Goal: Task Accomplishment & Management: Manage account settings

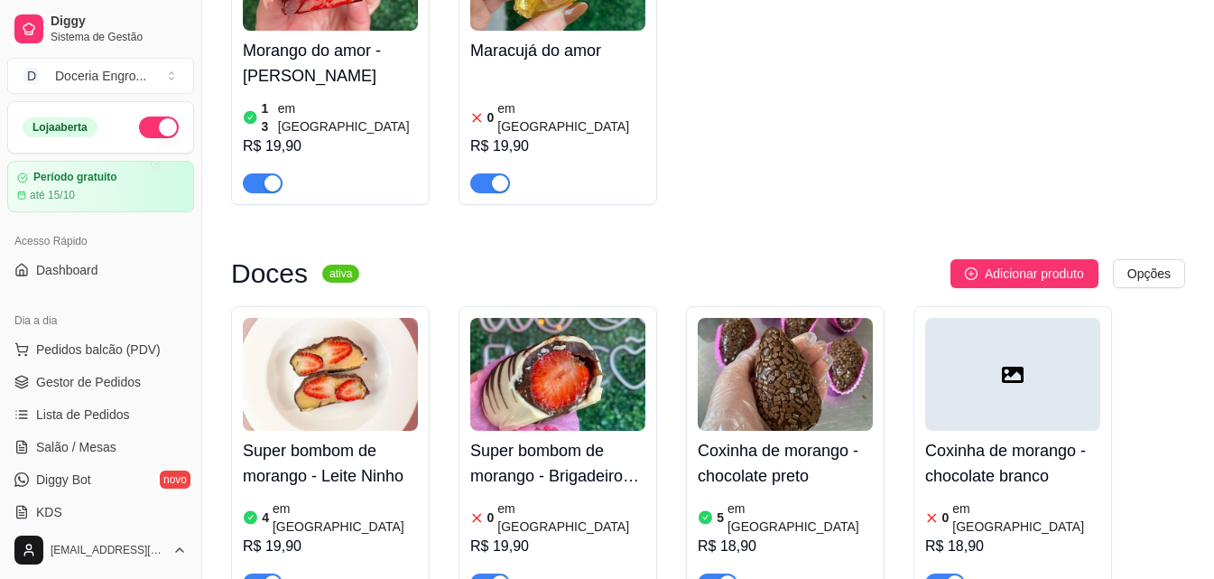
scroll to position [2174, 0]
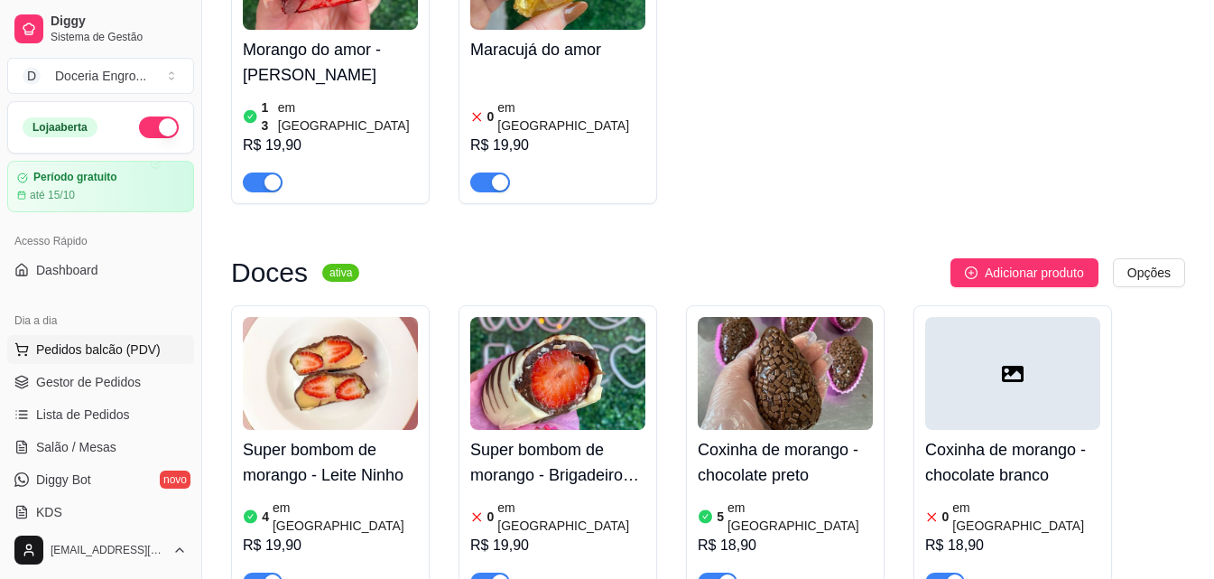
click at [114, 355] on span "Pedidos balcão (PDV)" at bounding box center [98, 349] width 125 height 18
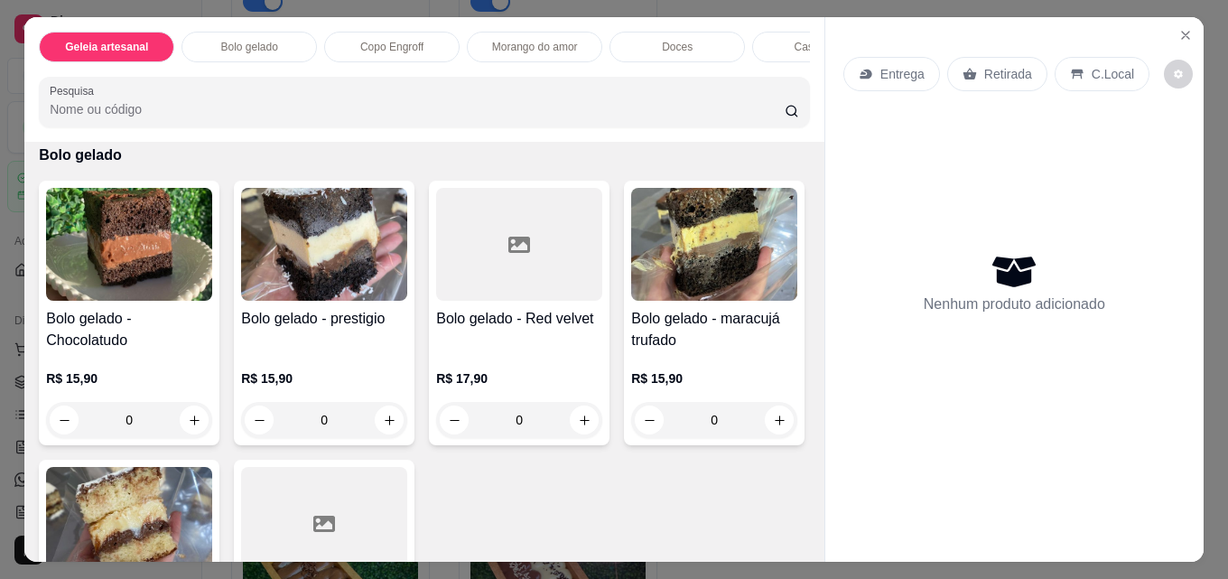
scroll to position [361, 0]
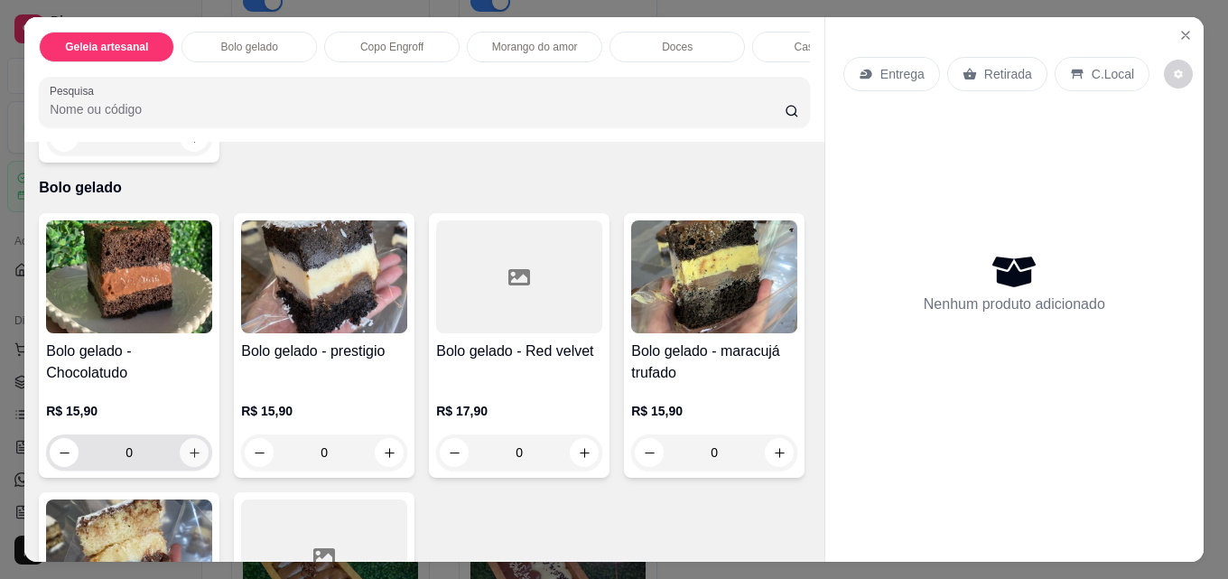
click at [195, 462] on button "increase-product-quantity" at bounding box center [194, 452] width 29 height 29
type input "1"
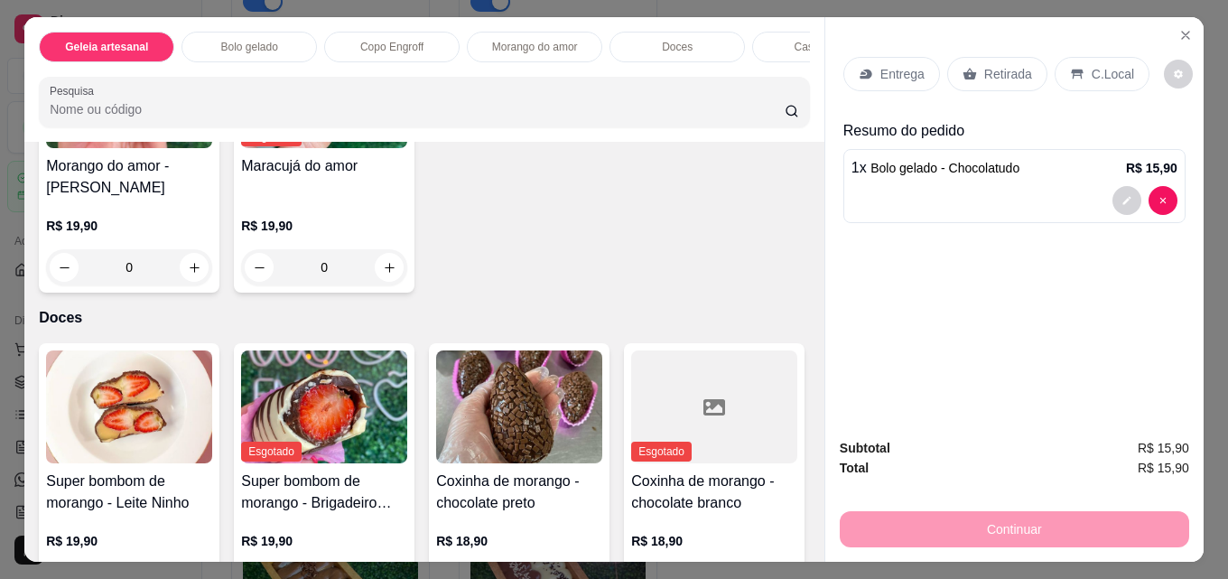
scroll to position [1805, 0]
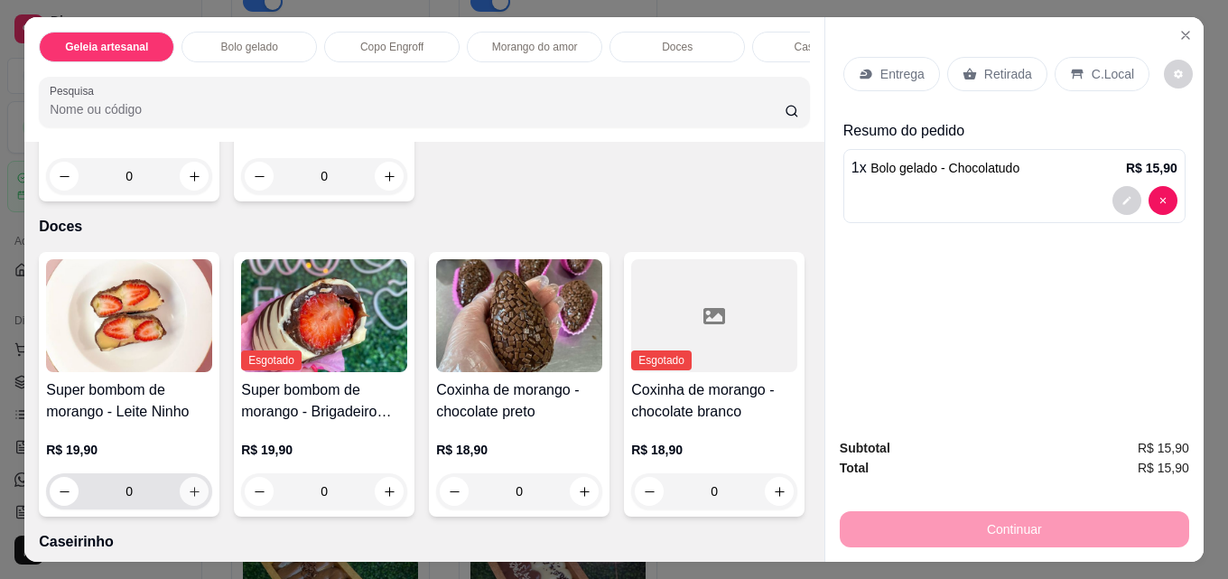
click at [193, 498] on icon "increase-product-quantity" at bounding box center [195, 492] width 14 height 14
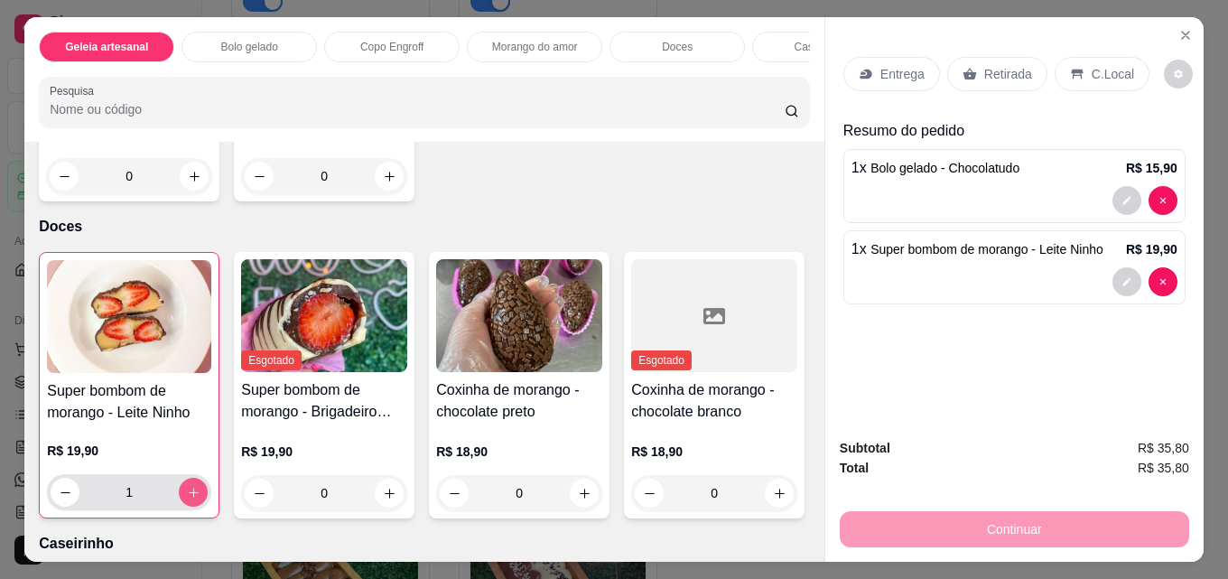
type input "1"
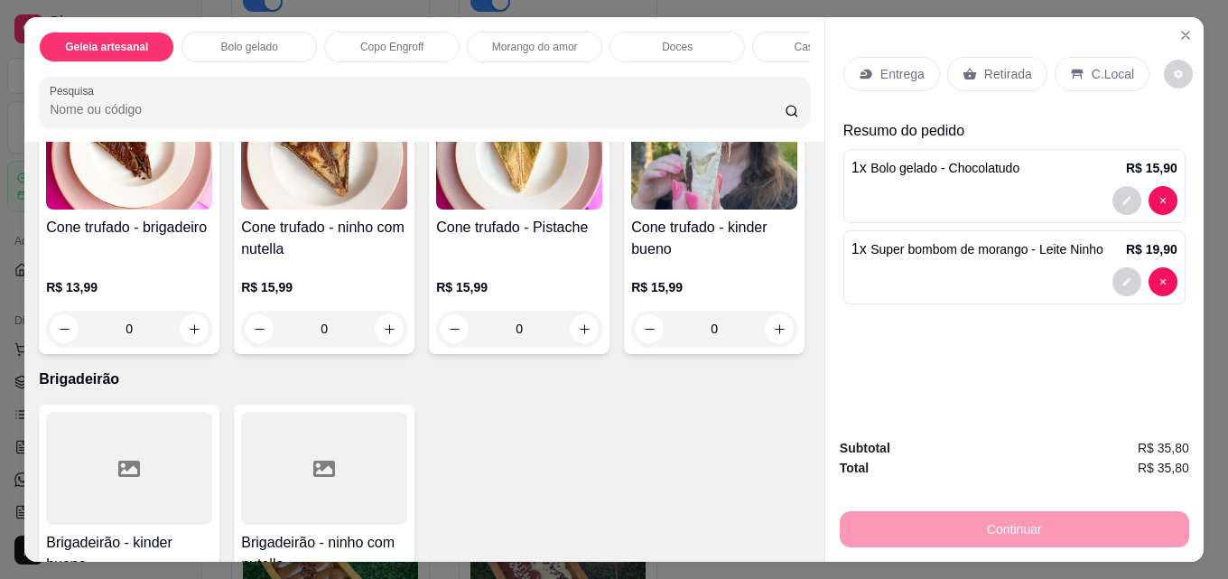
scroll to position [3791, 0]
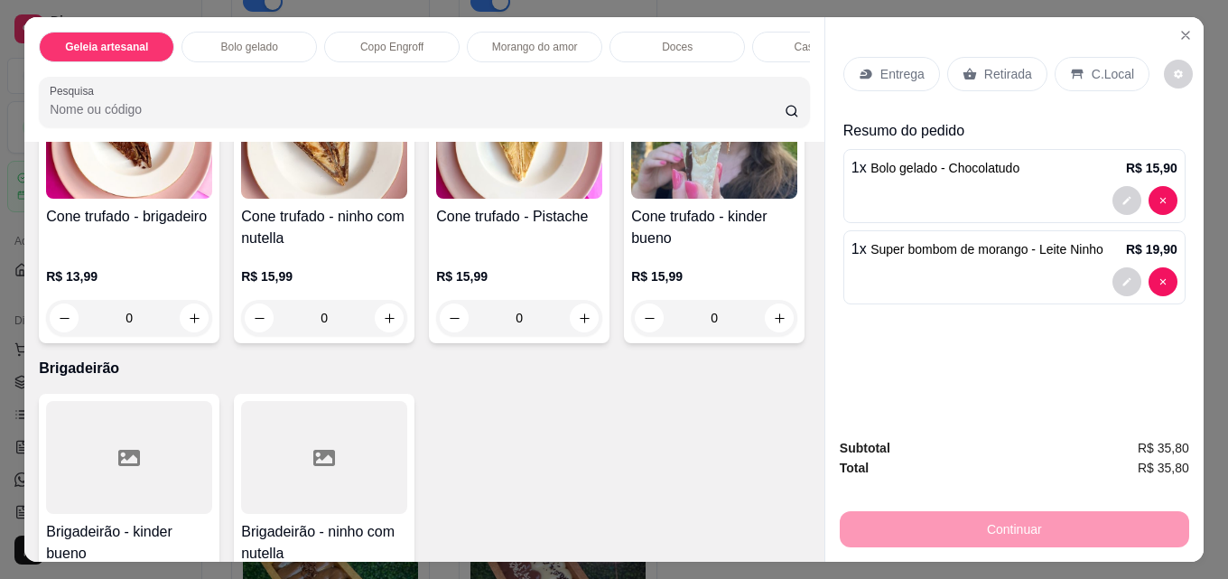
click at [190, 8] on icon "increase-product-quantity" at bounding box center [195, 3] width 10 height 10
type input "1"
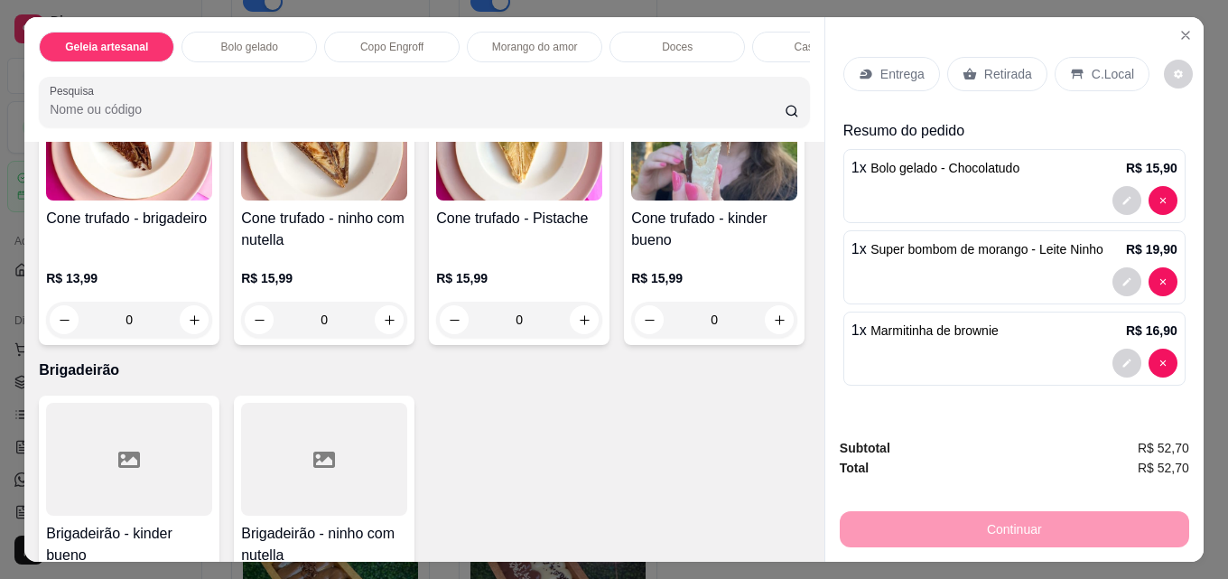
scroll to position [3792, 0]
click at [1006, 65] on p "Retirada" at bounding box center [1008, 74] width 48 height 18
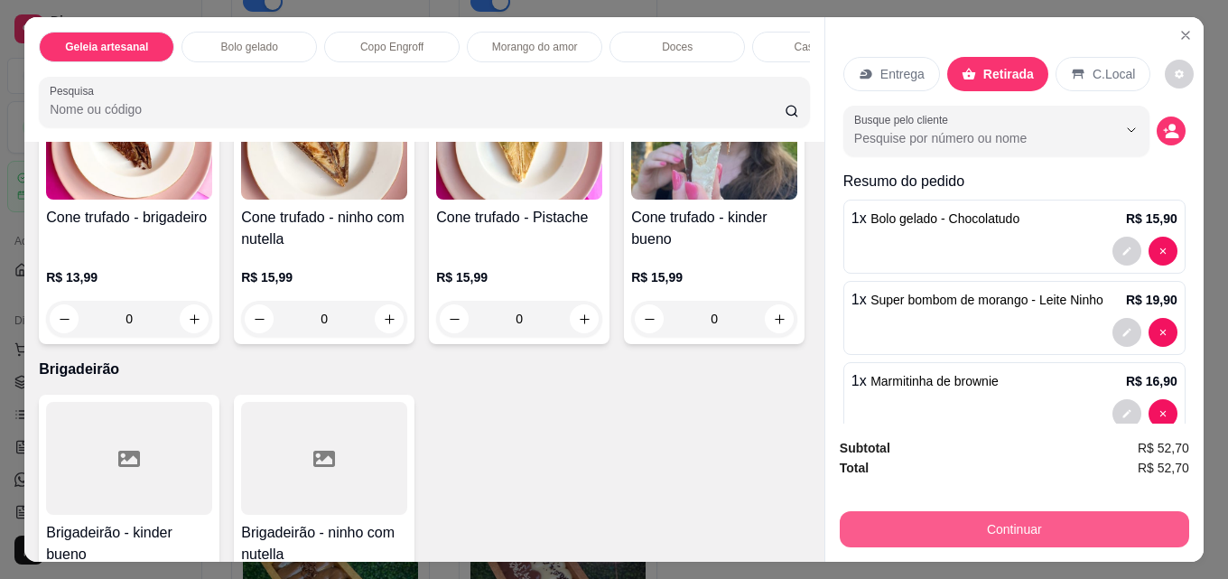
click at [1005, 511] on button "Continuar" at bounding box center [1013, 529] width 349 height 36
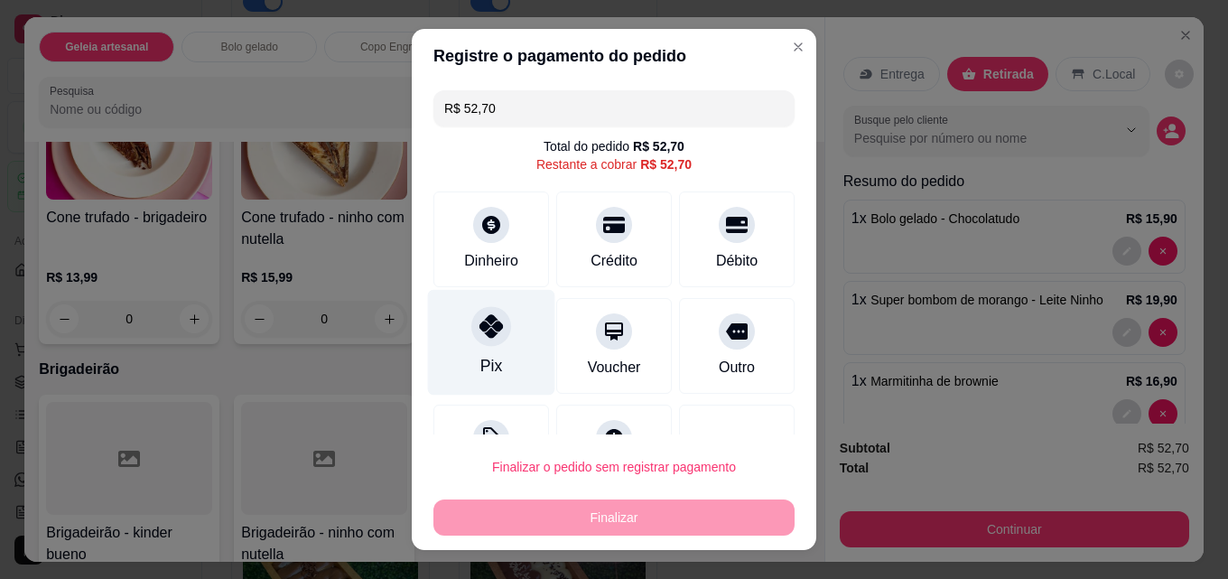
click at [489, 337] on icon at bounding box center [490, 325] width 23 height 23
type input "R$ 0,00"
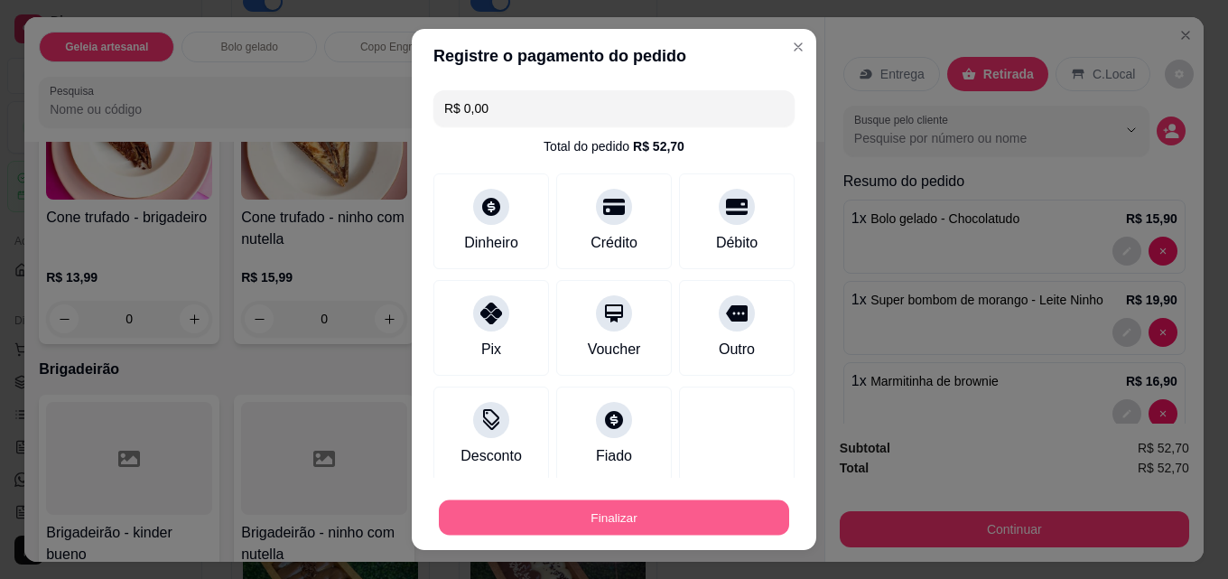
click at [556, 523] on button "Finalizar" at bounding box center [614, 517] width 350 height 35
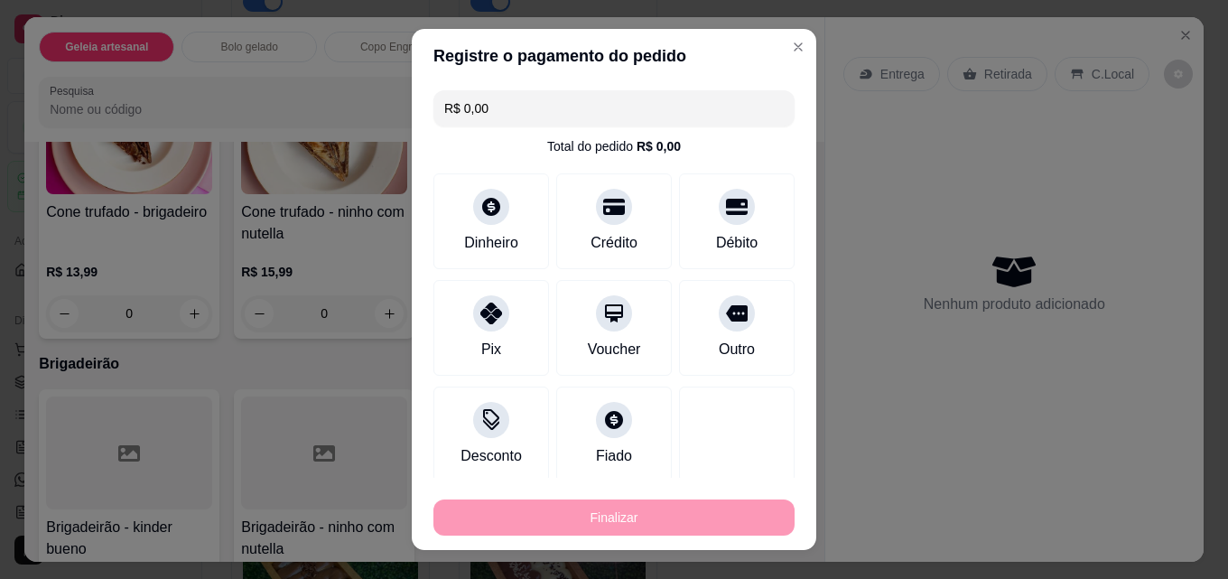
type input "0"
type input "-R$ 52,70"
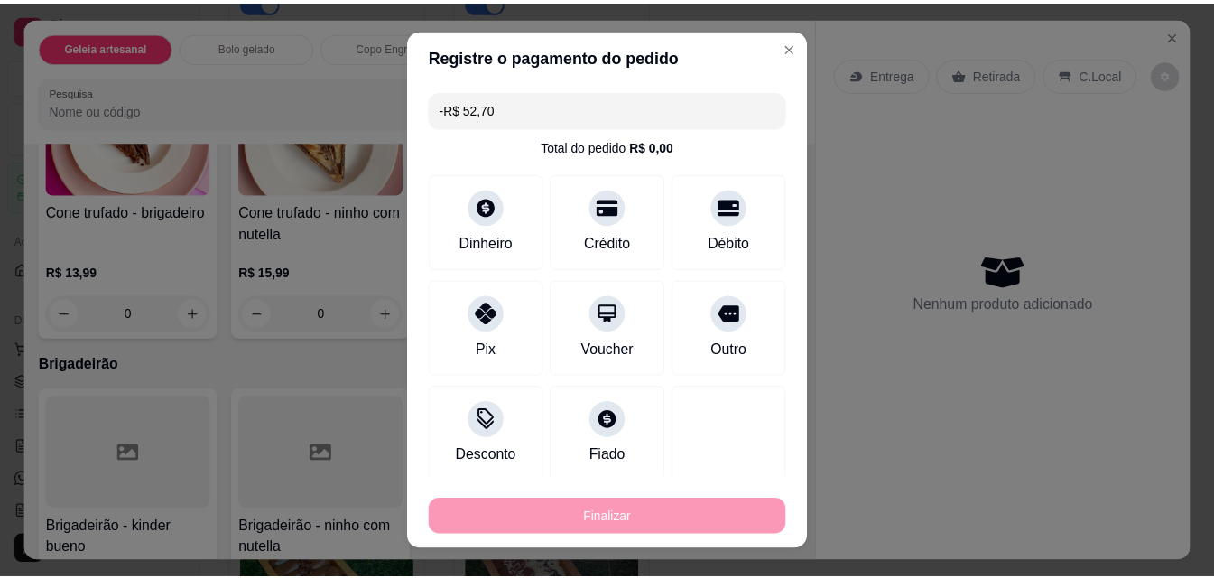
scroll to position [3788, 0]
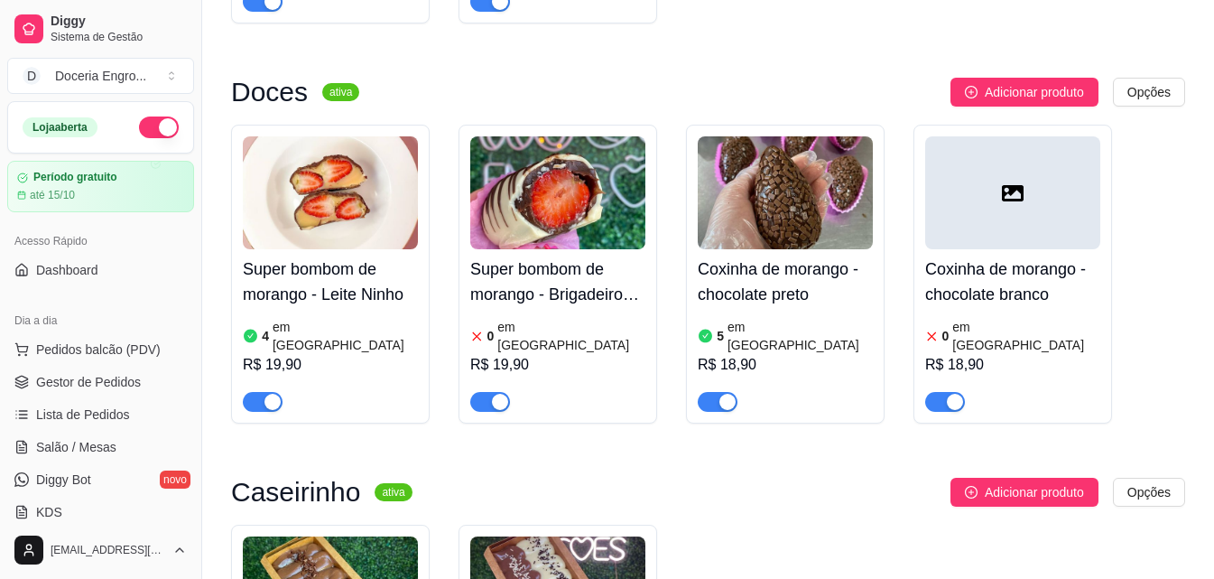
scroll to position [2235, 0]
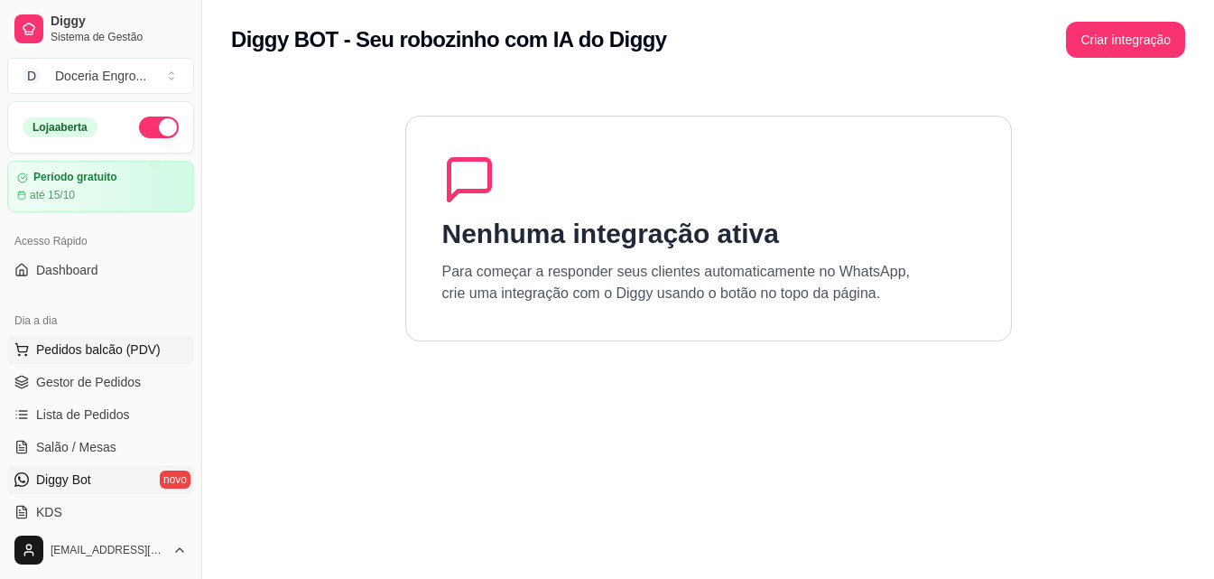
click at [97, 358] on button "Pedidos balcão (PDV)" at bounding box center [100, 349] width 187 height 29
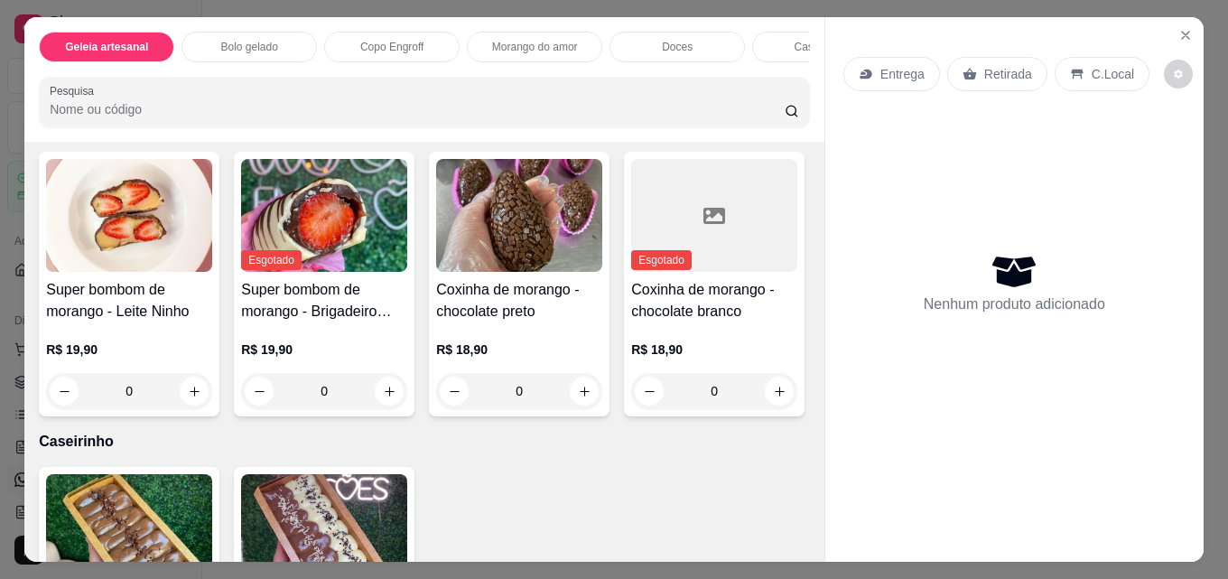
scroll to position [1986, 0]
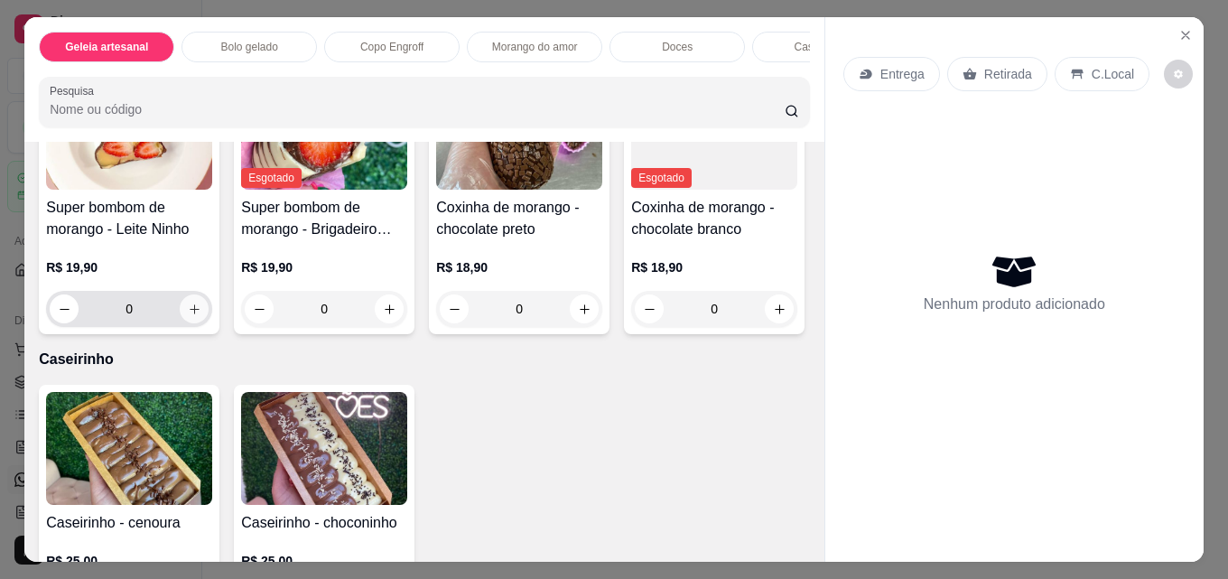
click at [190, 314] on icon "increase-product-quantity" at bounding box center [195, 309] width 10 height 10
type input "1"
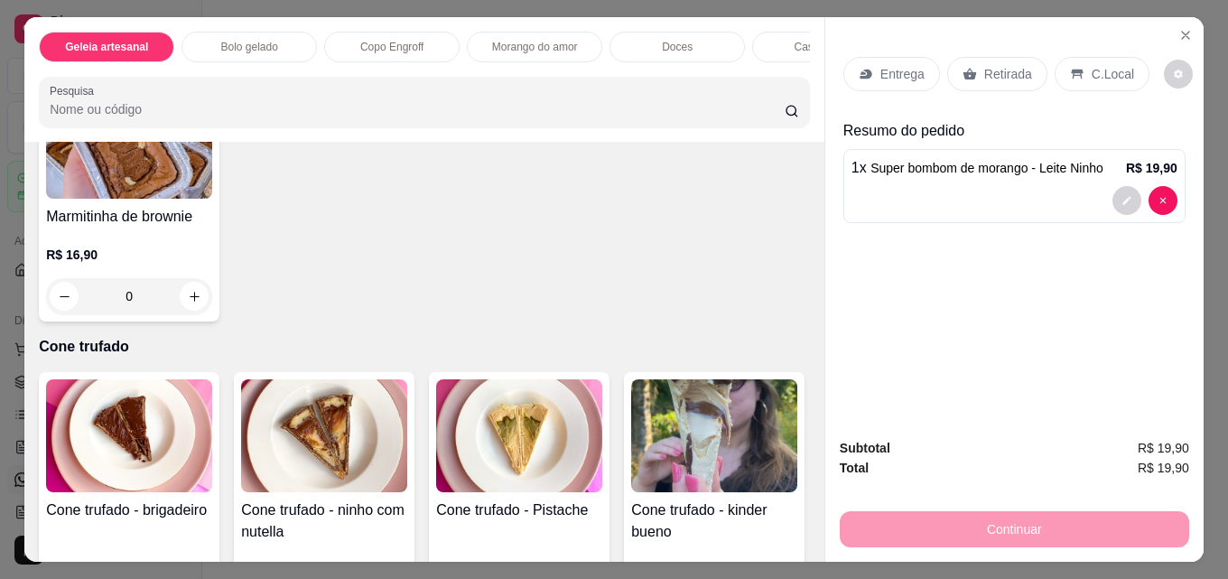
scroll to position [3521, 0]
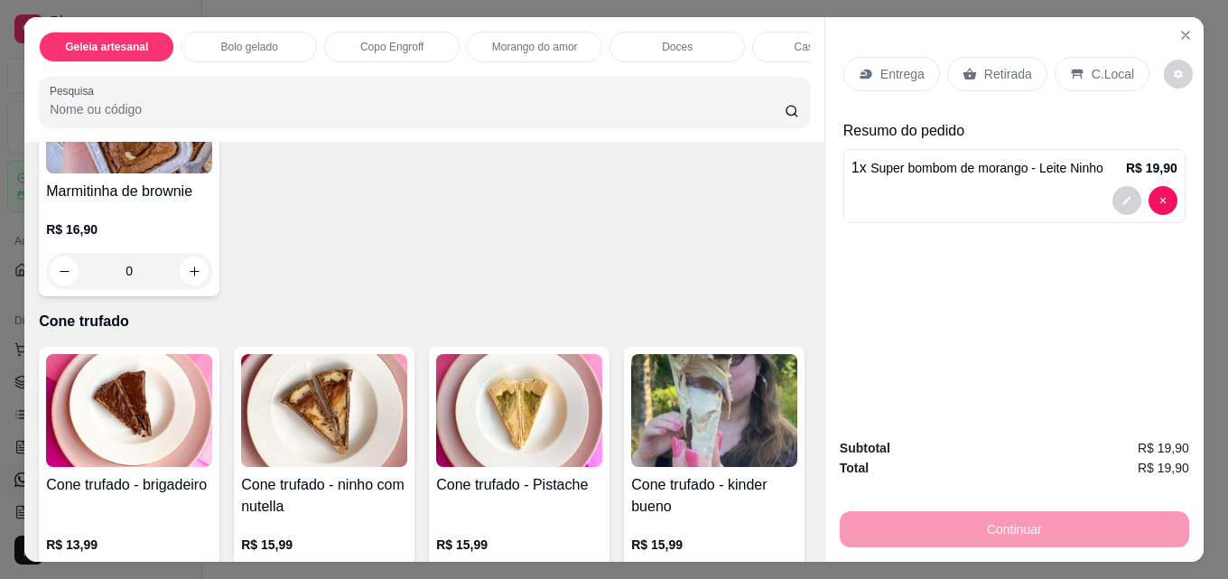
type input "1"
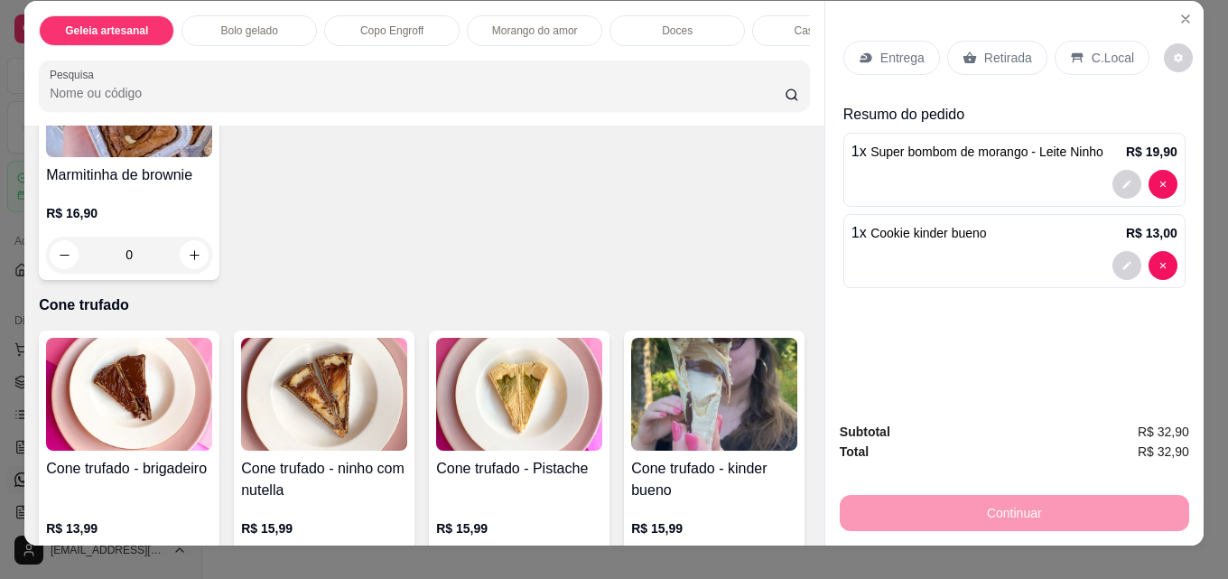
scroll to position [0, 0]
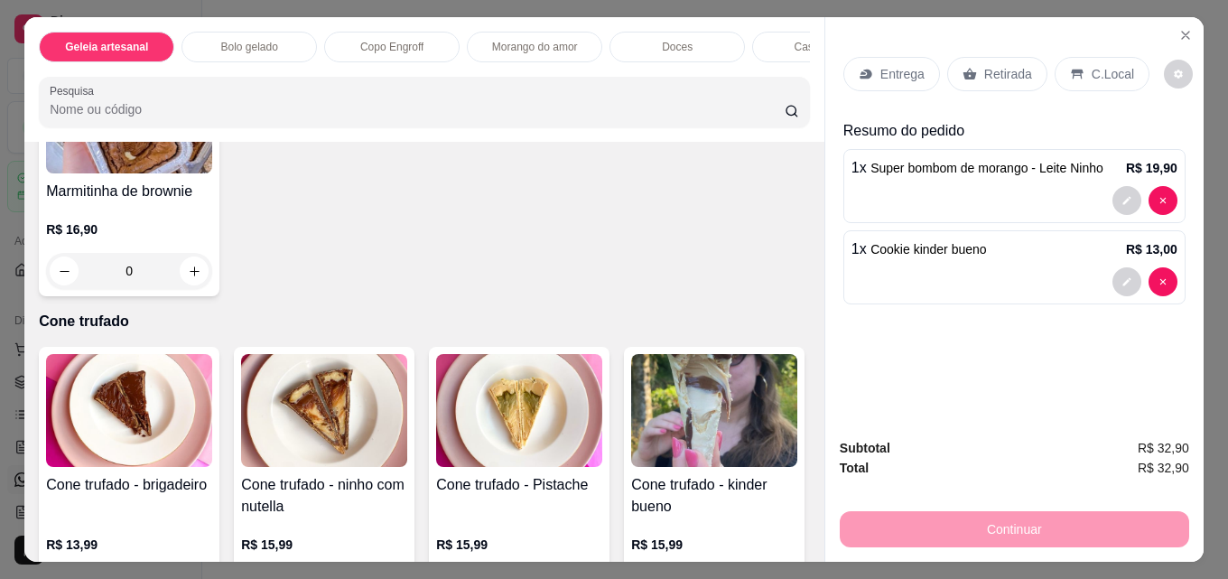
click at [1025, 58] on div "Retirada" at bounding box center [997, 74] width 100 height 34
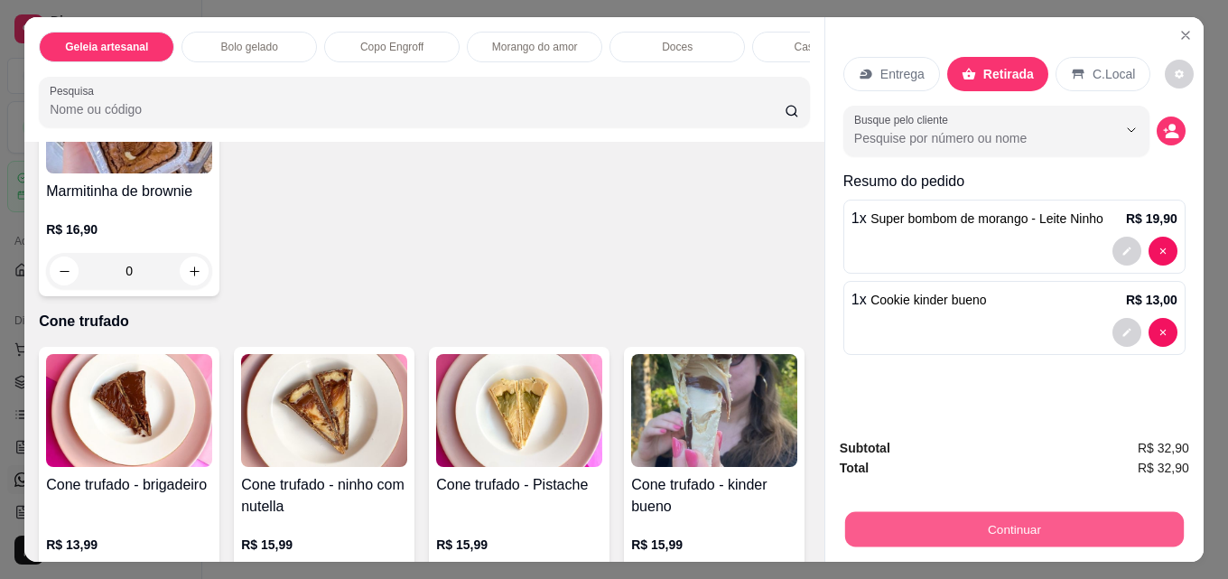
click at [1058, 525] on button "Continuar" at bounding box center [1014, 528] width 339 height 35
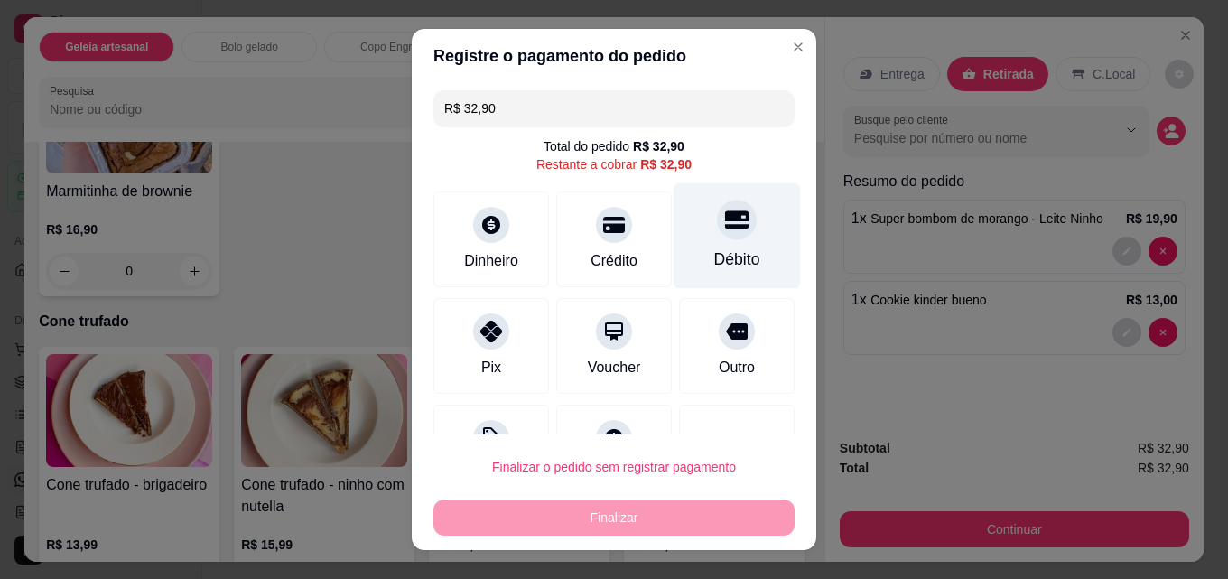
click at [714, 257] on div "Débito" at bounding box center [737, 258] width 46 height 23
type input "R$ 0,00"
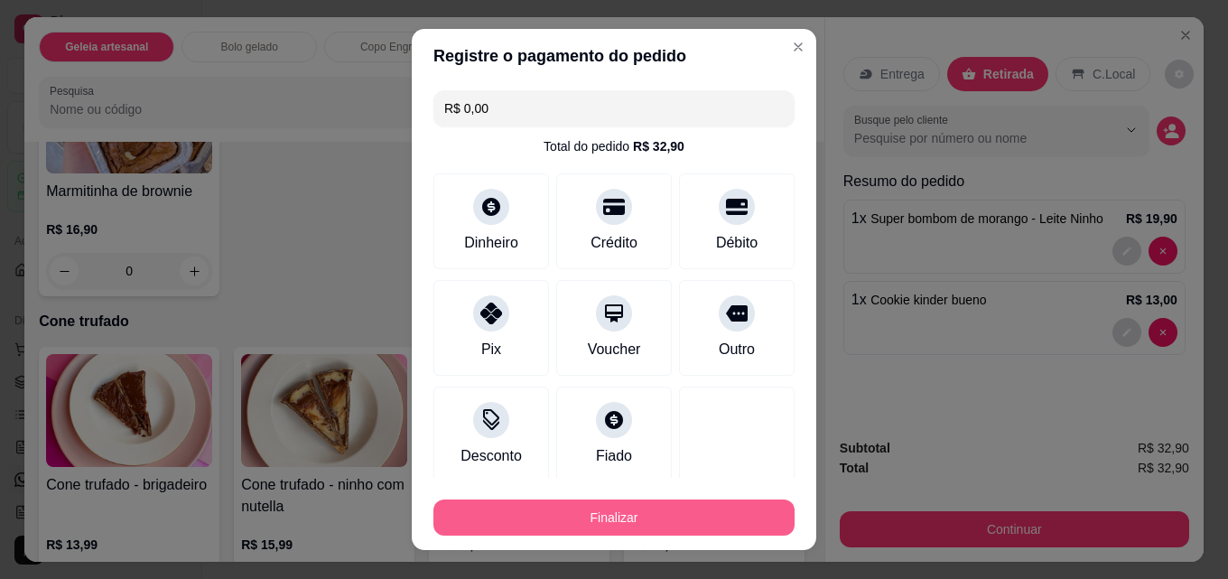
click at [626, 521] on button "Finalizar" at bounding box center [613, 517] width 361 height 36
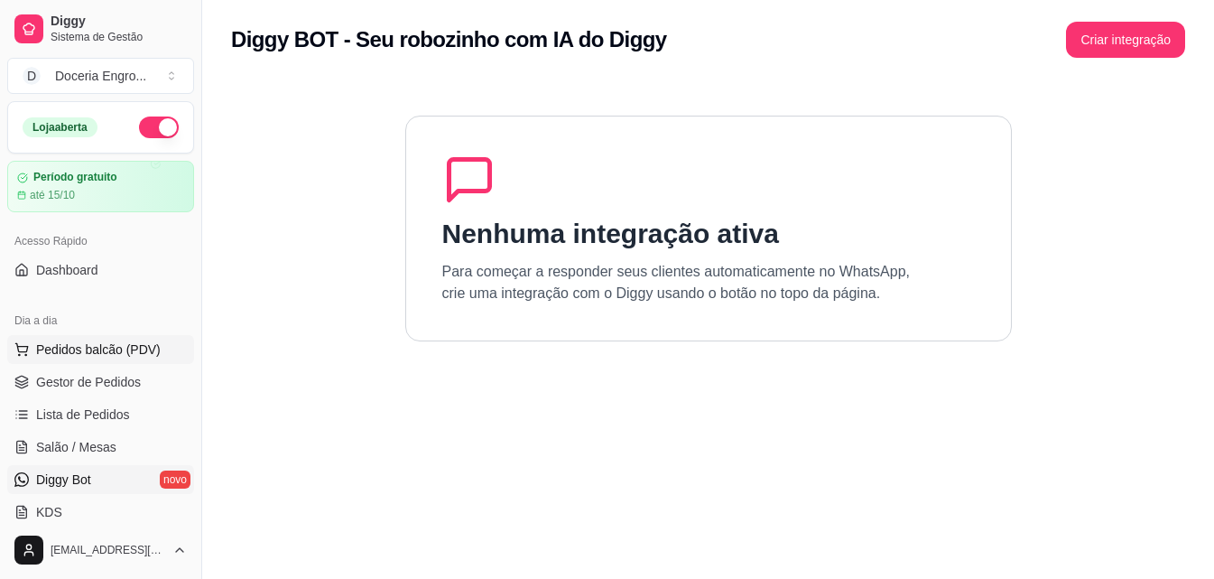
click at [144, 348] on span "Pedidos balcão (PDV)" at bounding box center [98, 349] width 125 height 18
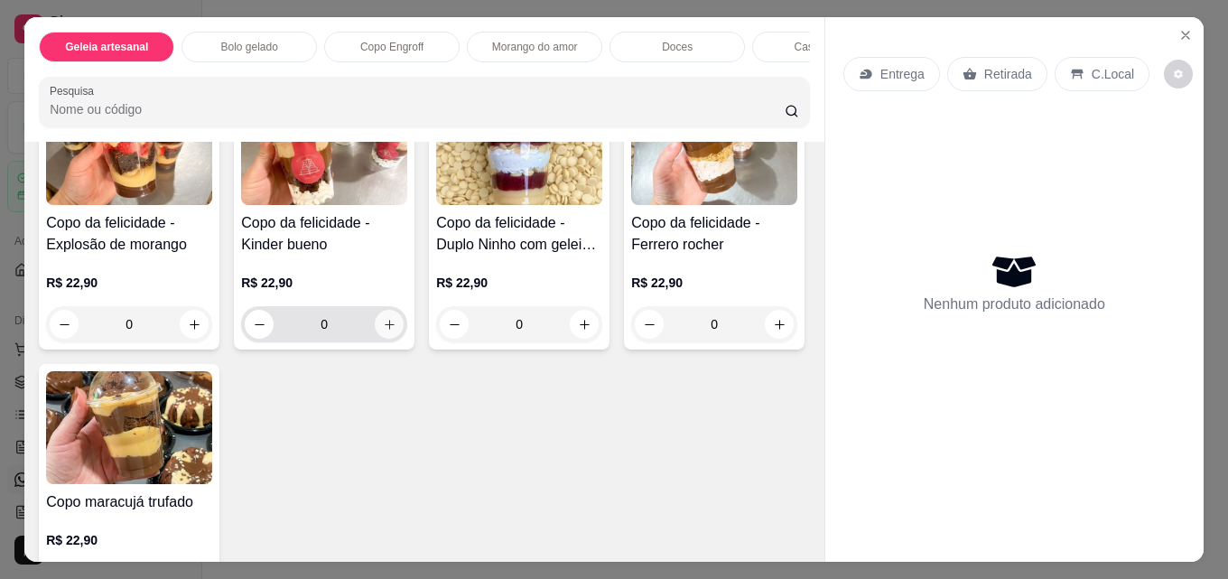
scroll to position [993, 0]
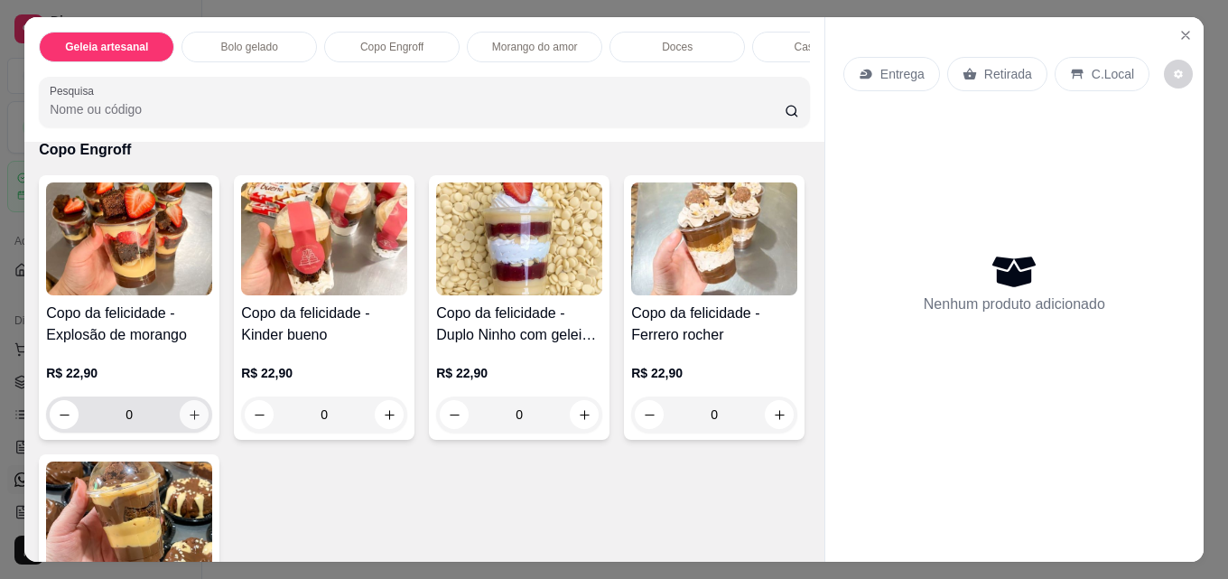
click at [188, 422] on icon "increase-product-quantity" at bounding box center [195, 415] width 14 height 14
type input "1"
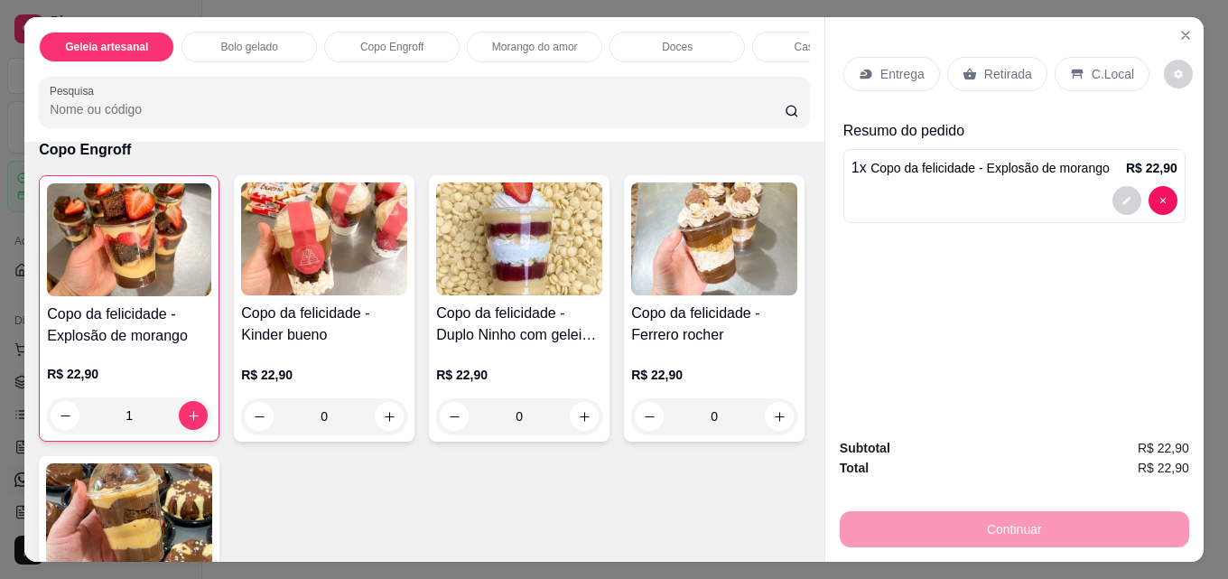
click at [963, 70] on icon at bounding box center [970, 75] width 14 height 12
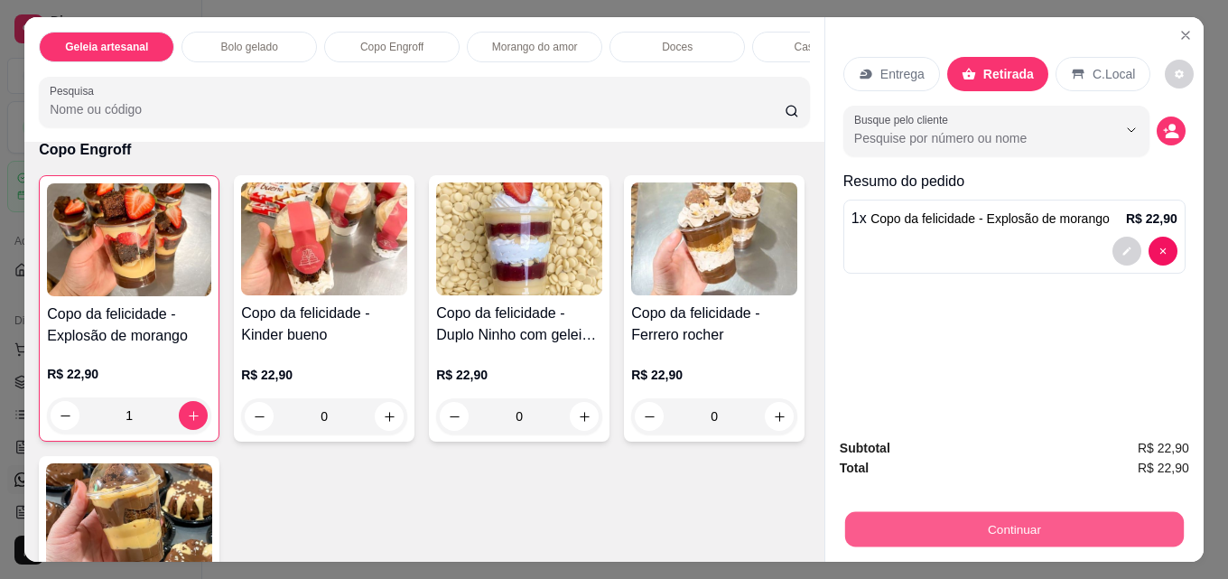
click at [1024, 529] on button "Continuar" at bounding box center [1014, 528] width 339 height 35
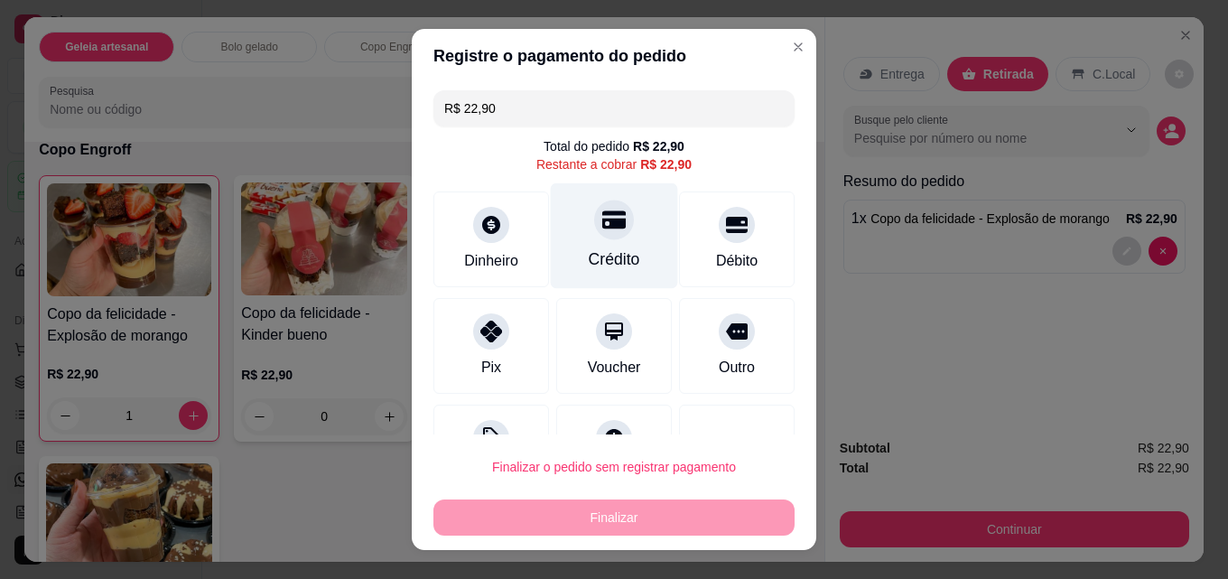
click at [616, 225] on div "Crédito" at bounding box center [614, 236] width 127 height 106
type input "R$ 0,00"
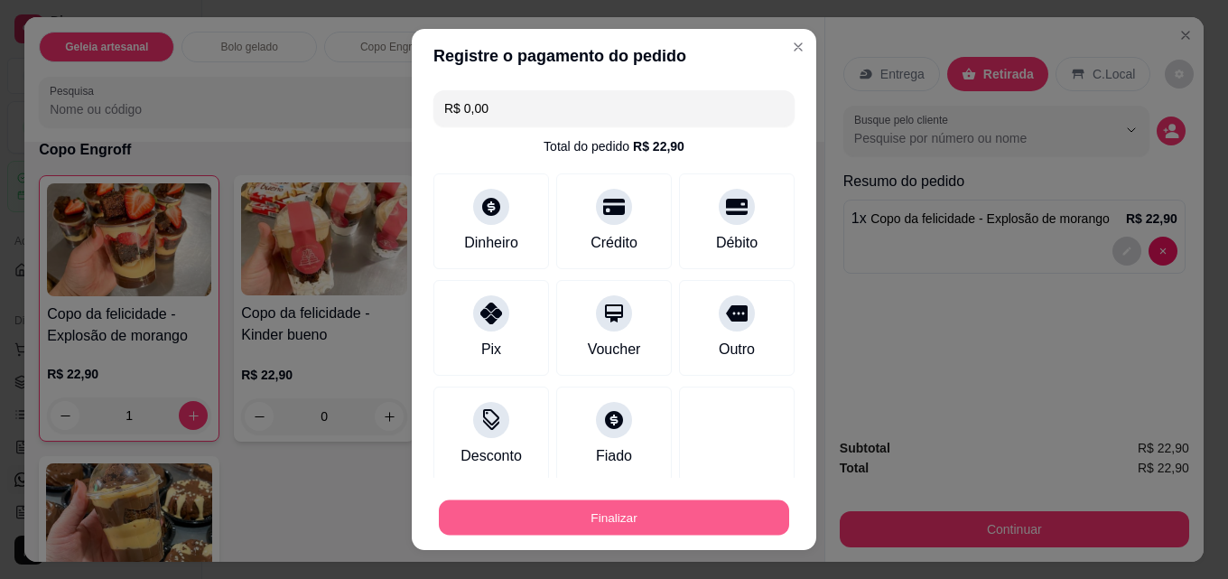
click at [687, 523] on button "Finalizar" at bounding box center [614, 517] width 350 height 35
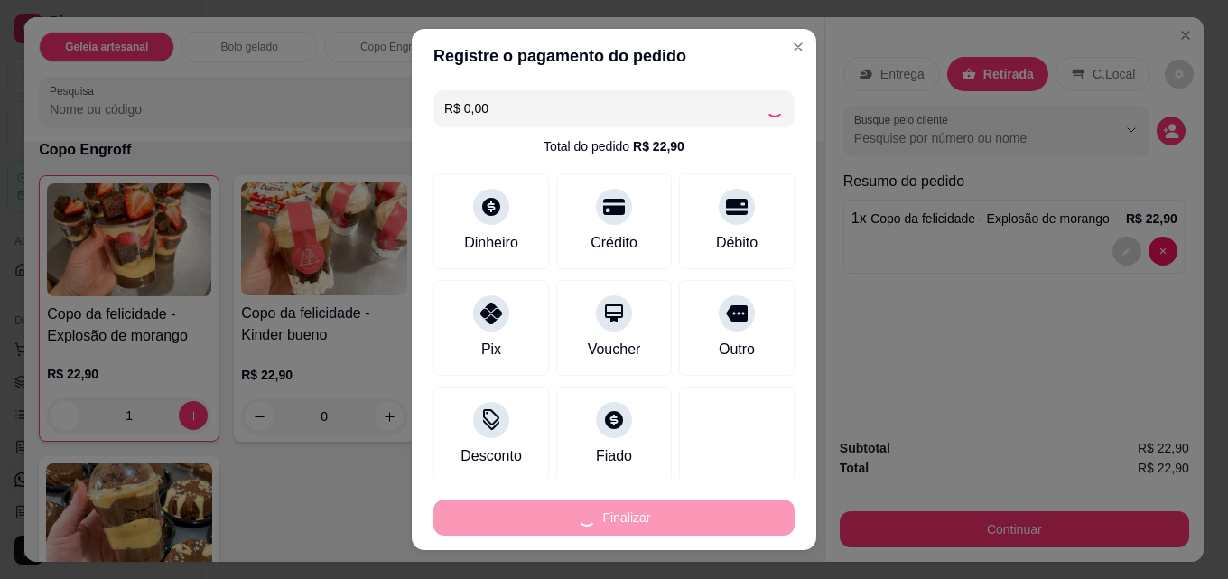
type input "0"
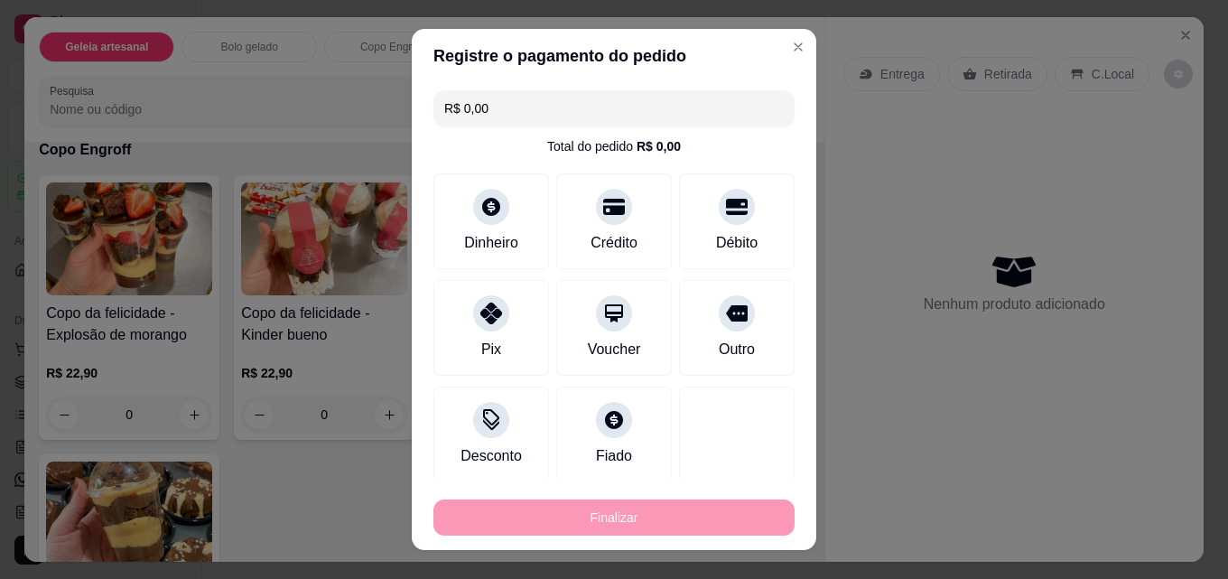
type input "-R$ 22,90"
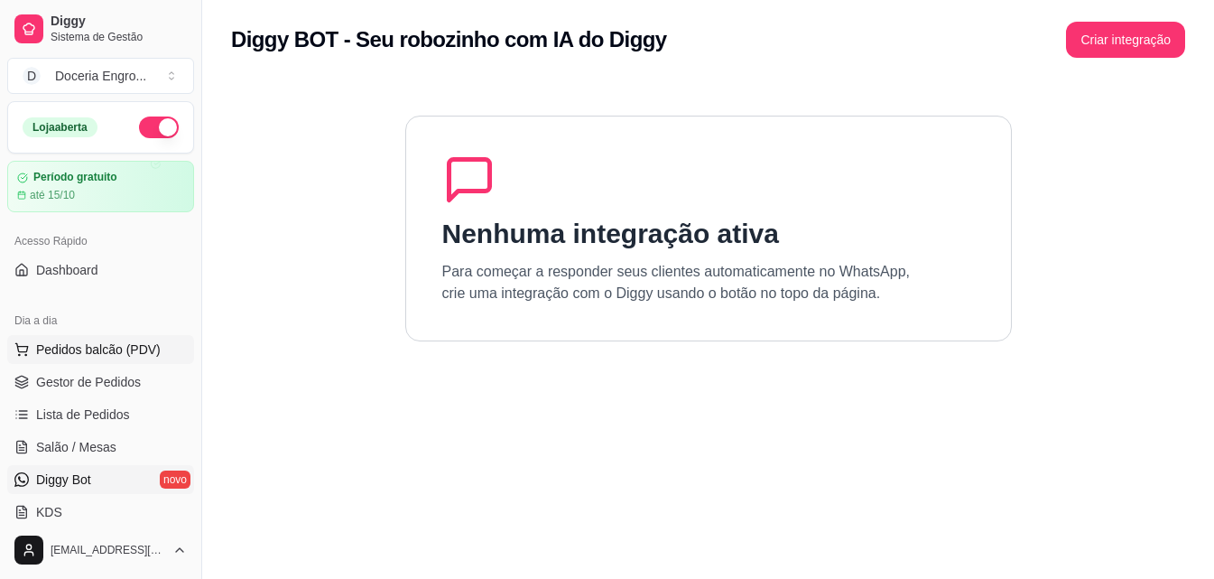
click at [86, 350] on span "Pedidos balcão (PDV)" at bounding box center [98, 349] width 125 height 18
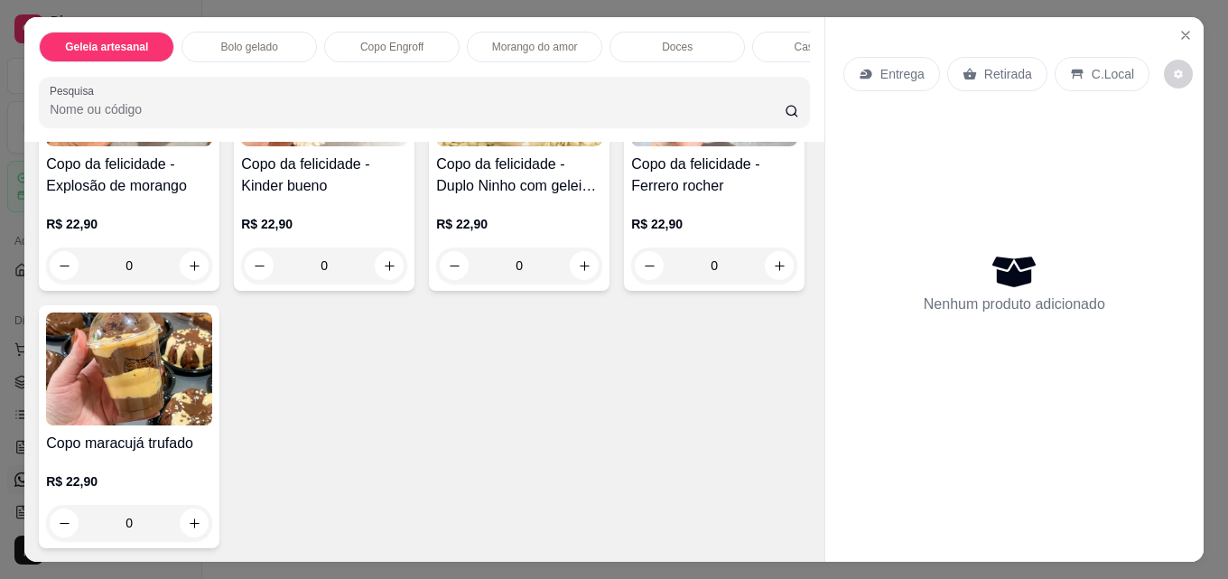
scroll to position [1354, 0]
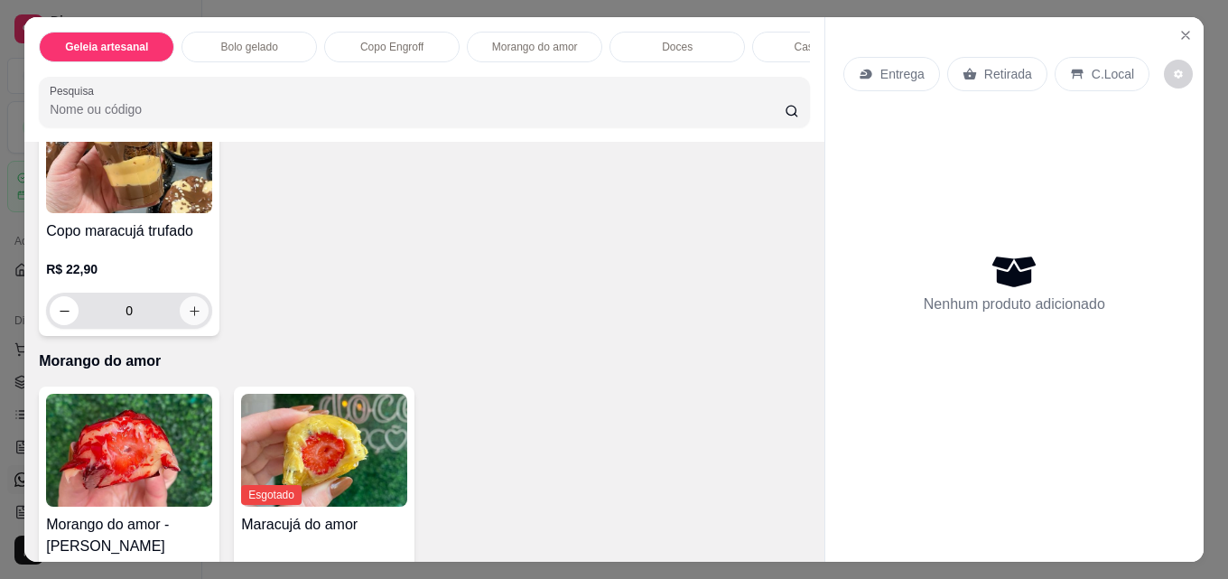
click at [201, 318] on icon "increase-product-quantity" at bounding box center [195, 311] width 14 height 14
type input "1"
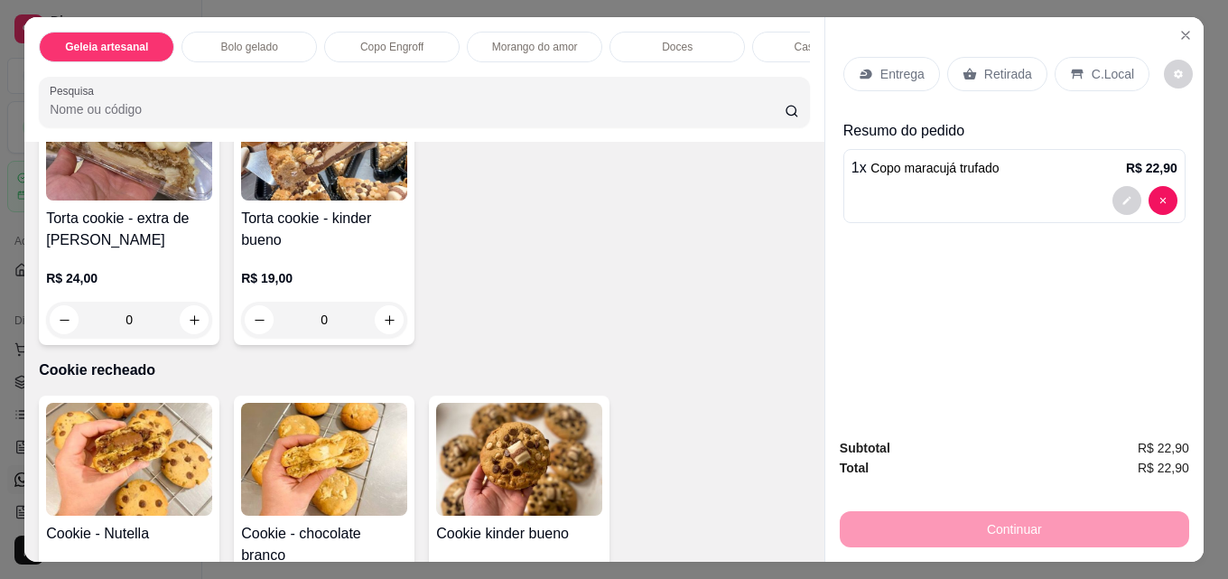
scroll to position [2889, 0]
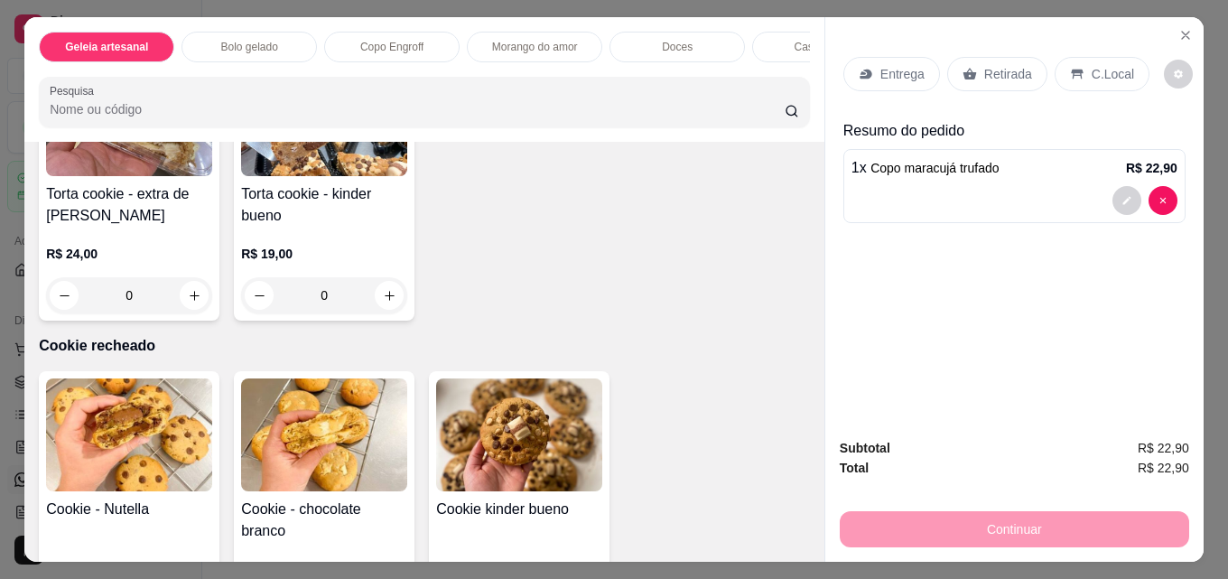
click at [192, 23] on icon "increase-product-quantity" at bounding box center [195, 17] width 14 height 14
type input "1"
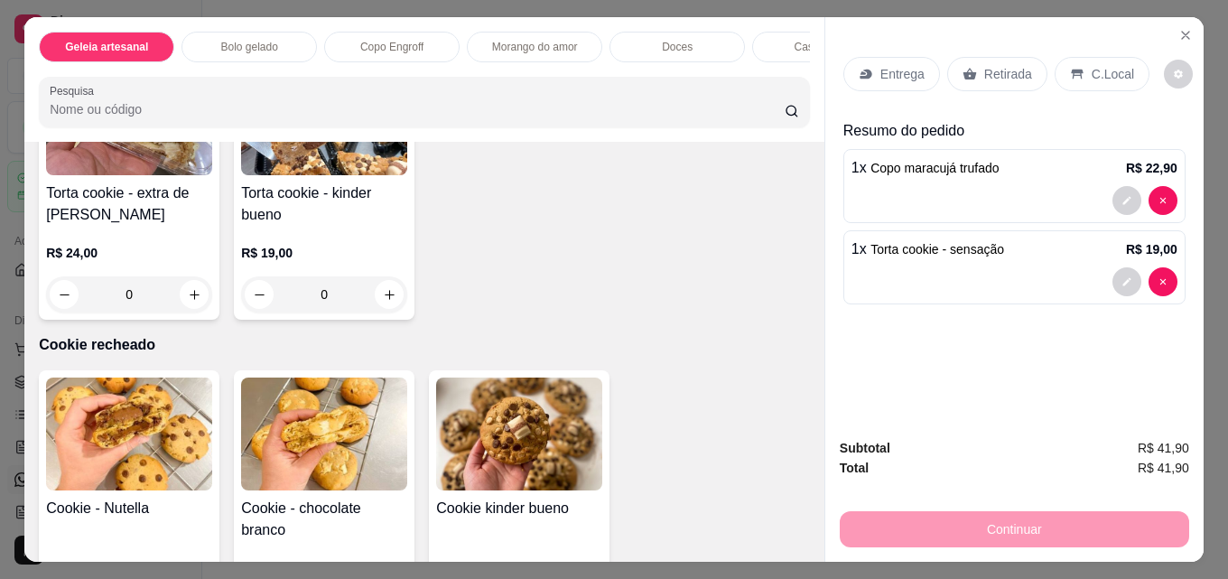
click at [987, 73] on p "Retirada" at bounding box center [1008, 74] width 48 height 18
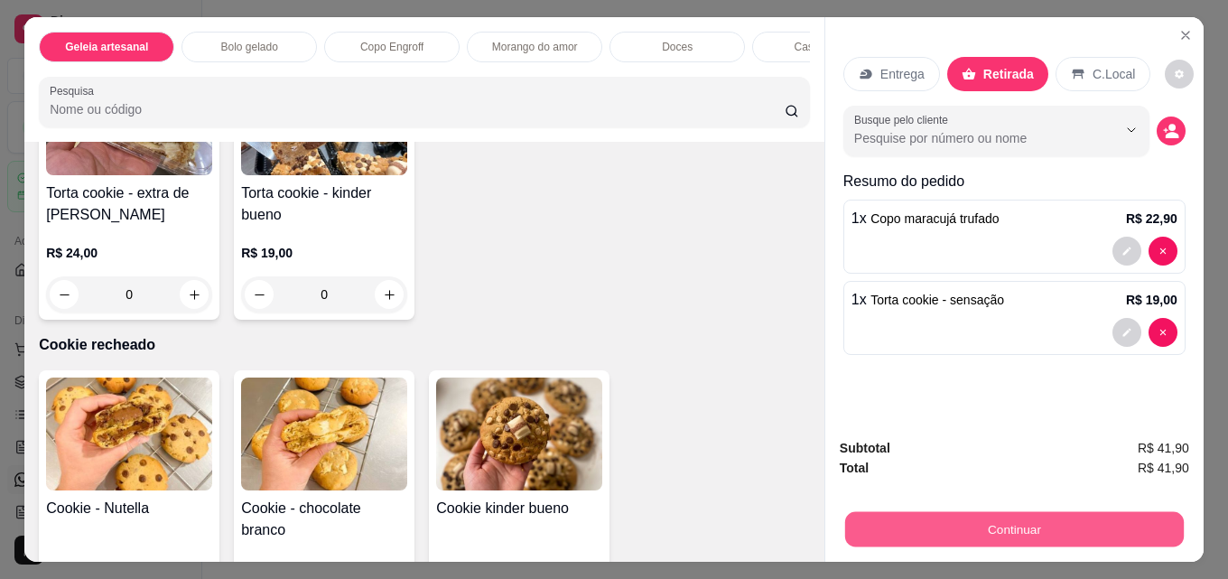
click at [1062, 520] on button "Continuar" at bounding box center [1014, 528] width 339 height 35
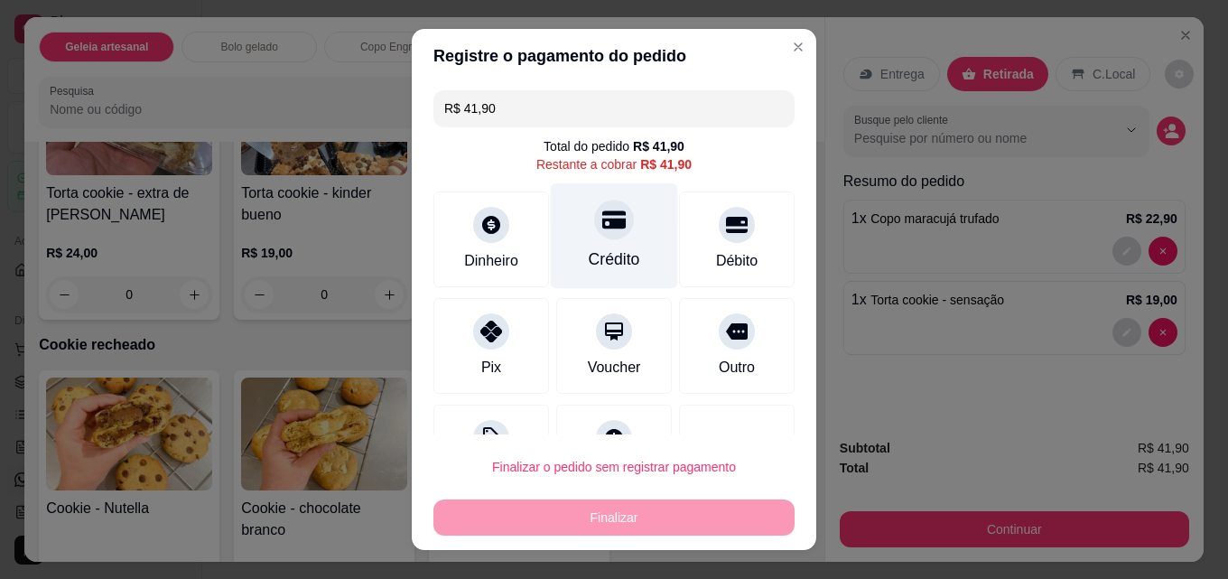
click at [609, 239] on div "Crédito" at bounding box center [614, 236] width 127 height 106
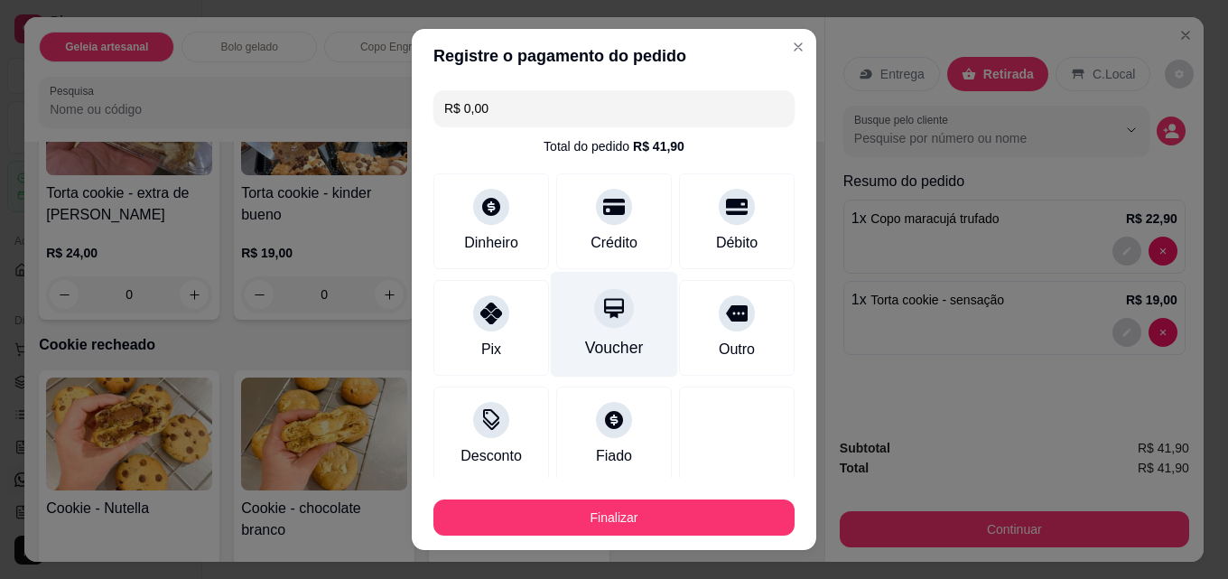
type input "R$ 0,00"
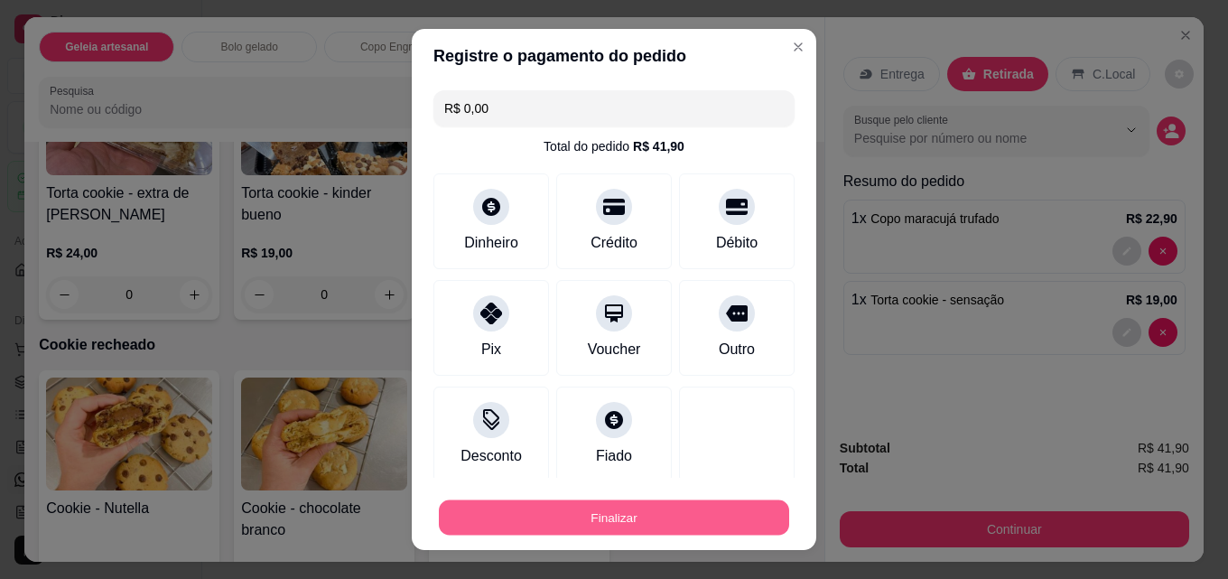
click at [634, 511] on button "Finalizar" at bounding box center [614, 517] width 350 height 35
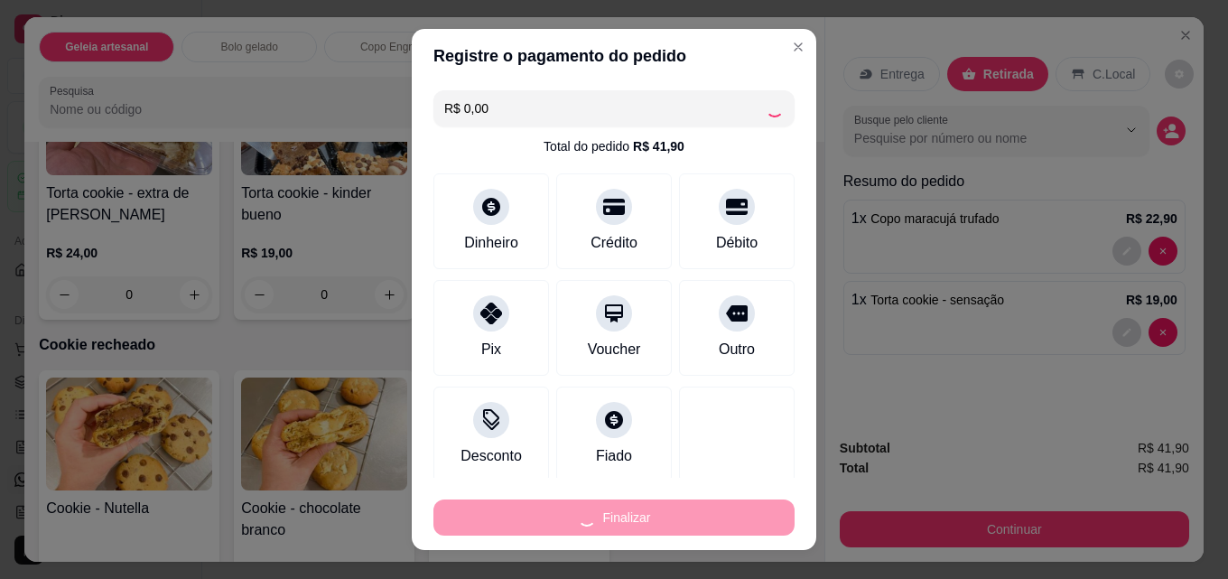
type input "0"
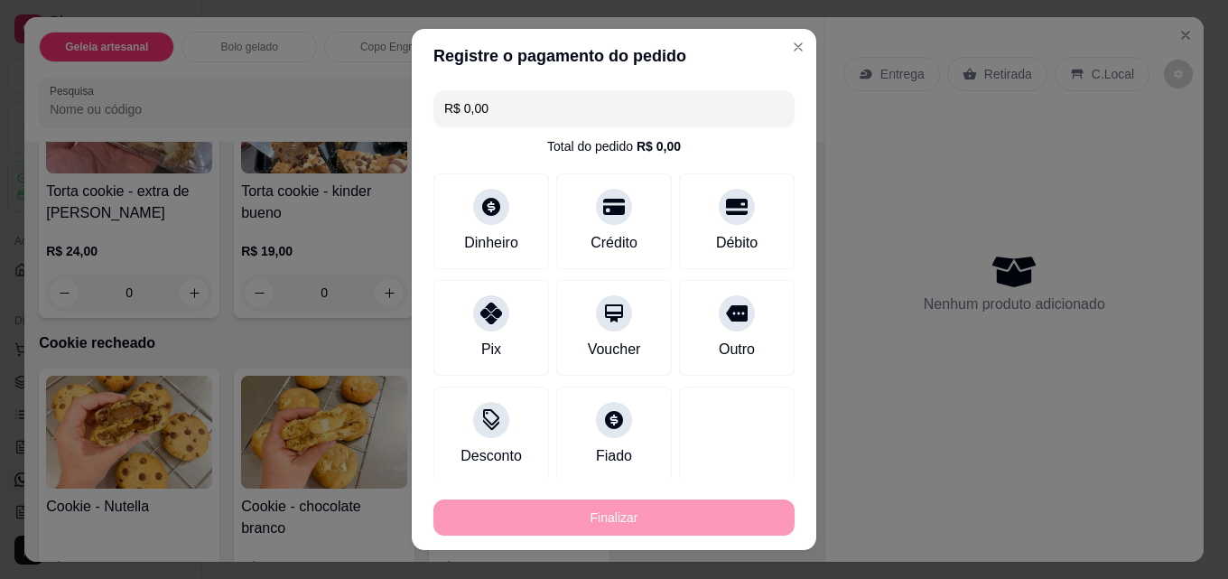
type input "-R$ 41,90"
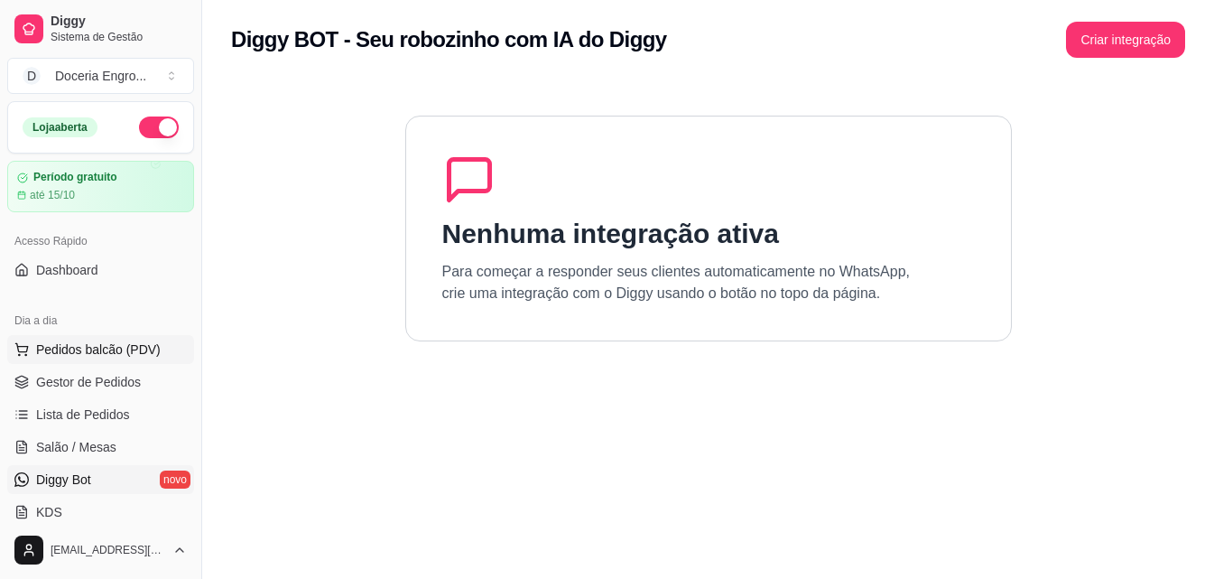
click at [142, 343] on span "Pedidos balcão (PDV)" at bounding box center [98, 349] width 125 height 18
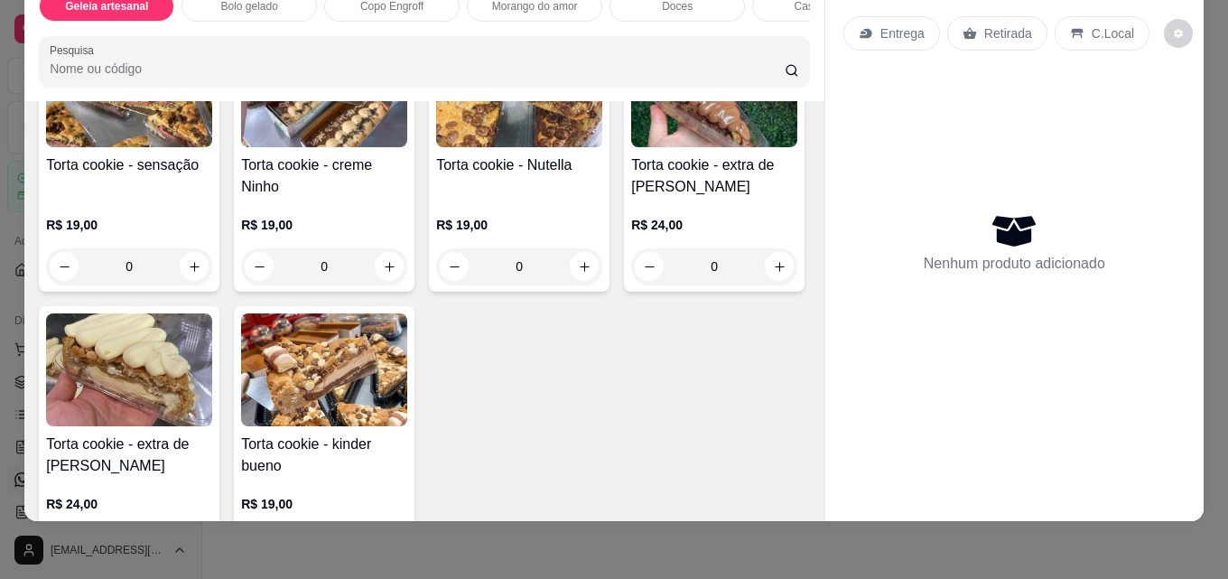
scroll to position [2618, 0]
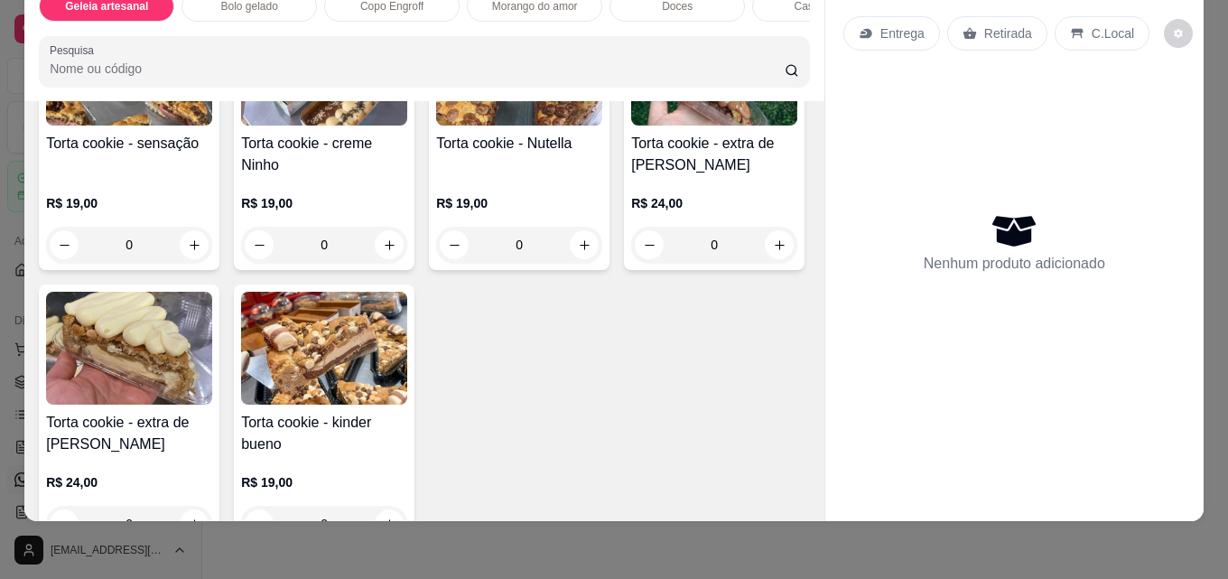
type input "1"
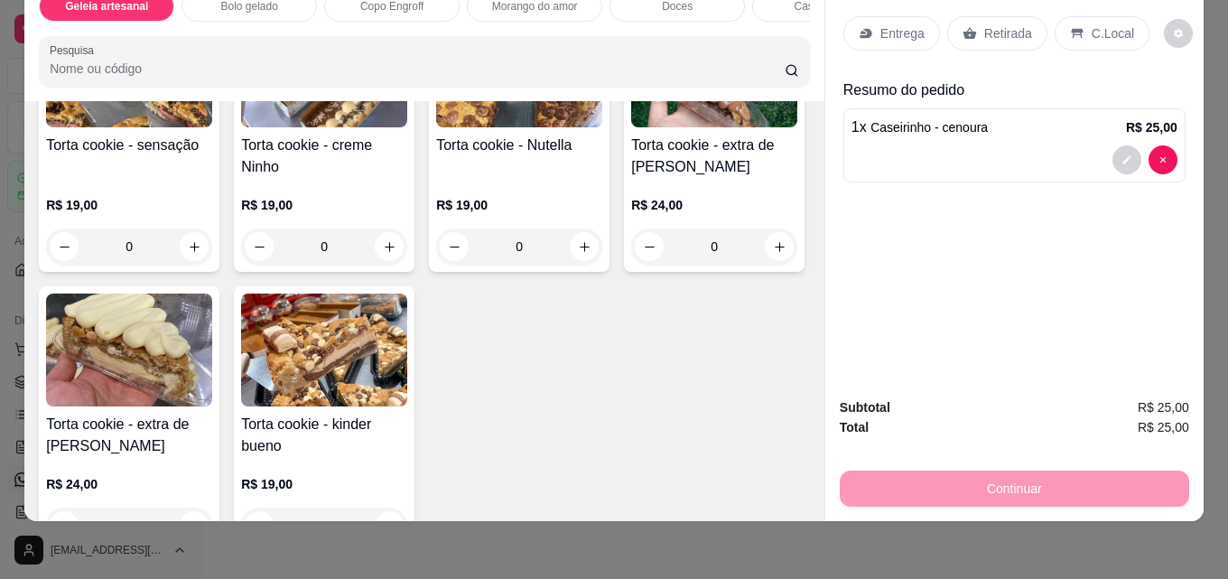
scroll to position [2619, 0]
click at [985, 24] on p "Retirada" at bounding box center [1008, 33] width 48 height 18
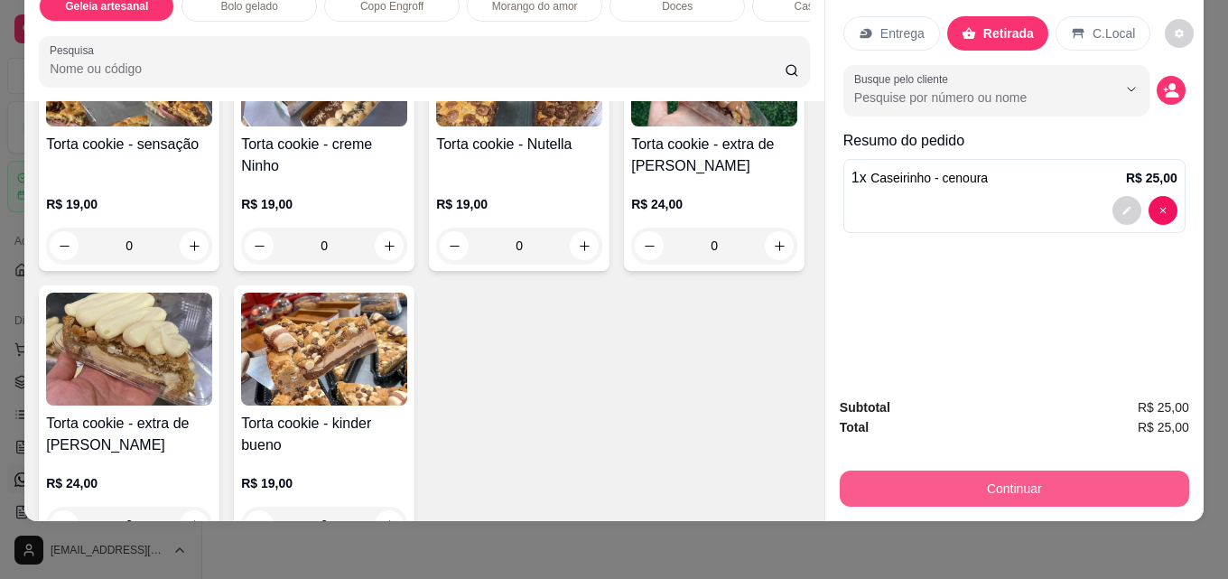
click at [1046, 470] on button "Continuar" at bounding box center [1013, 488] width 349 height 36
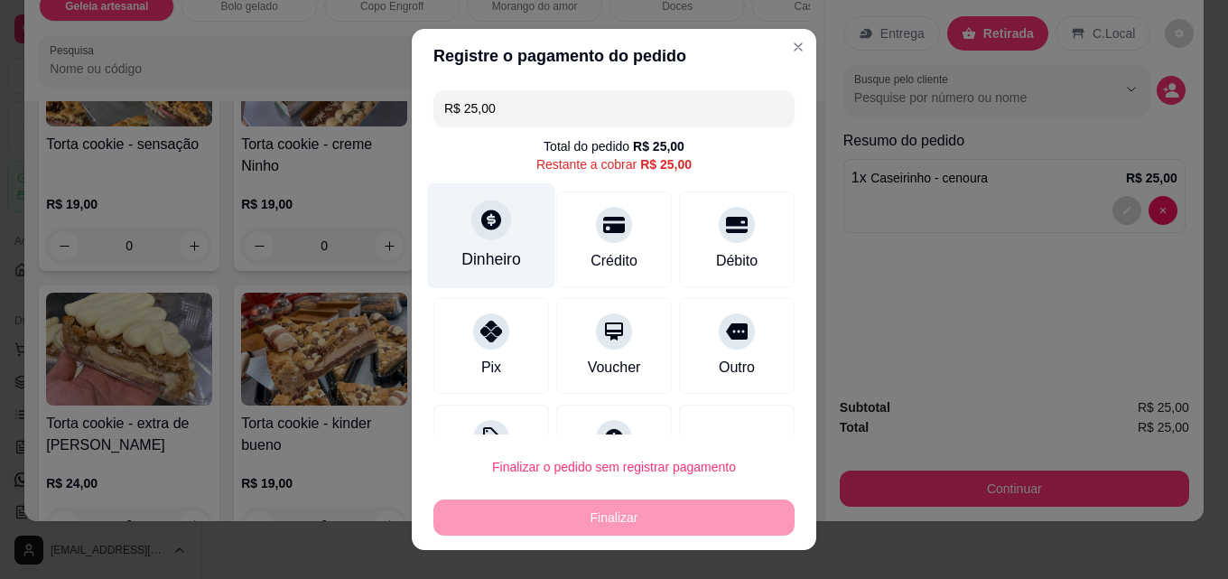
click at [487, 244] on div "Dinheiro" at bounding box center [491, 236] width 127 height 106
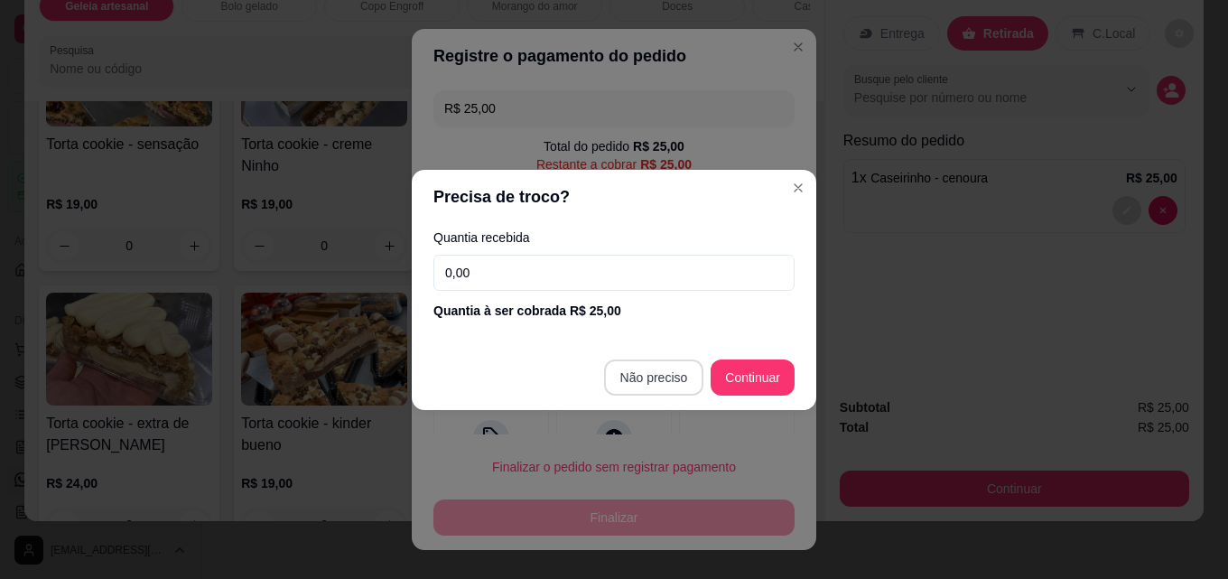
type input "R$ 0,00"
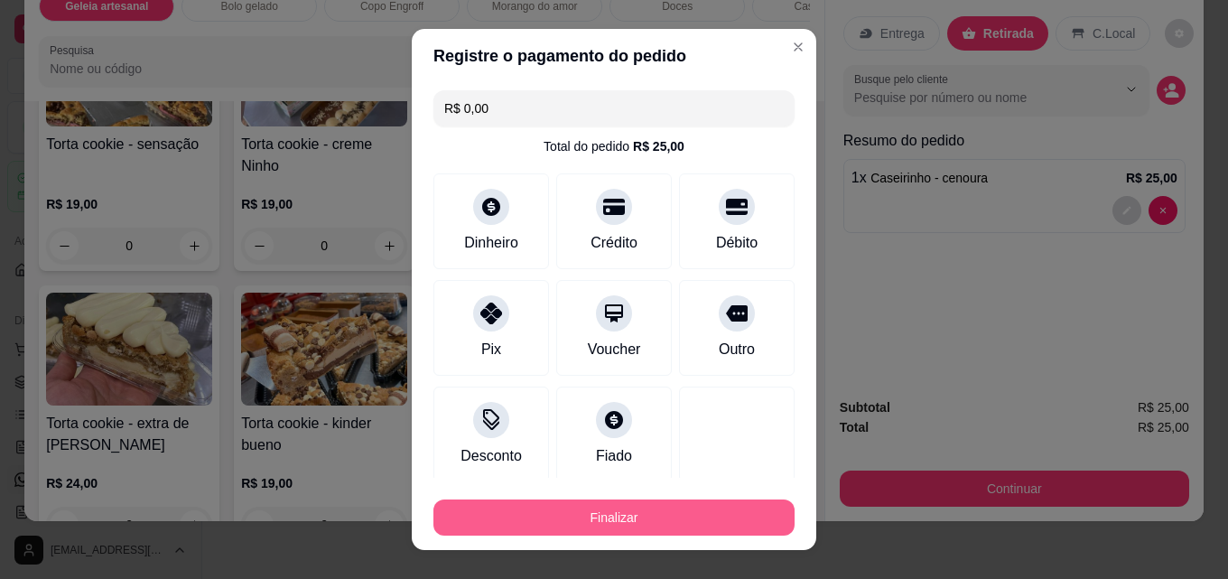
click at [673, 526] on button "Finalizar" at bounding box center [613, 517] width 361 height 36
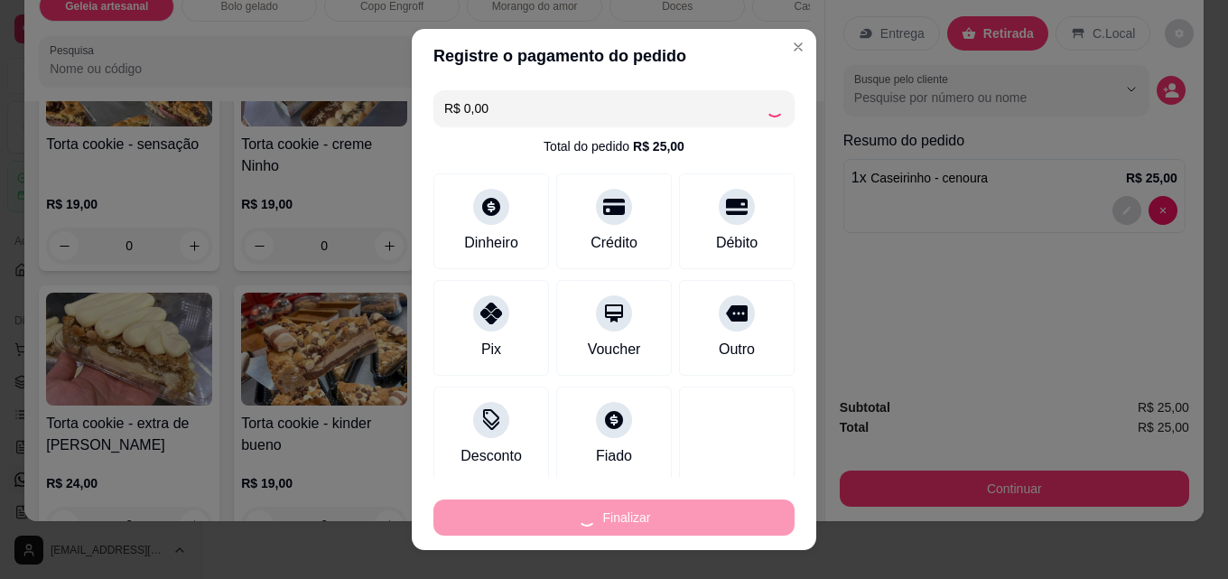
type input "0"
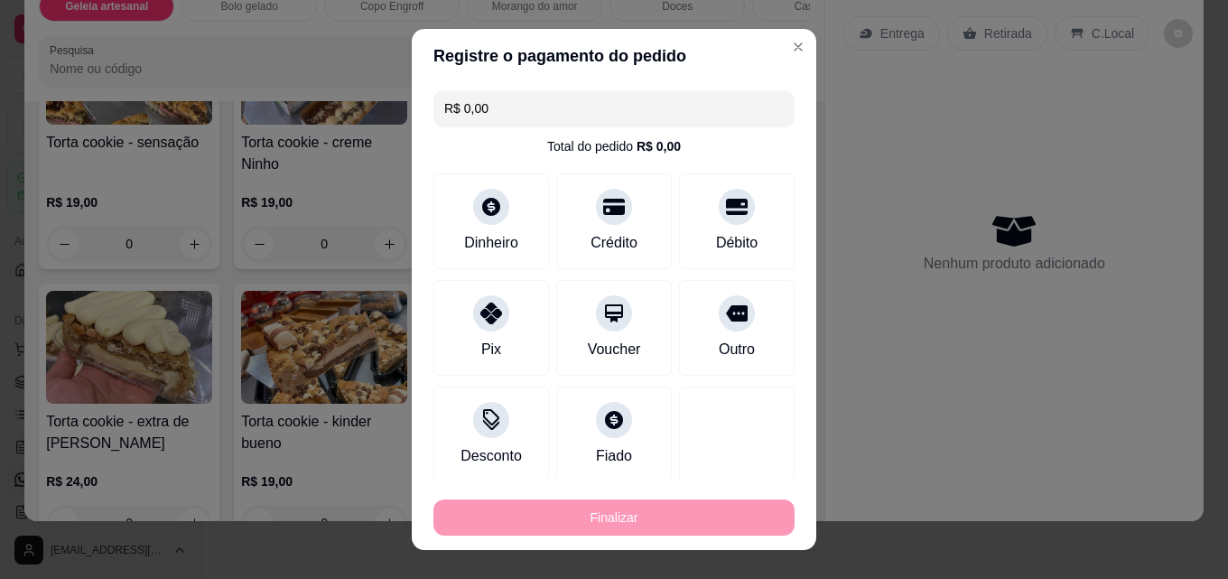
type input "-R$ 25,00"
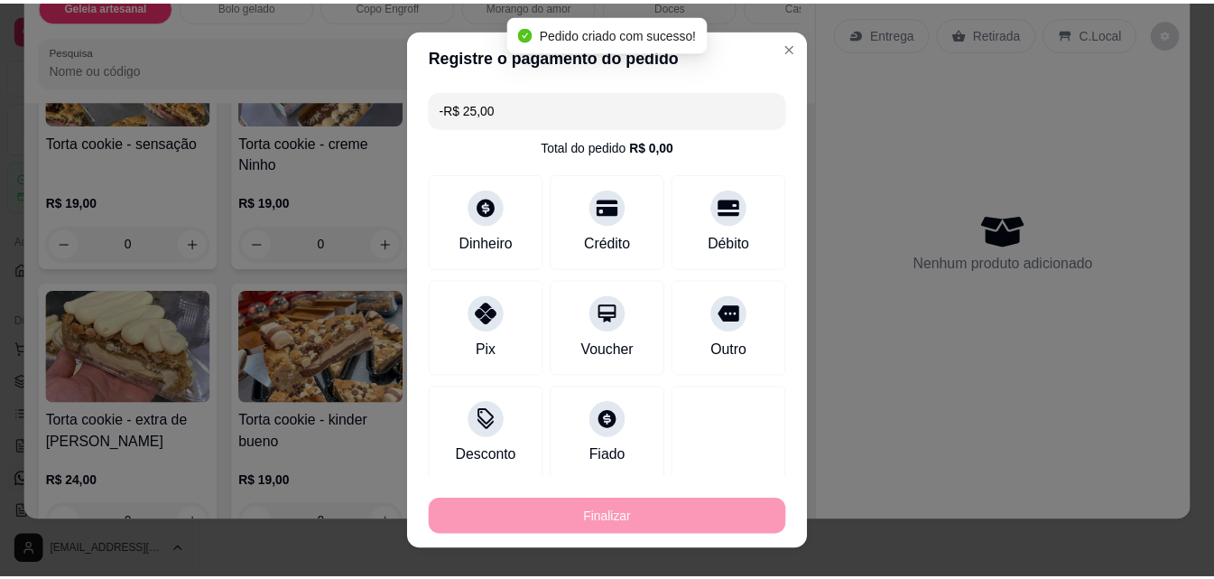
scroll to position [2618, 0]
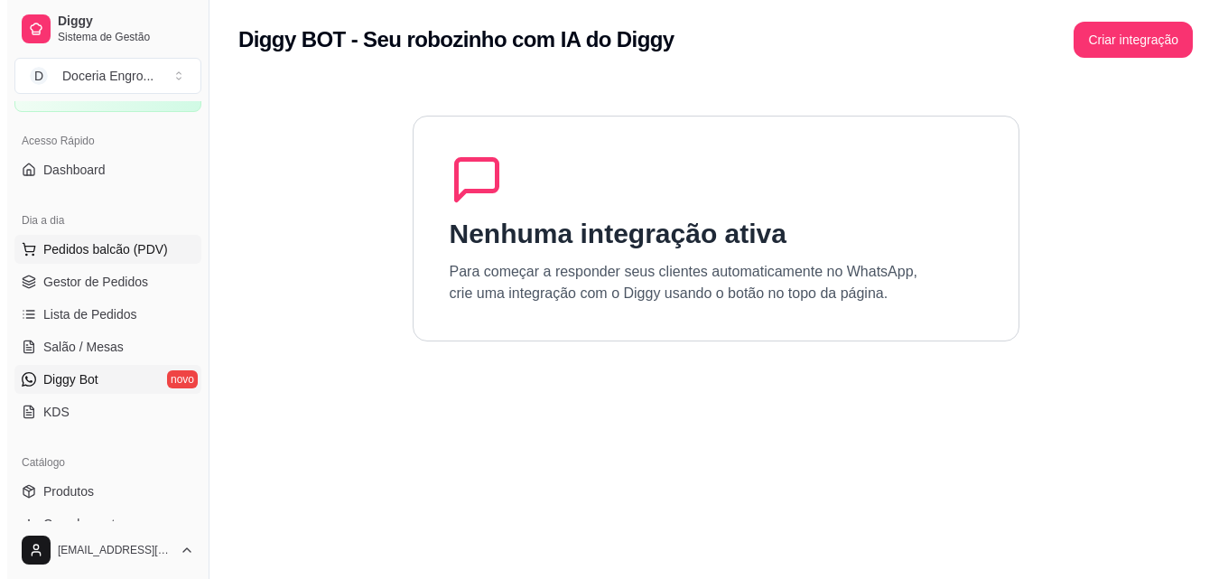
scroll to position [90, 0]
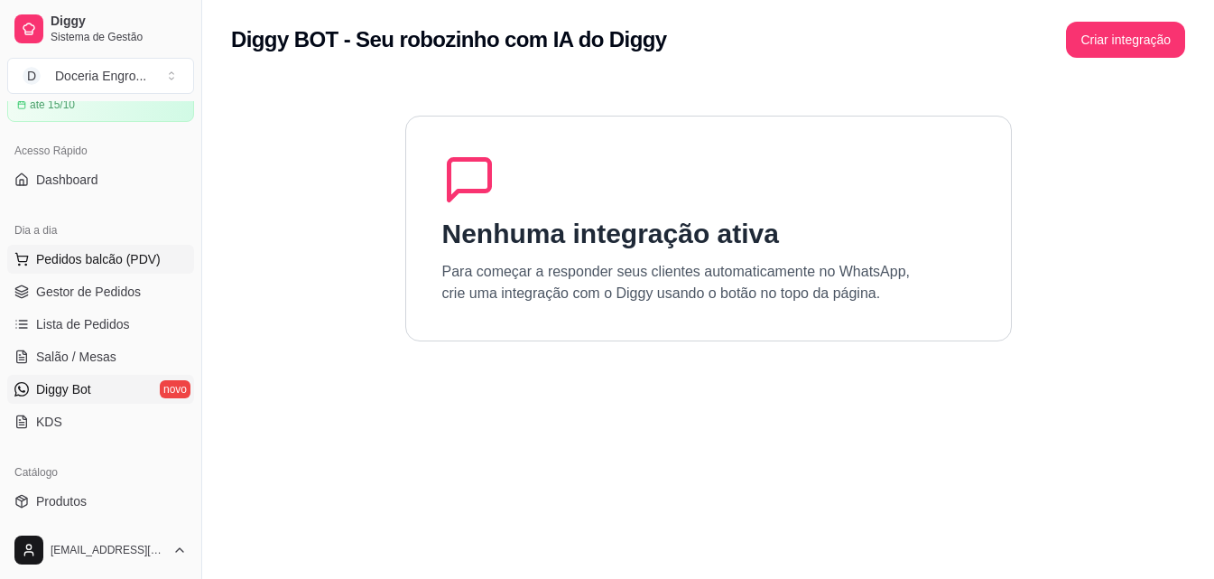
click at [110, 264] on span "Pedidos balcão (PDV)" at bounding box center [98, 259] width 125 height 18
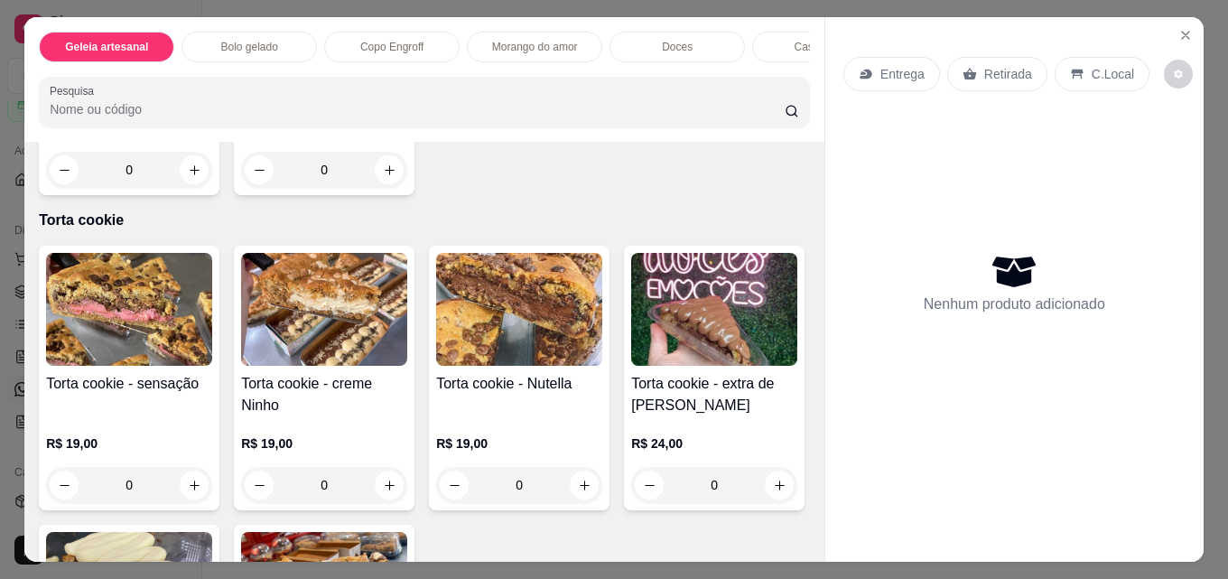
scroll to position [2437, 0]
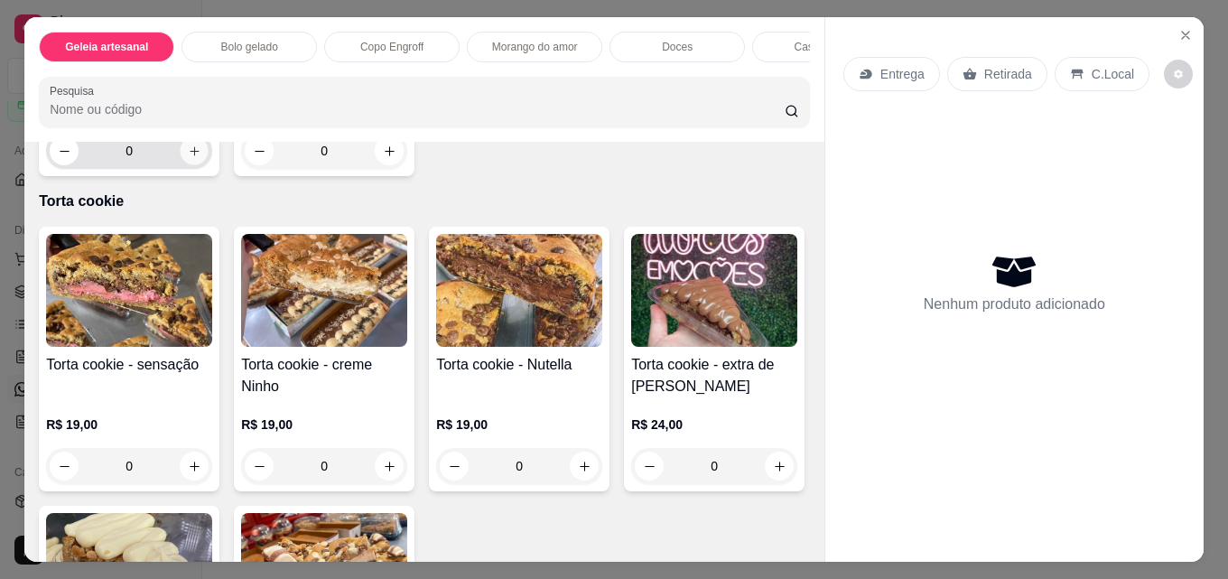
click at [190, 158] on icon "increase-product-quantity" at bounding box center [195, 151] width 14 height 14
type input "1"
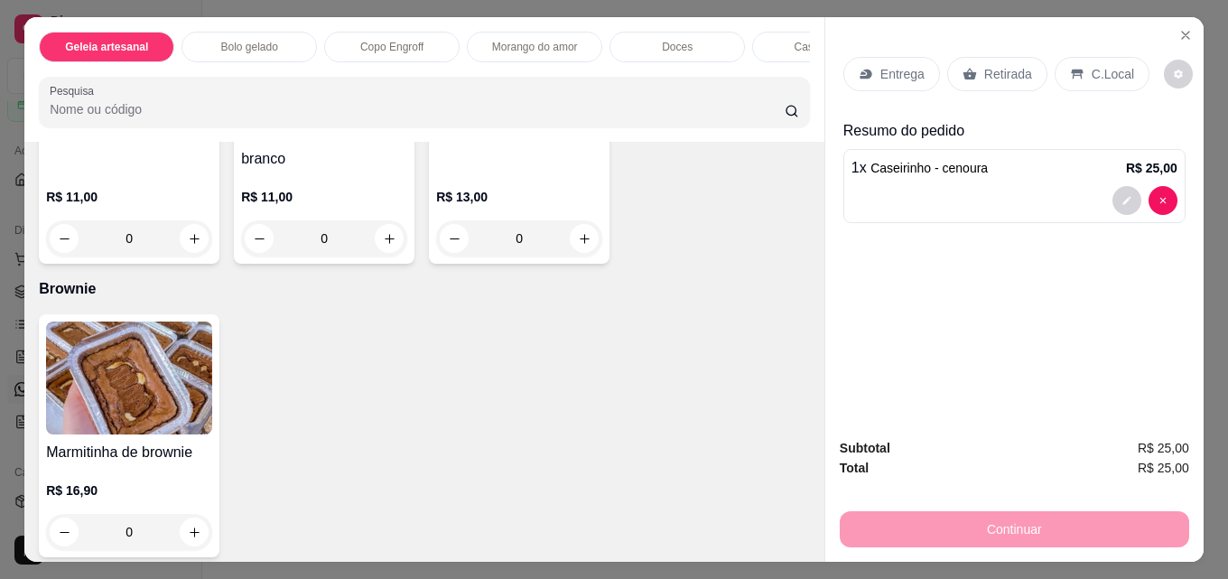
scroll to position [3340, 0]
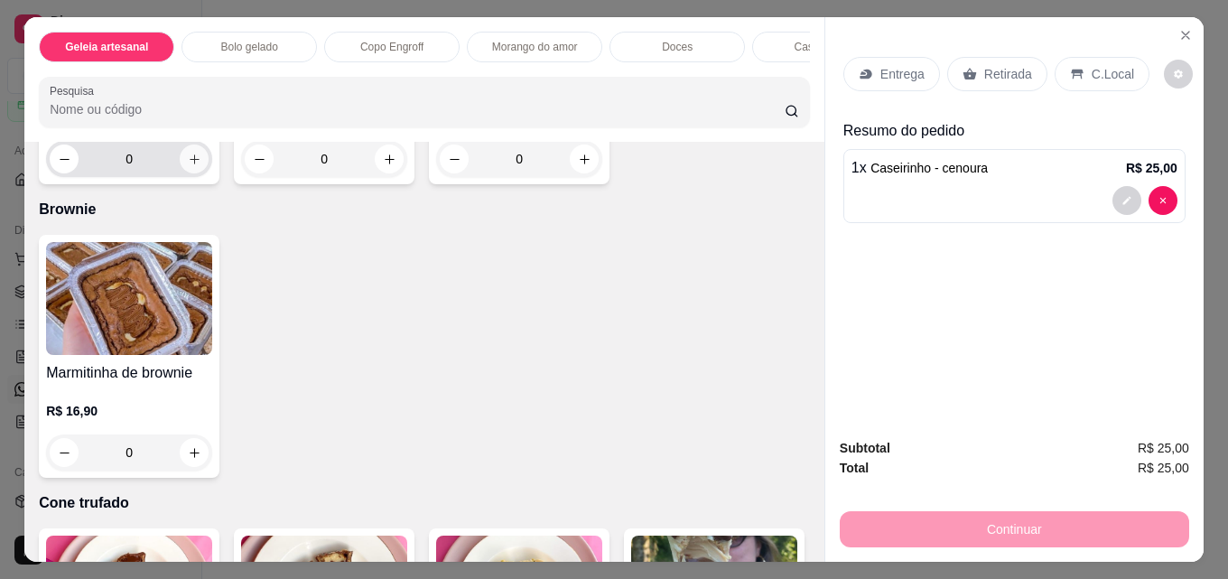
click at [193, 166] on icon "increase-product-quantity" at bounding box center [195, 160] width 14 height 14
type input "1"
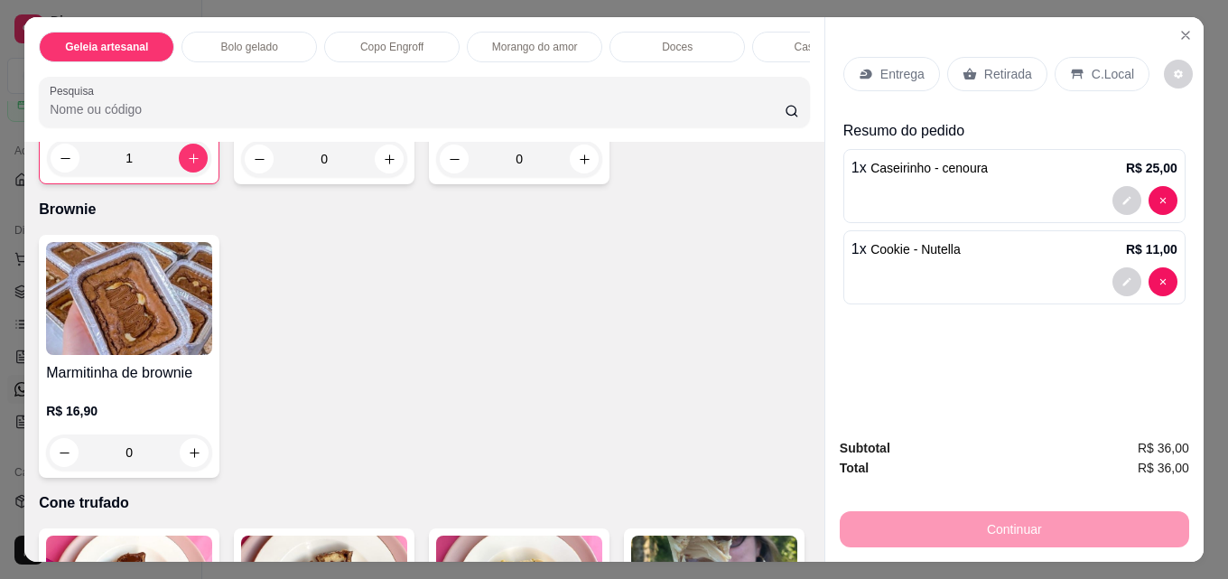
click at [947, 67] on div "Retirada" at bounding box center [997, 74] width 100 height 34
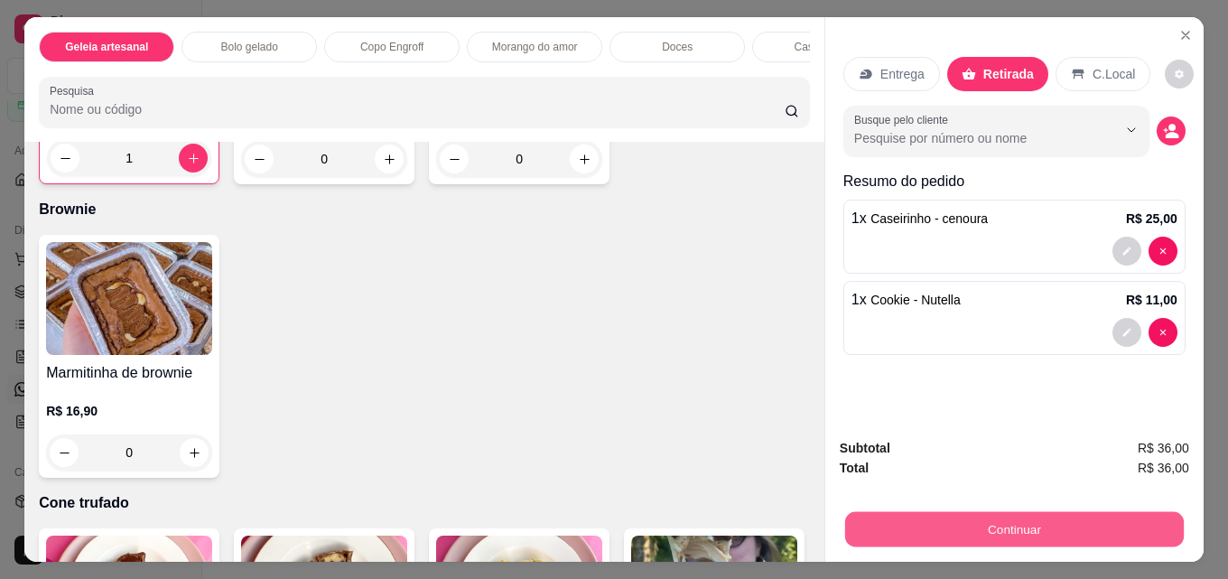
click at [894, 516] on button "Continuar" at bounding box center [1014, 528] width 339 height 35
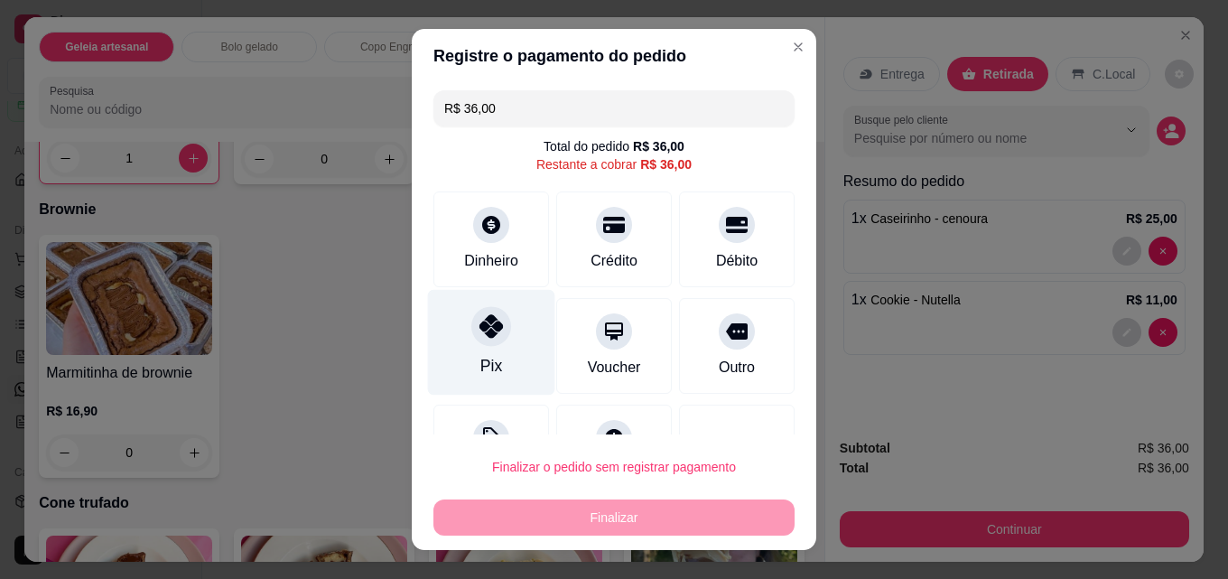
click at [481, 338] on icon at bounding box center [490, 325] width 23 height 23
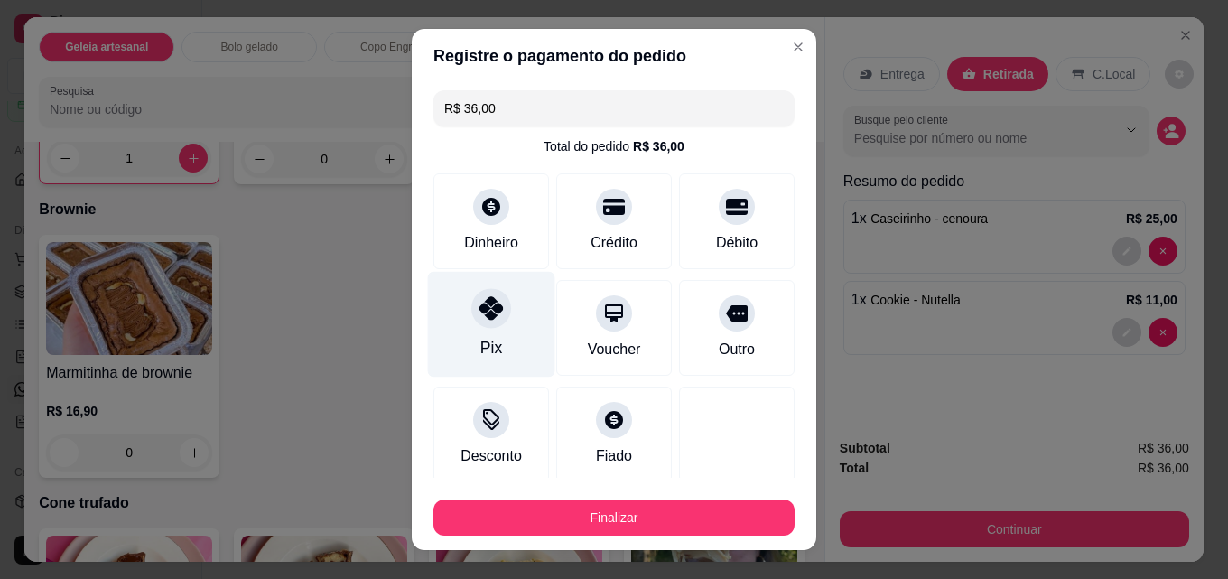
type input "R$ 0,00"
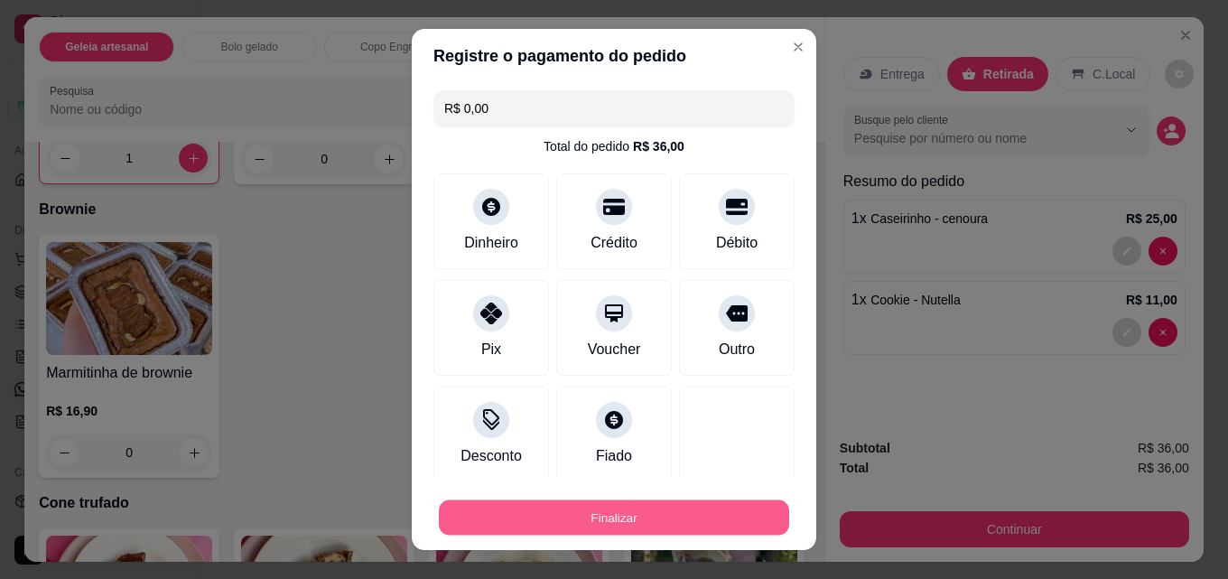
click at [602, 515] on button "Finalizar" at bounding box center [614, 517] width 350 height 35
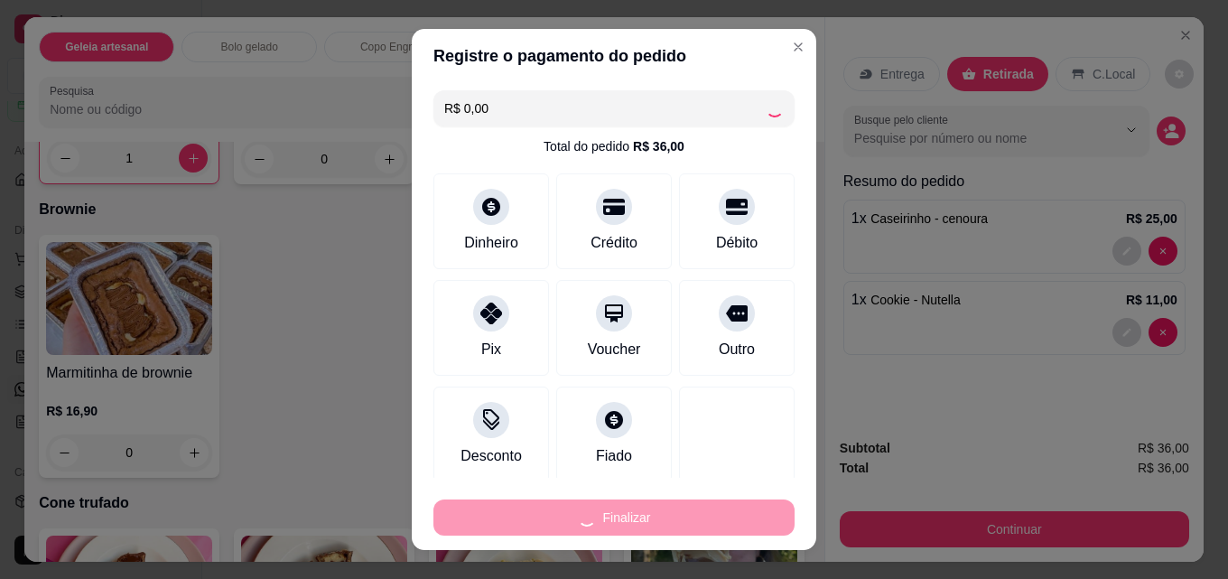
type input "0"
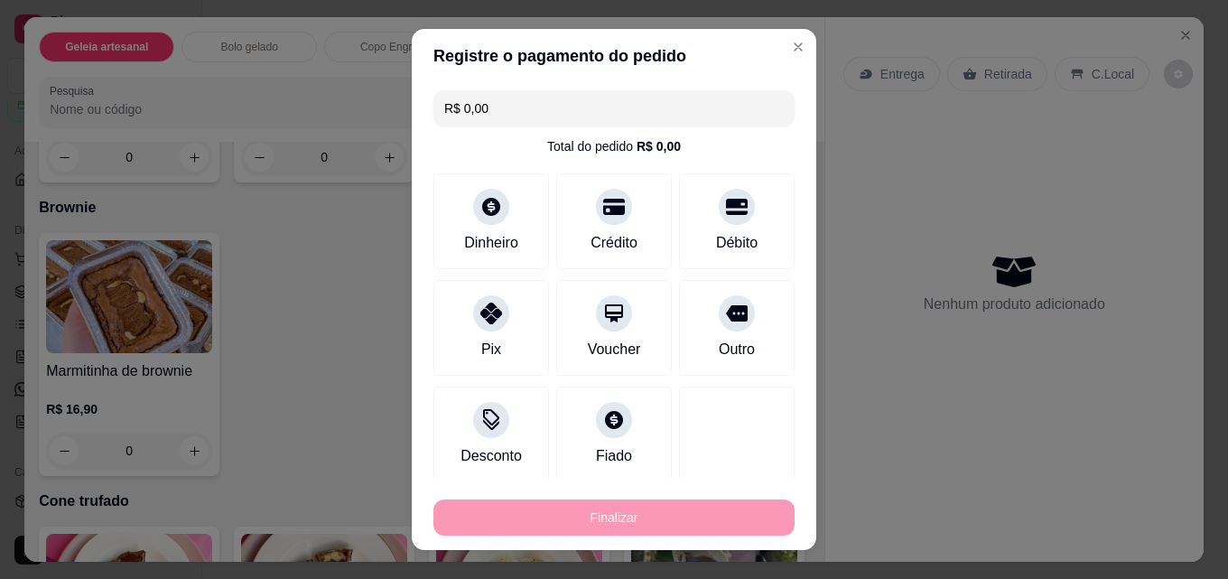
type input "-R$ 36,00"
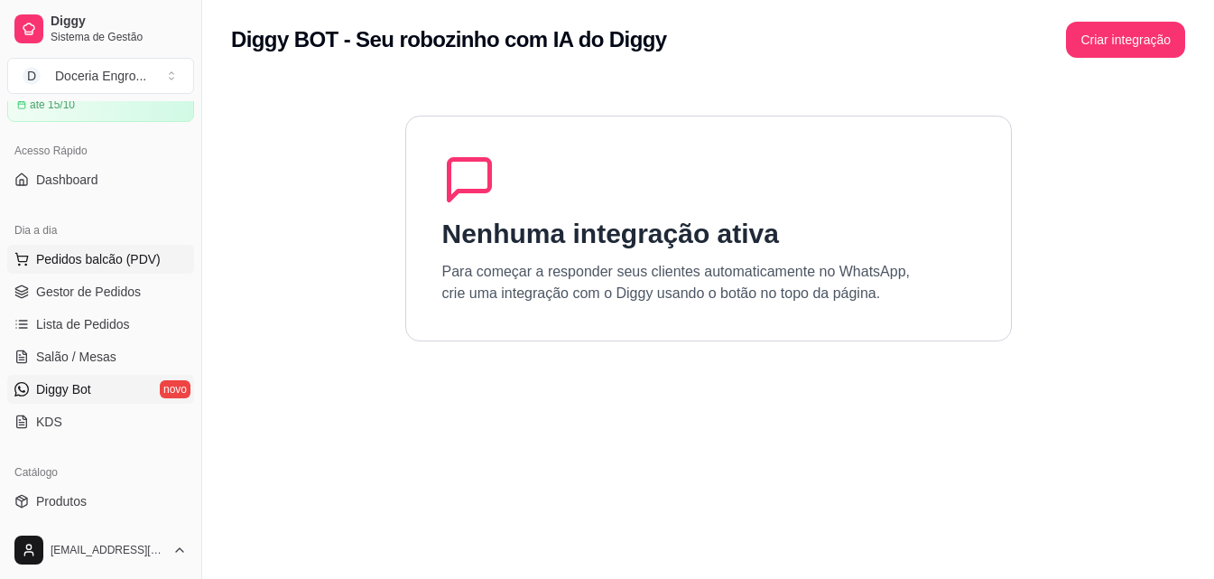
click at [68, 262] on span "Pedidos balcão (PDV)" at bounding box center [98, 259] width 125 height 18
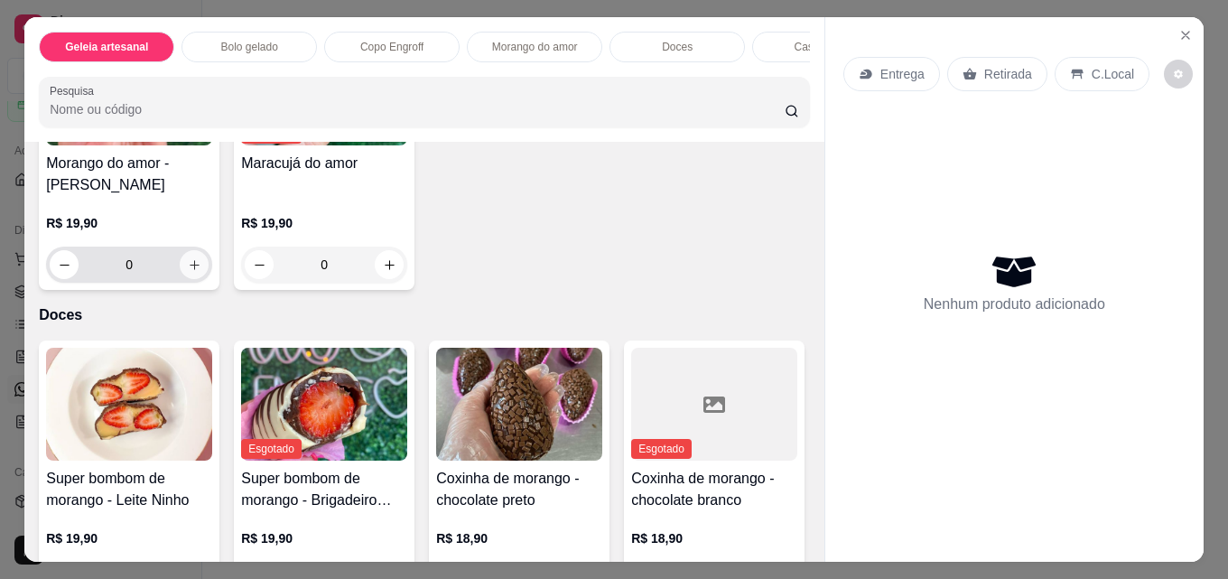
click at [196, 279] on button "increase-product-quantity" at bounding box center [194, 264] width 29 height 29
type input "1"
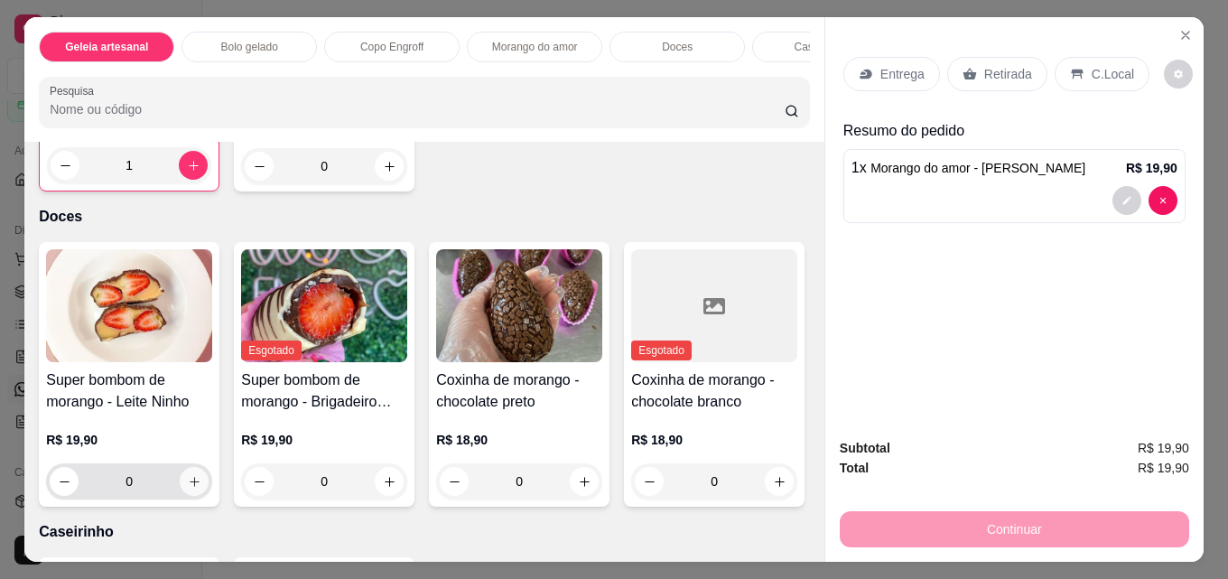
scroll to position [1987, 0]
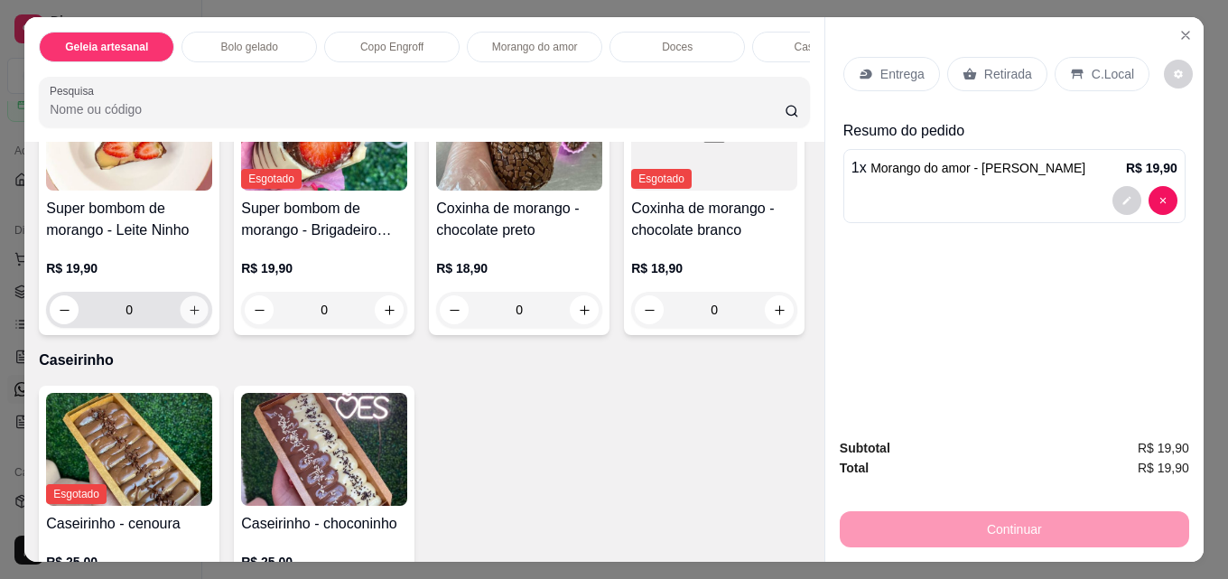
click at [188, 317] on icon "increase-product-quantity" at bounding box center [195, 310] width 14 height 14
type input "1"
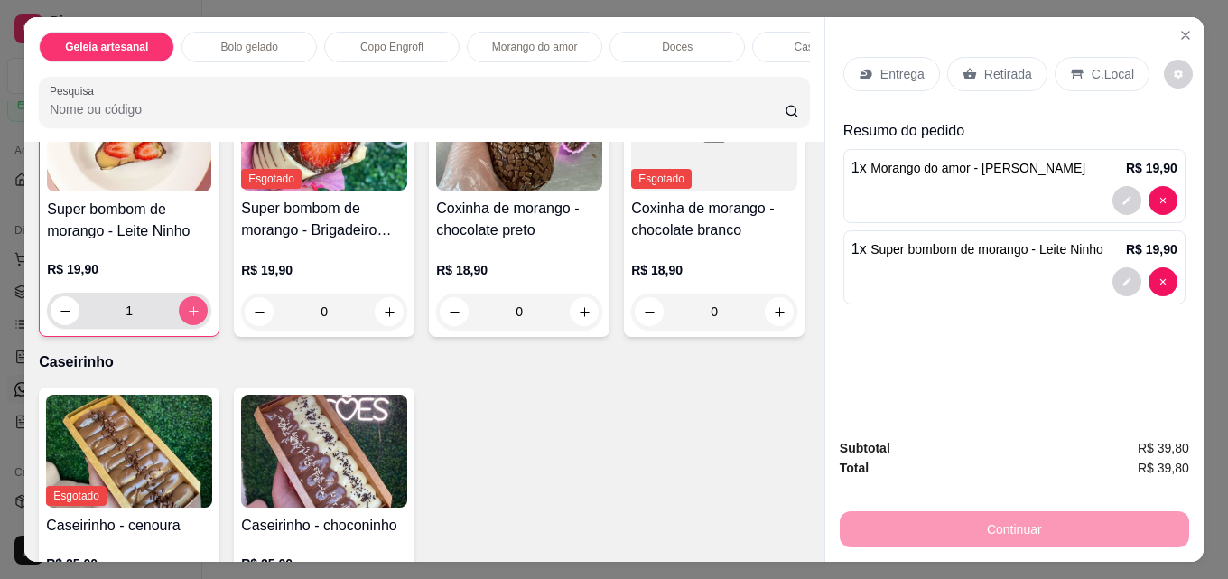
scroll to position [1988, 0]
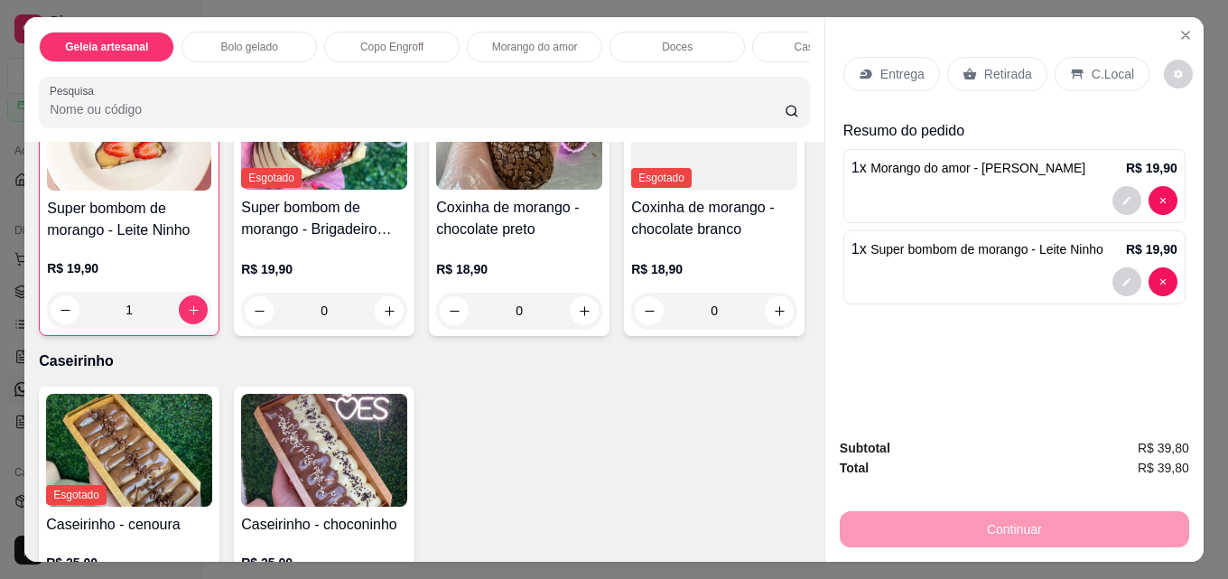
click at [965, 57] on div "Retirada" at bounding box center [997, 74] width 100 height 34
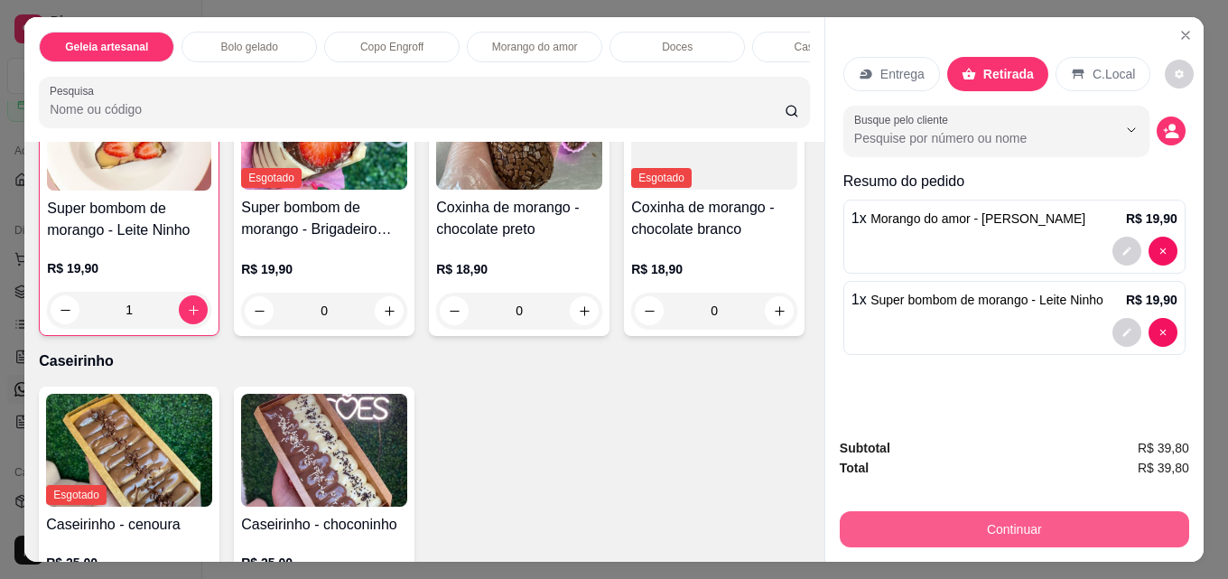
click at [1052, 515] on button "Continuar" at bounding box center [1013, 529] width 349 height 36
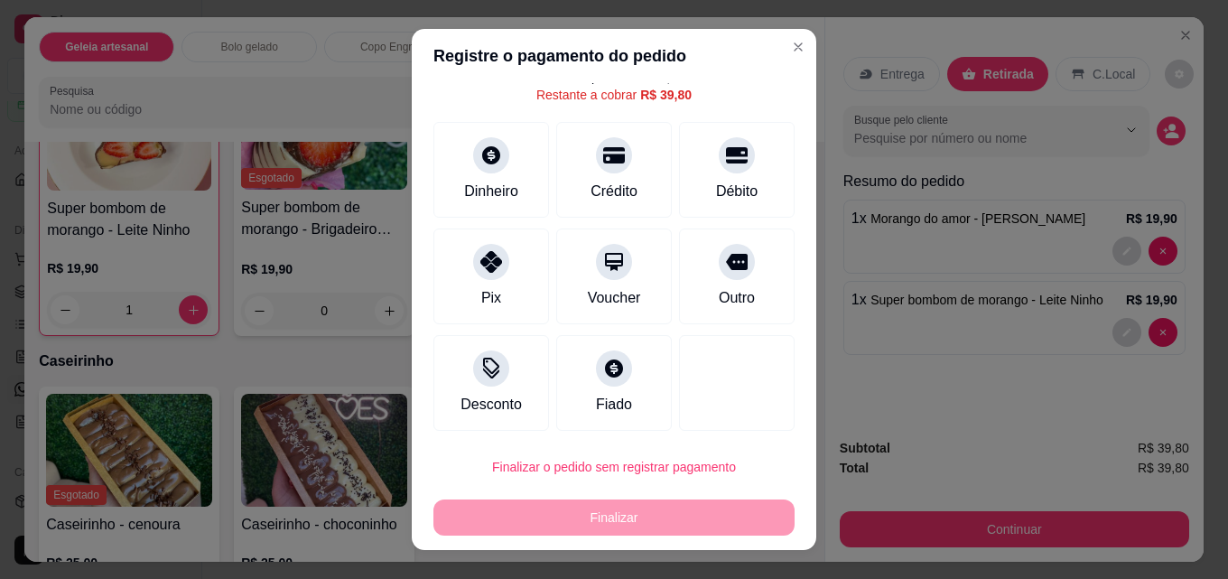
scroll to position [73, 0]
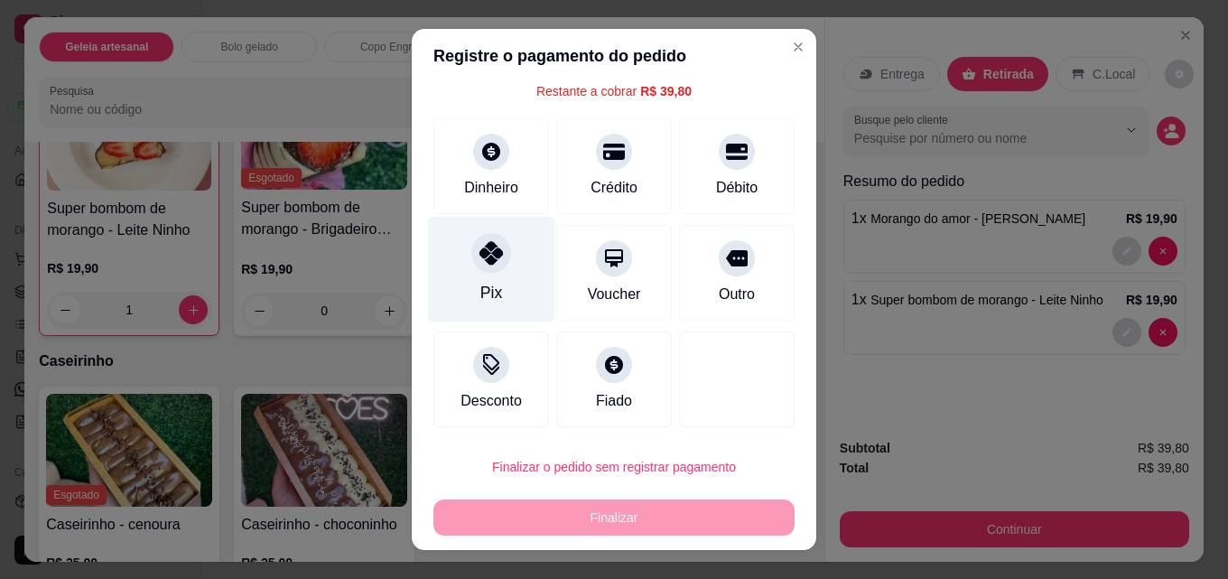
click at [505, 279] on div "Pix" at bounding box center [491, 270] width 127 height 106
type input "R$ 0,00"
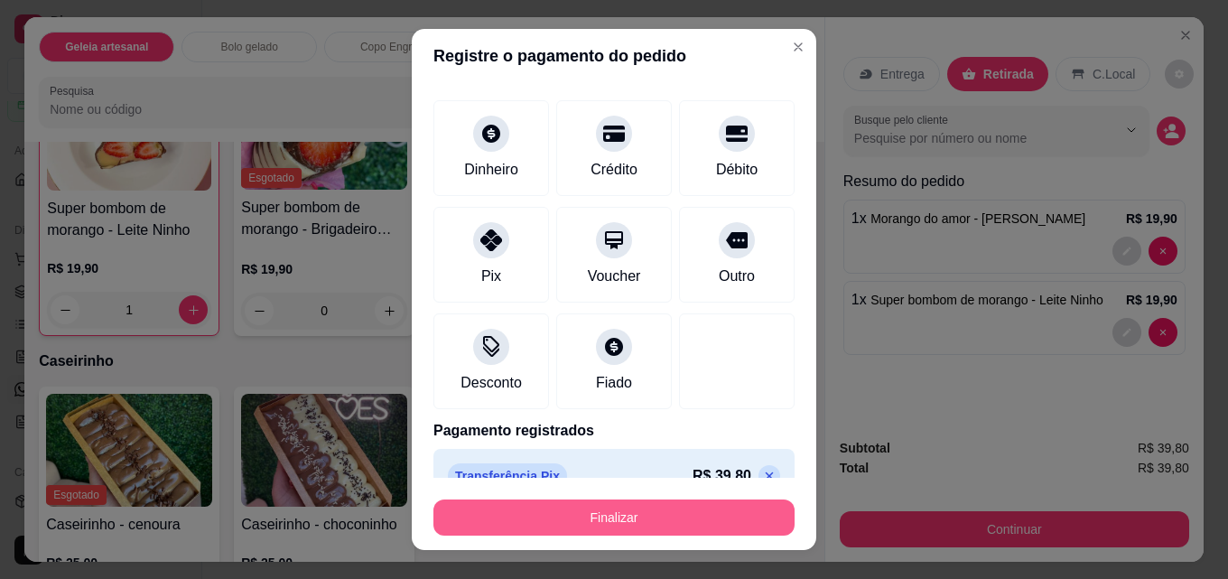
click at [555, 505] on button "Finalizar" at bounding box center [613, 517] width 361 height 36
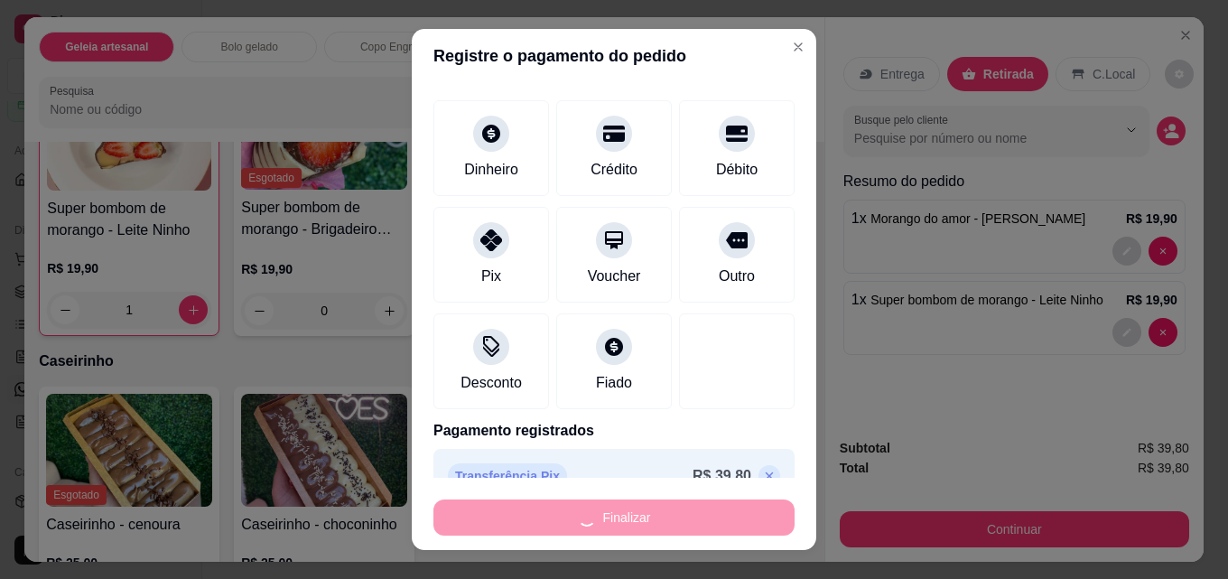
type input "0"
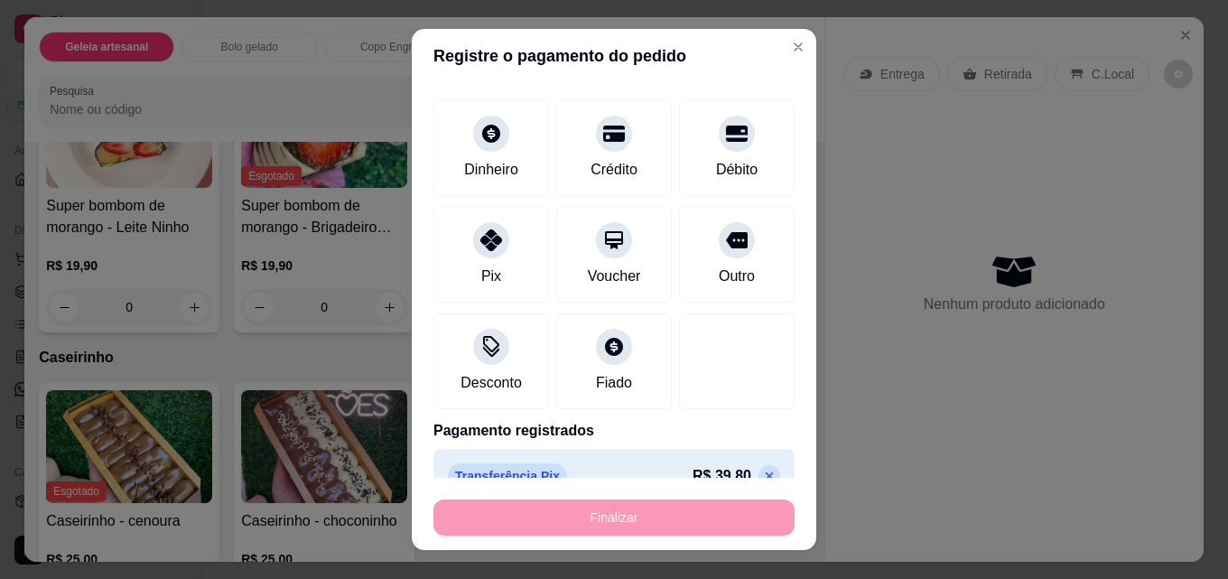
type input "-R$ 39,80"
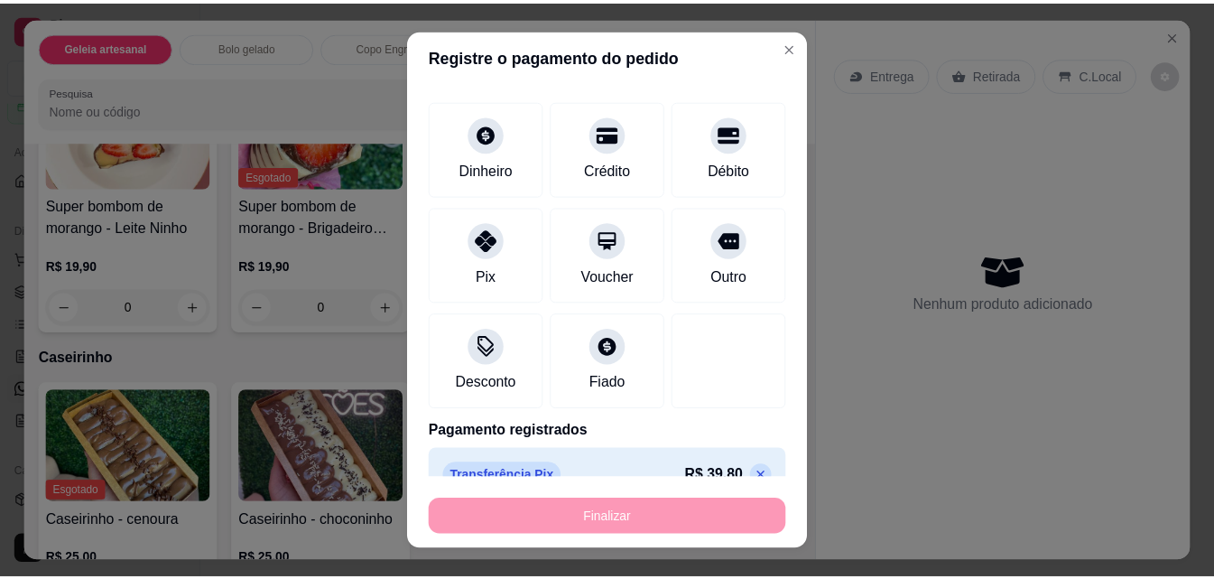
scroll to position [1985, 0]
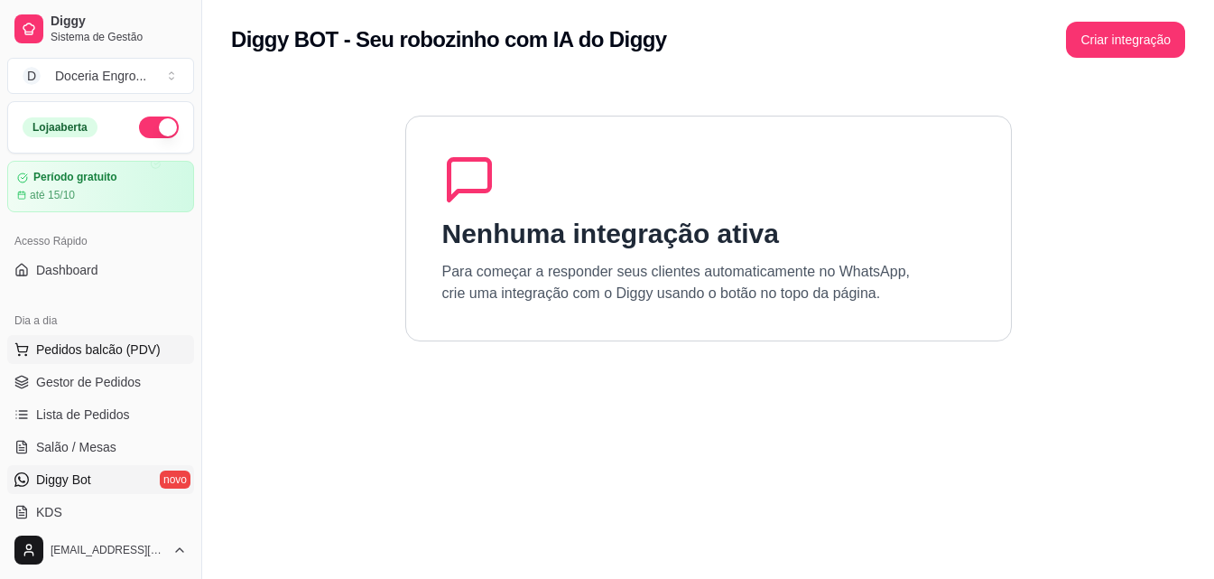
click at [54, 355] on span "Pedidos balcão (PDV)" at bounding box center [98, 349] width 125 height 18
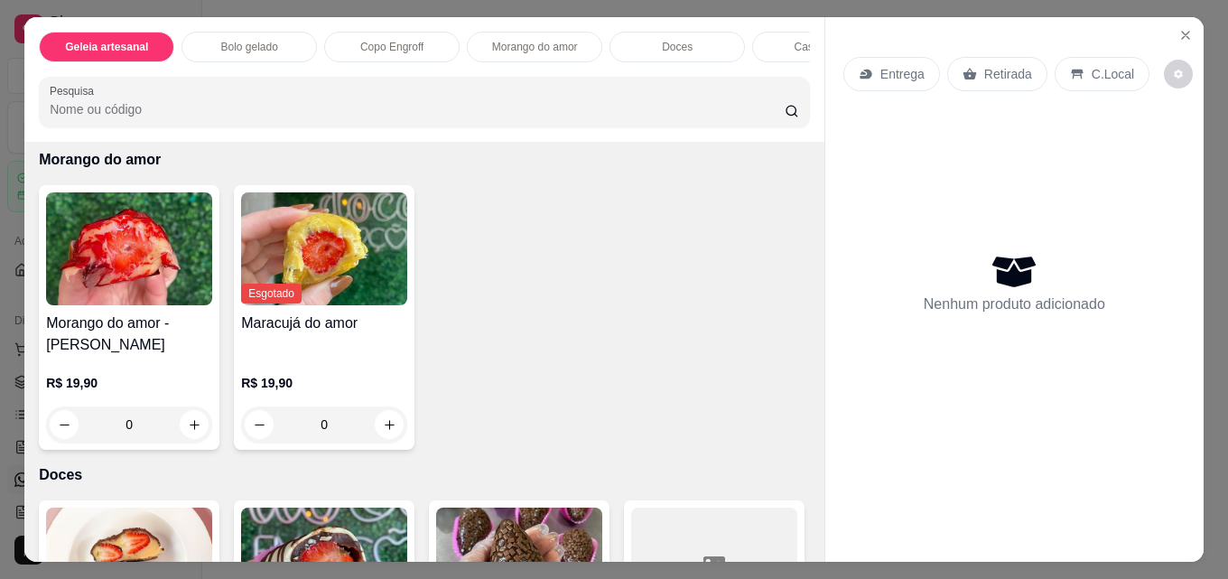
scroll to position [1444, 0]
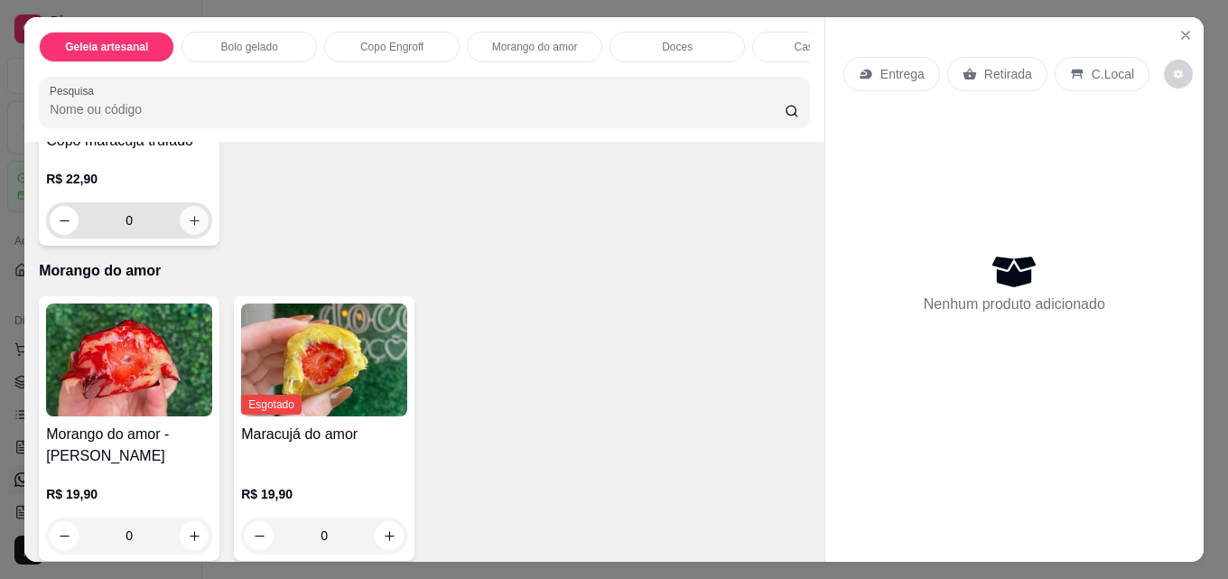
click at [201, 227] on icon "increase-product-quantity" at bounding box center [195, 221] width 14 height 14
type input "1"
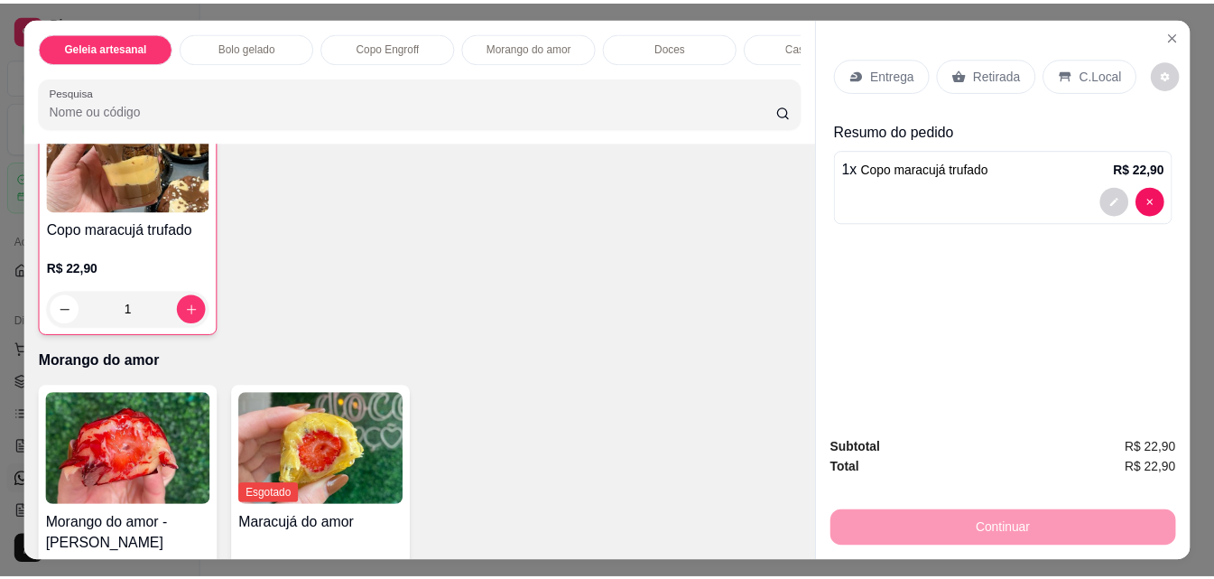
scroll to position [1354, 0]
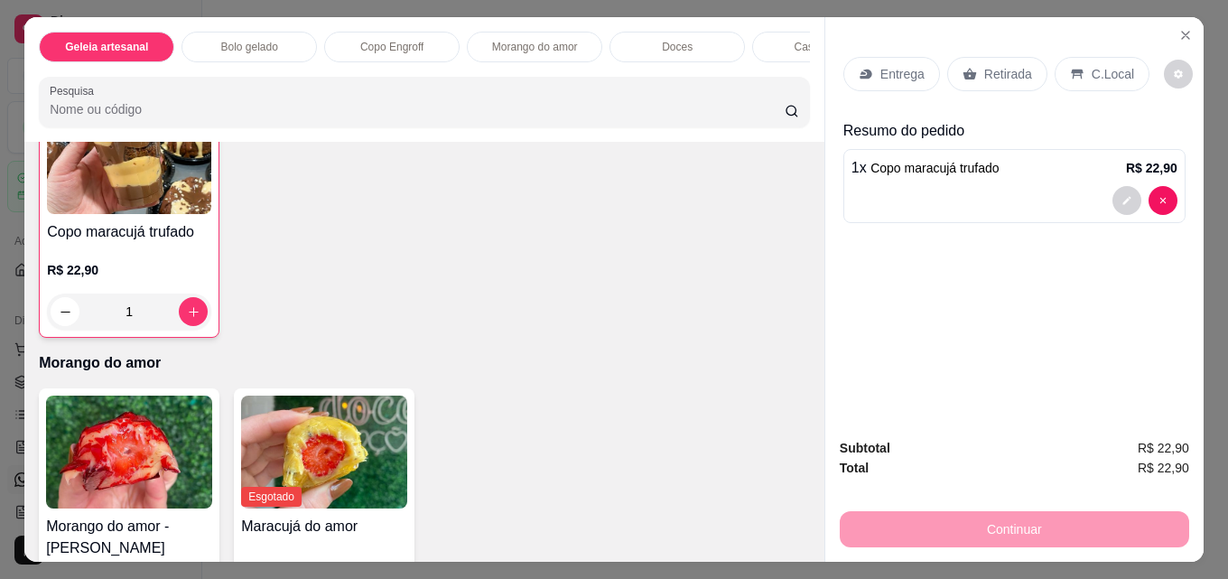
click at [1016, 72] on p "Retirada" at bounding box center [1008, 74] width 48 height 18
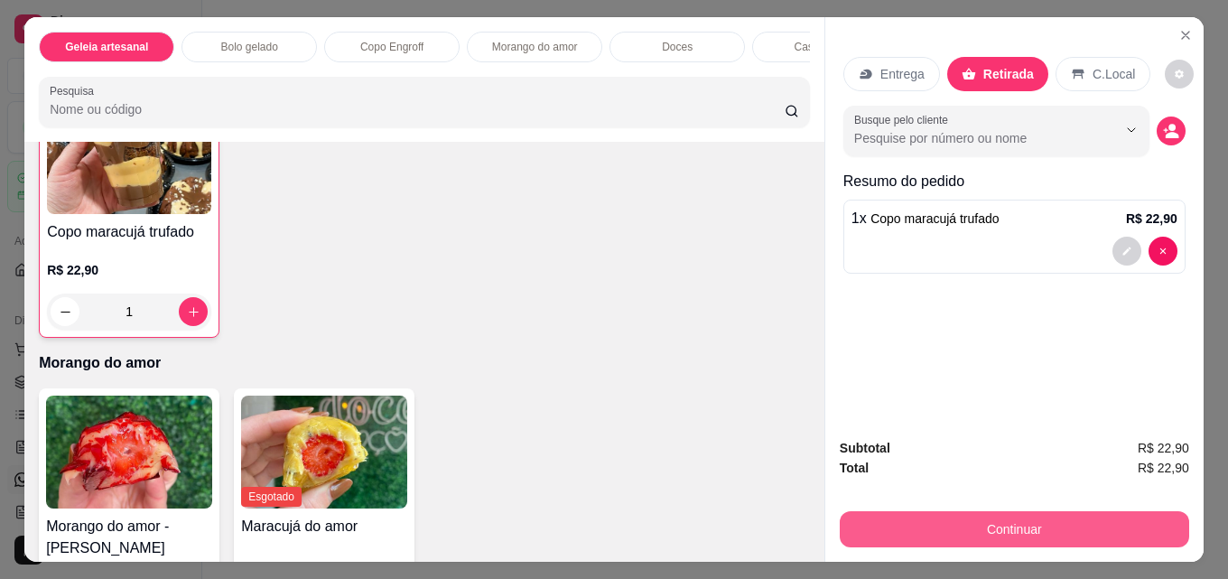
click at [1100, 521] on button "Continuar" at bounding box center [1013, 529] width 349 height 36
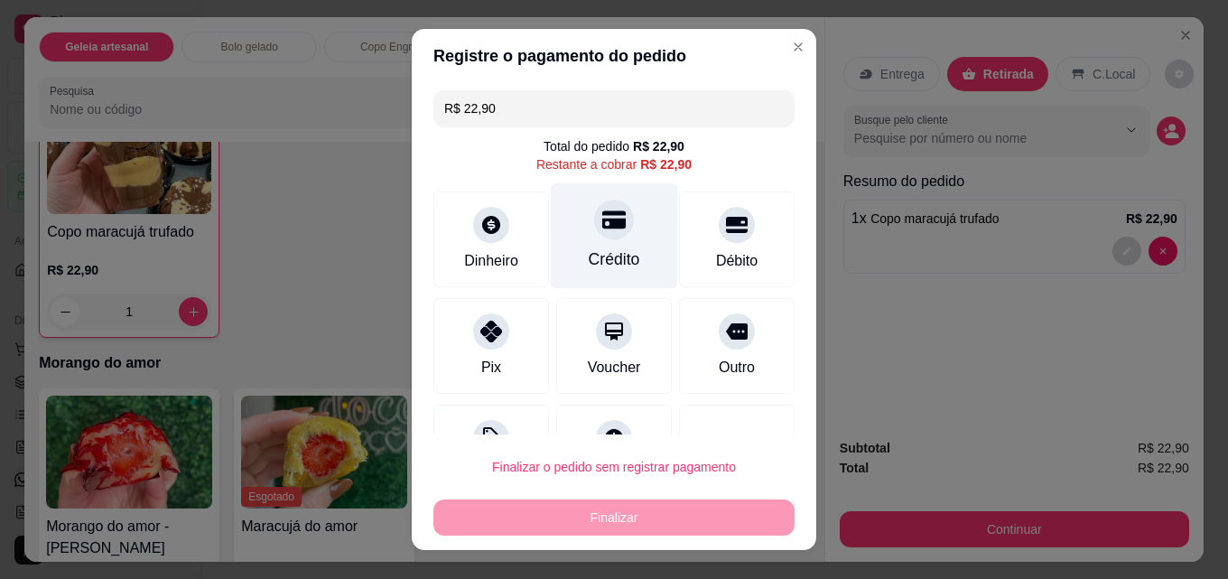
click at [594, 226] on div at bounding box center [614, 219] width 40 height 40
type input "R$ 0,00"
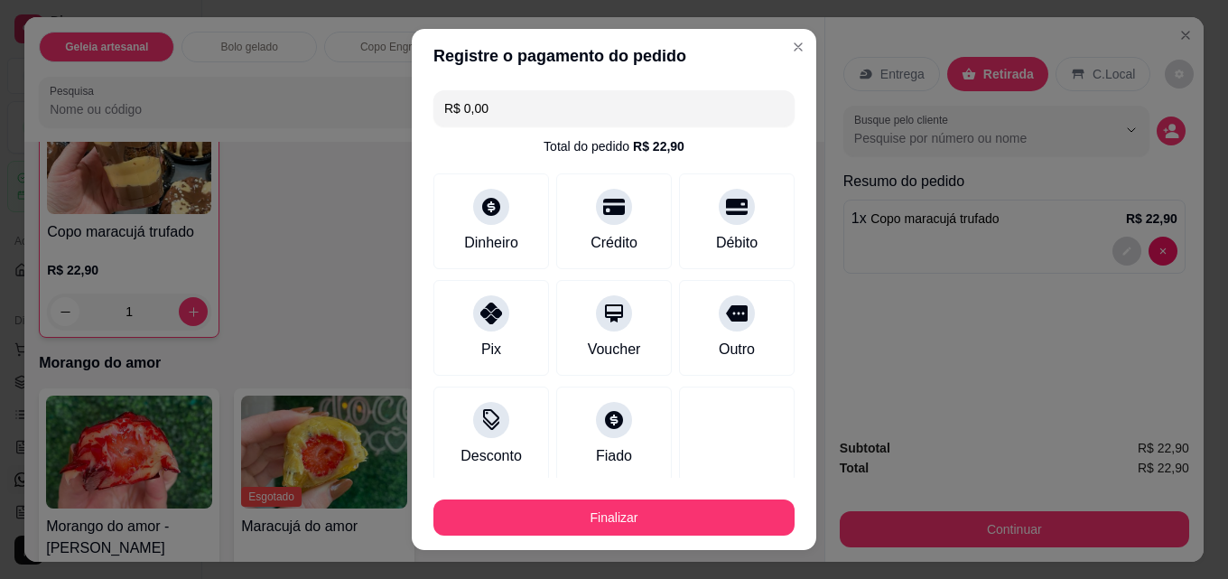
drag, startPoint x: 613, startPoint y: 143, endPoint x: 607, endPoint y: 155, distance: 14.1
click at [599, 147] on div "Total do pedido R$ 22,90" at bounding box center [613, 146] width 141 height 18
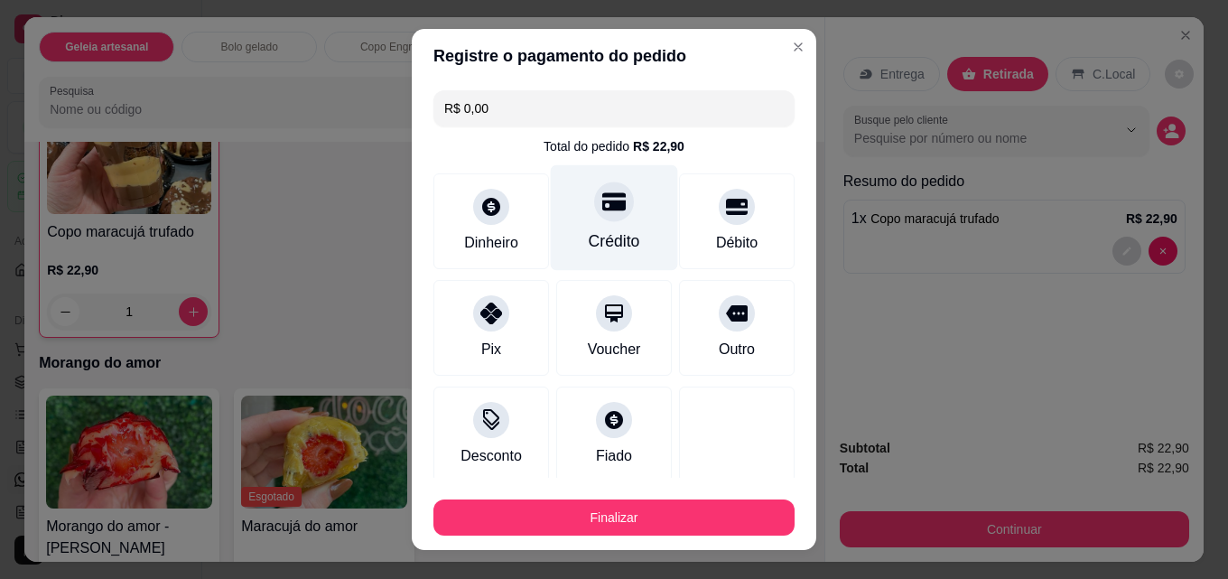
click at [605, 215] on div at bounding box center [614, 201] width 40 height 40
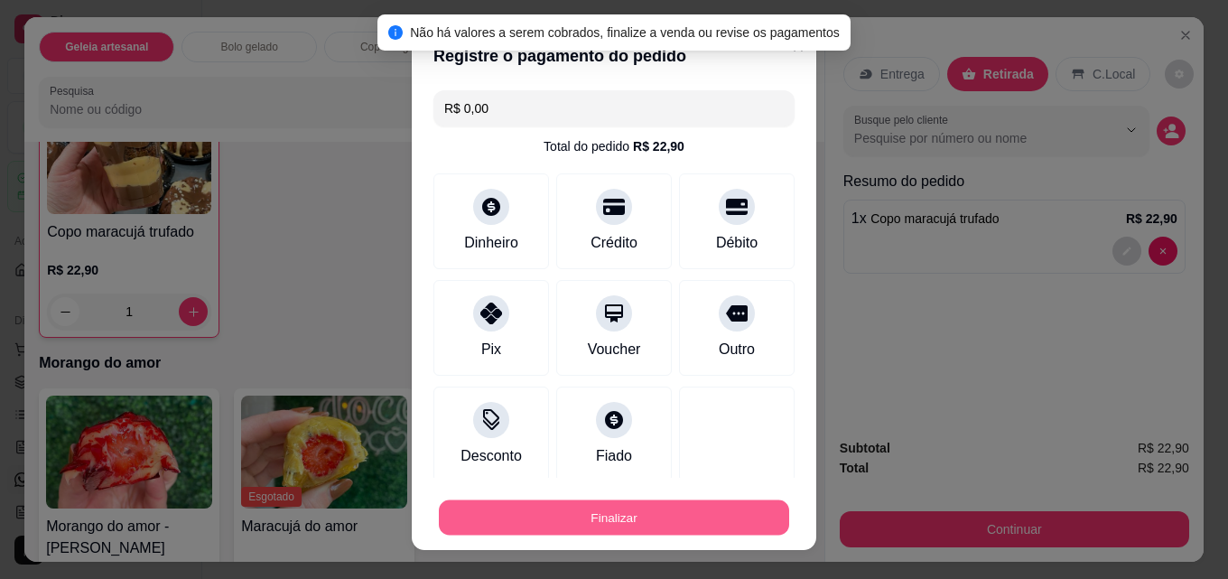
click at [602, 515] on button "Finalizar" at bounding box center [614, 517] width 350 height 35
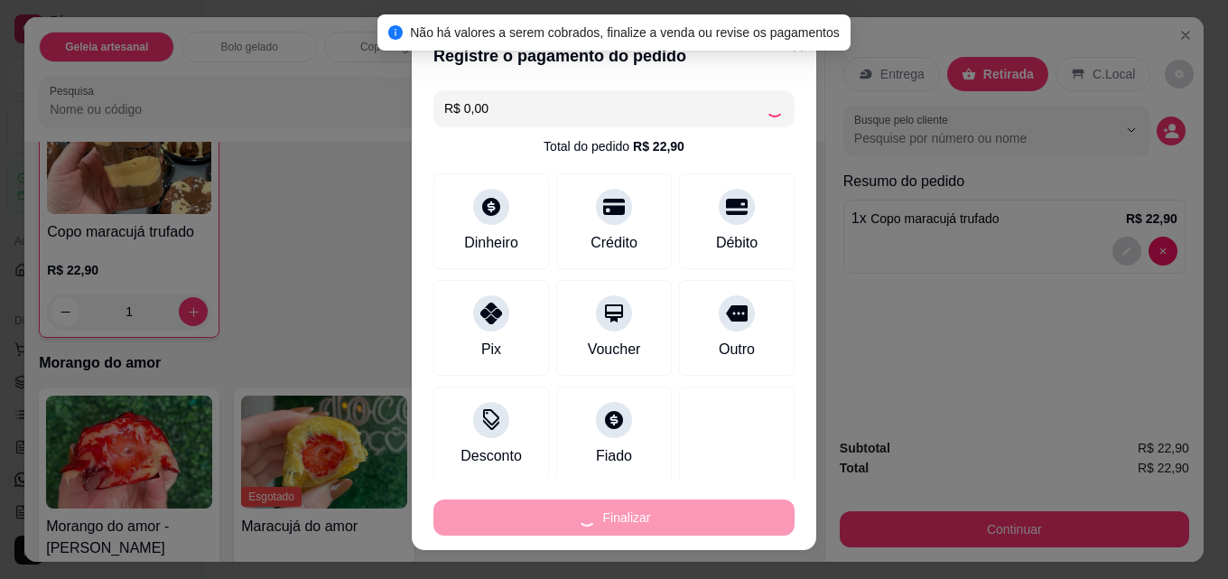
type input "0"
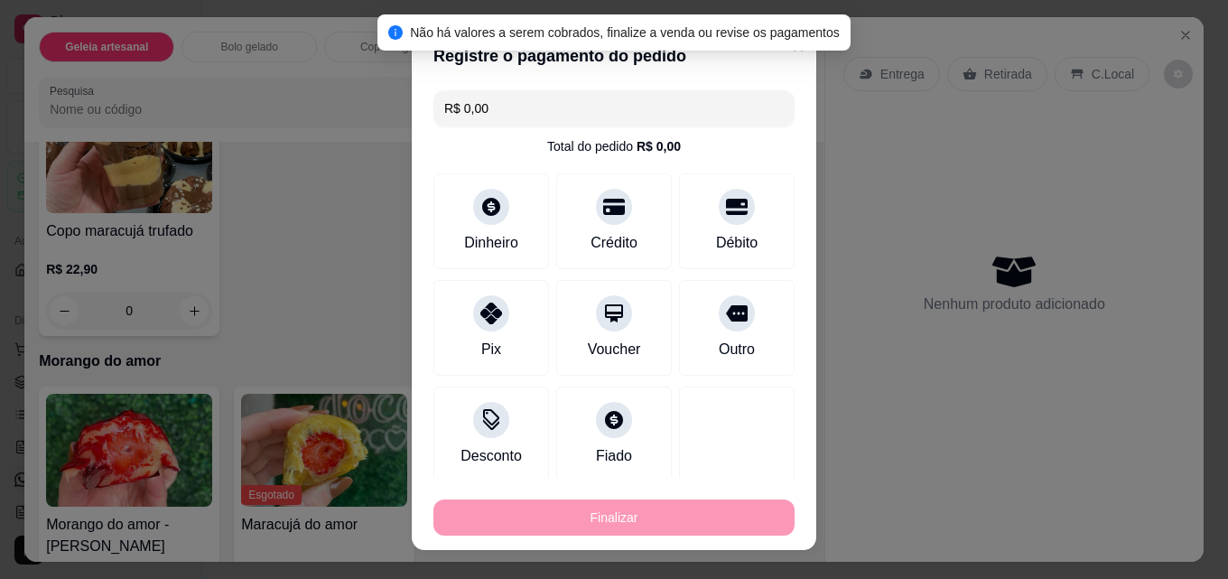
type input "-R$ 22,90"
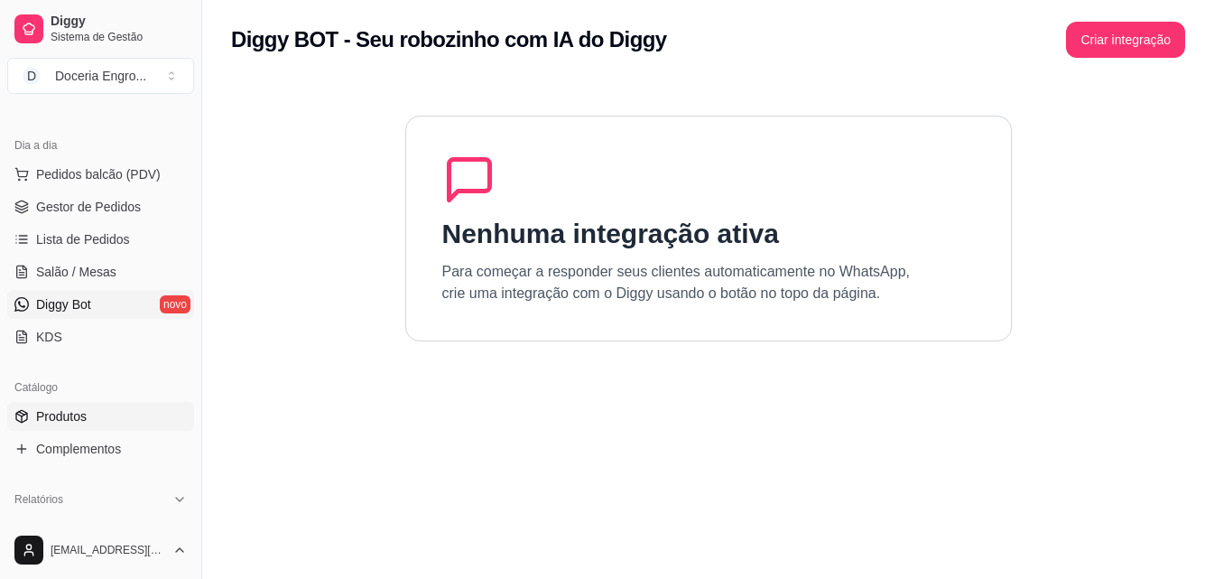
scroll to position [181, 0]
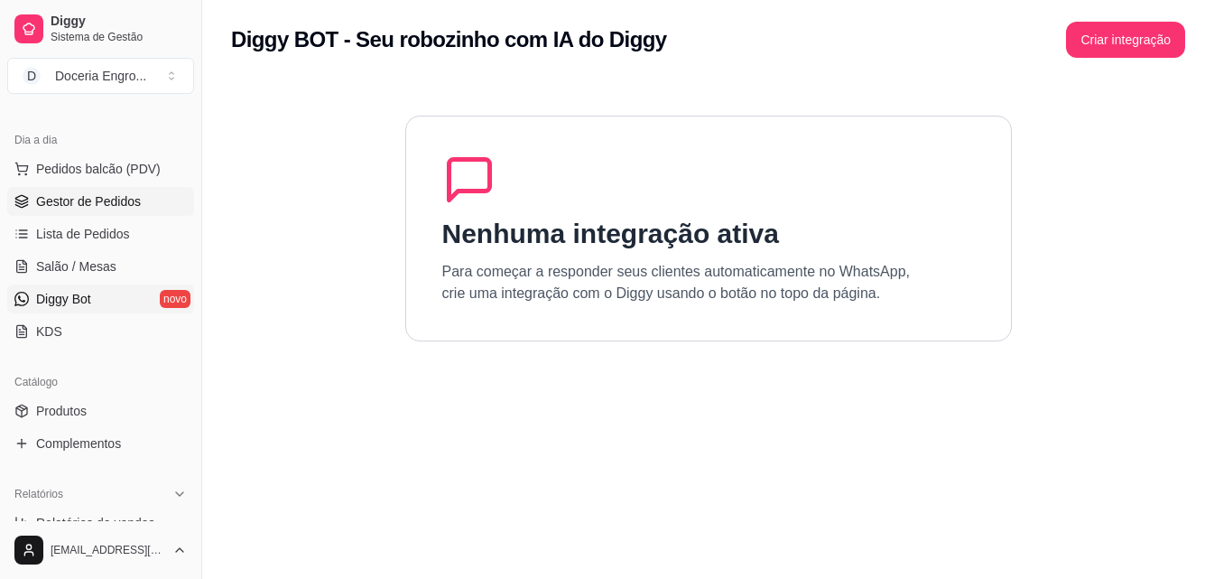
click at [101, 200] on span "Gestor de Pedidos" at bounding box center [88, 201] width 105 height 18
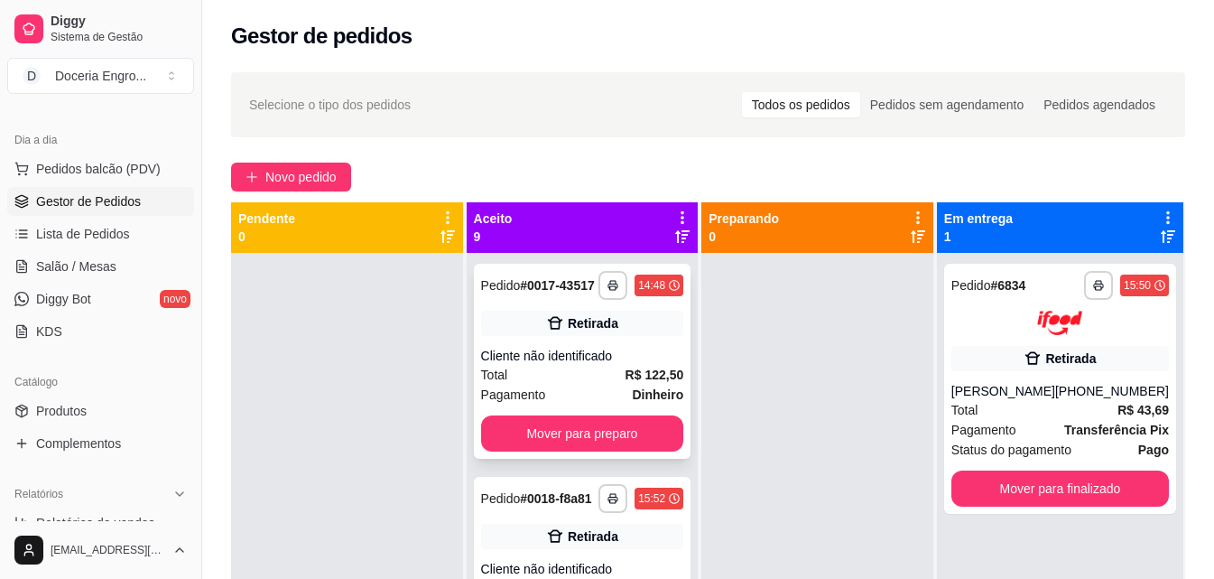
click at [569, 450] on button "Mover para preparo" at bounding box center [582, 433] width 203 height 36
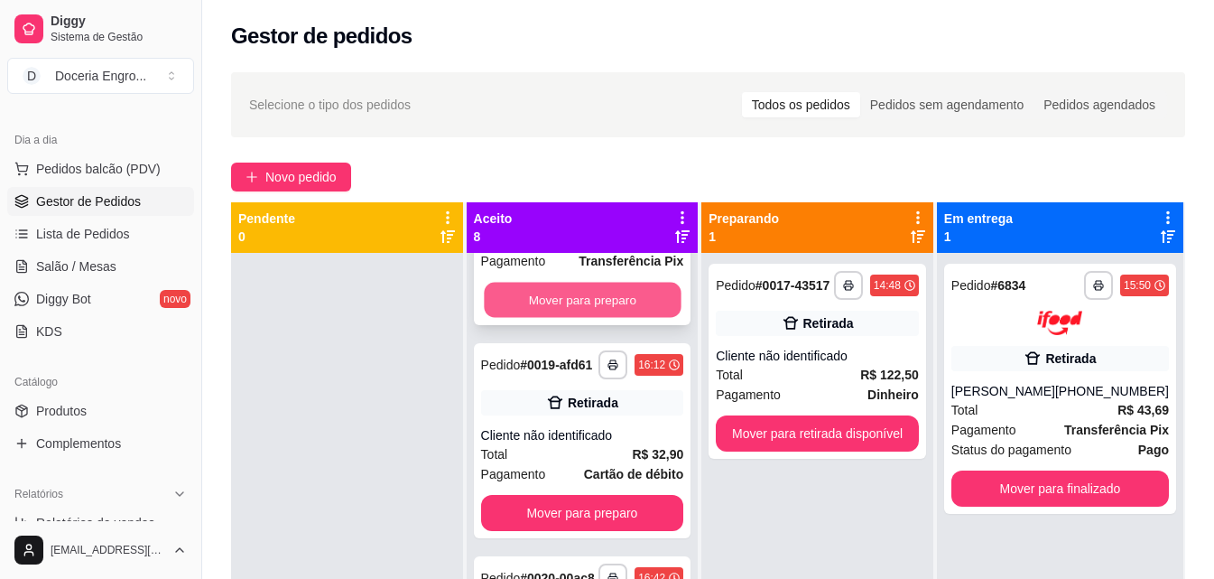
click at [585, 308] on button "Mover para preparo" at bounding box center [582, 300] width 197 height 35
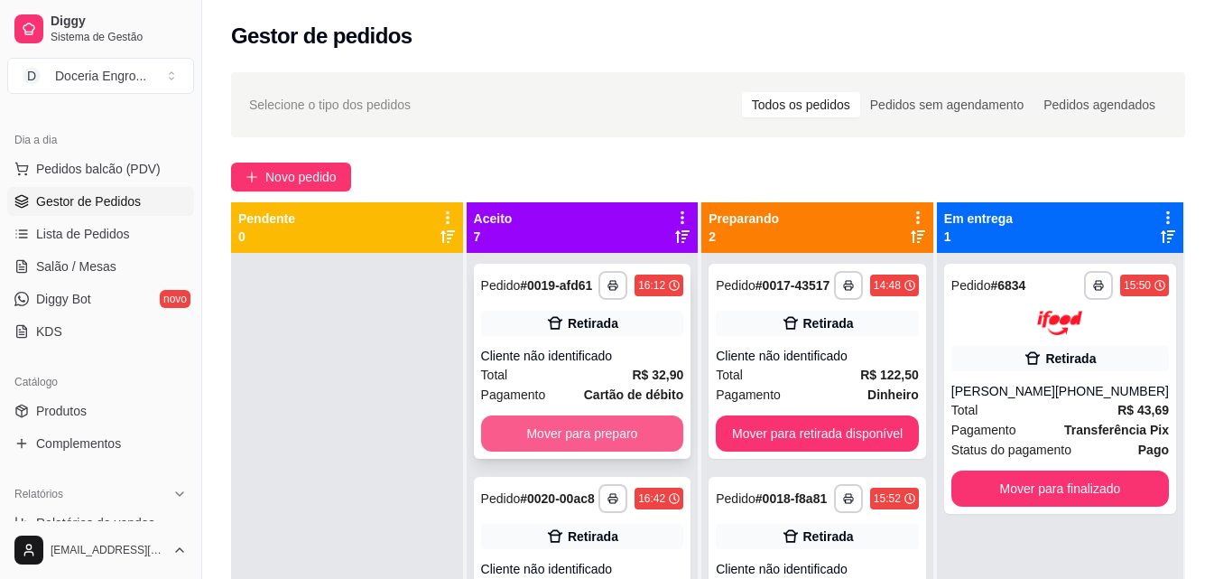
click at [601, 451] on button "Mover para preparo" at bounding box center [582, 433] width 203 height 36
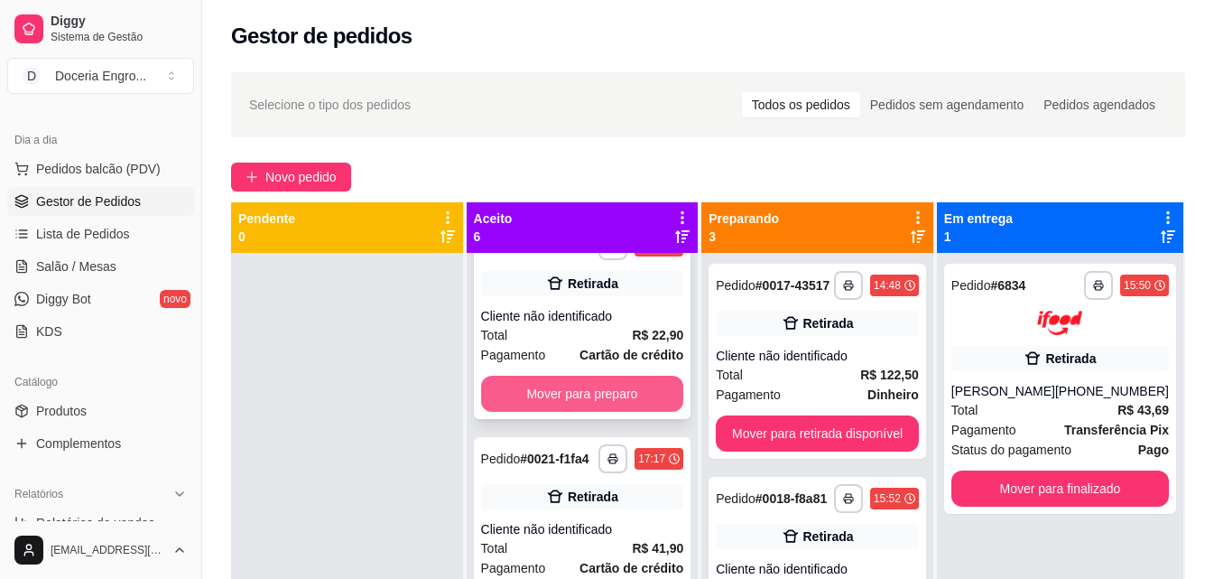
scroll to position [43, 0]
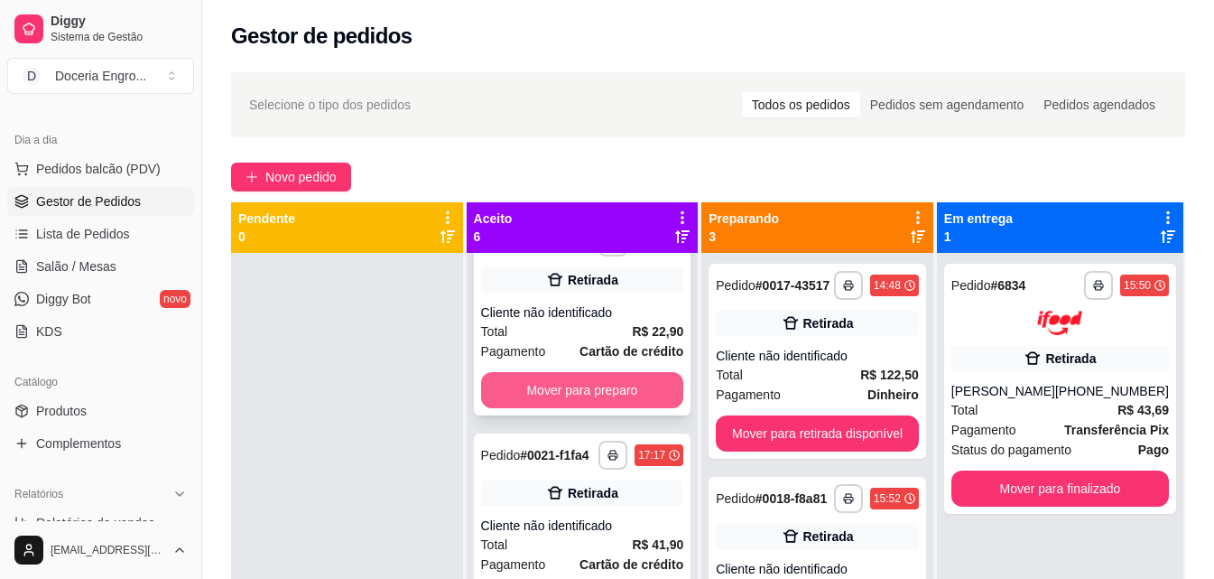
click at [578, 396] on button "Mover para preparo" at bounding box center [582, 390] width 203 height 36
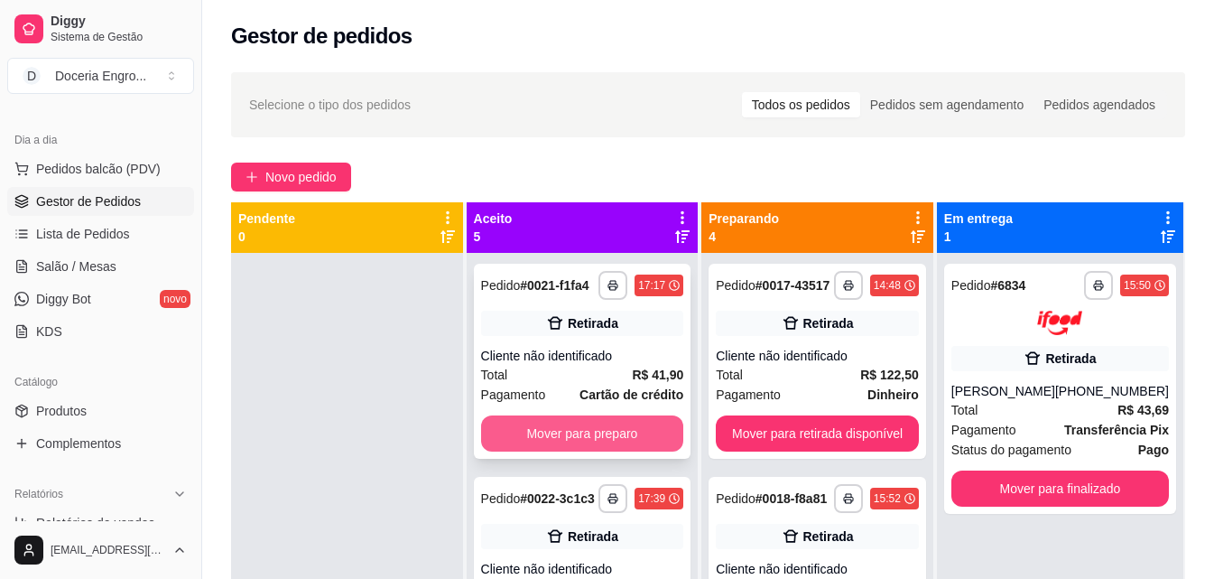
click at [581, 439] on button "Mover para preparo" at bounding box center [582, 433] width 203 height 36
click at [582, 449] on button "Mover para preparo" at bounding box center [582, 433] width 203 height 36
click at [579, 433] on button "Mover para preparo" at bounding box center [582, 433] width 203 height 36
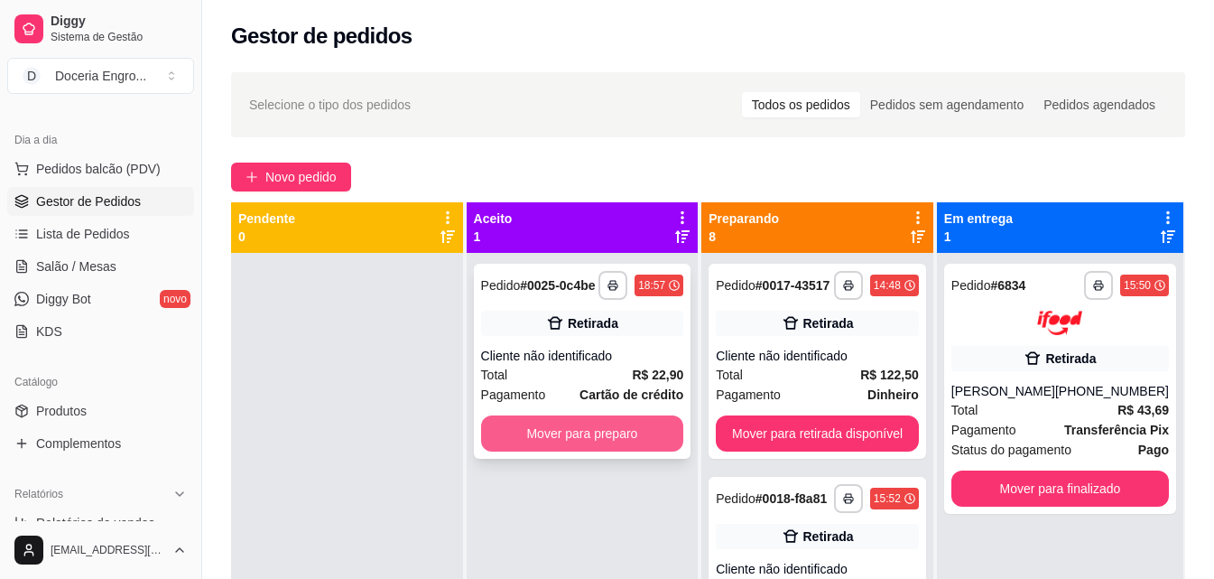
click at [583, 443] on button "Mover para preparo" at bounding box center [582, 433] width 203 height 36
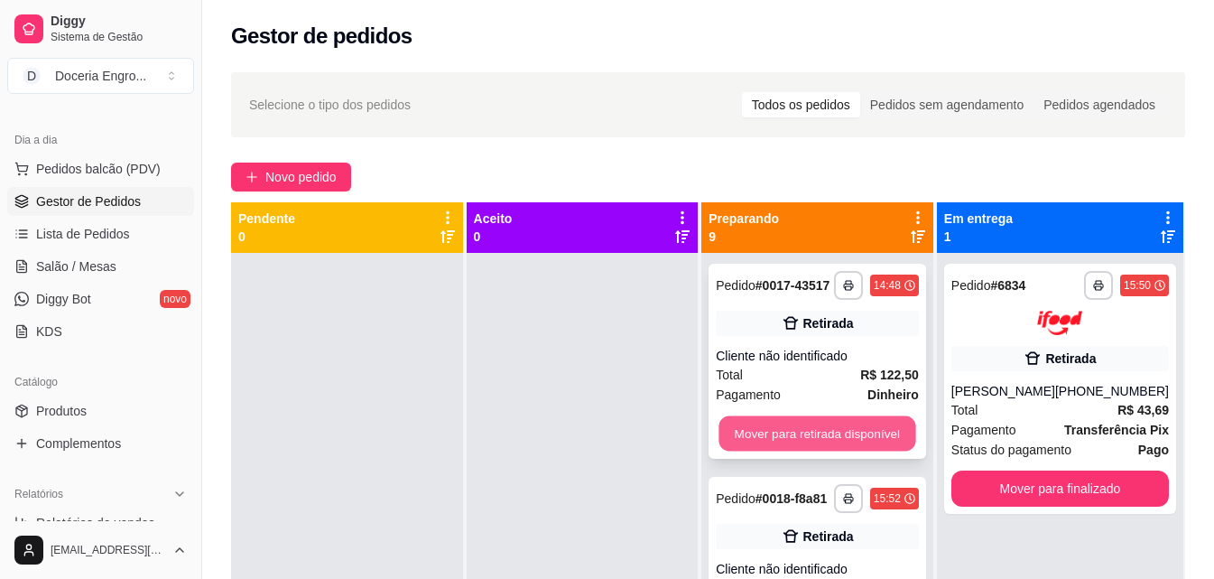
click at [776, 439] on button "Mover para retirada disponível" at bounding box center [817, 433] width 197 height 35
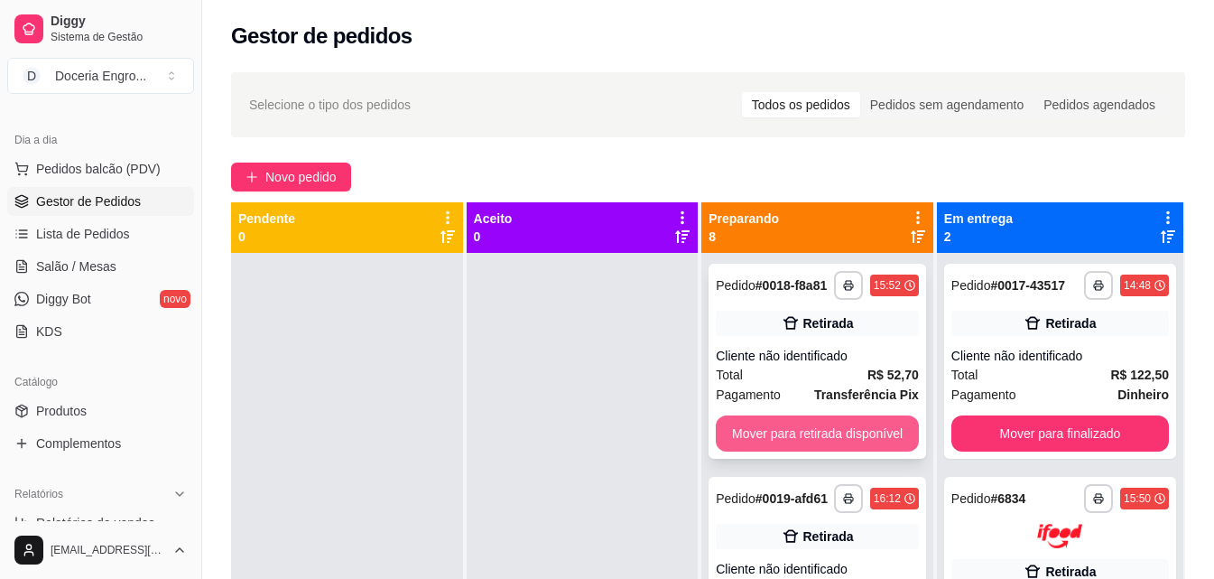
click at [789, 429] on button "Mover para retirada disponível" at bounding box center [817, 433] width 203 height 36
click at [791, 430] on button "Mover para retirada disponível" at bounding box center [817, 433] width 203 height 36
click at [837, 450] on button "Mover para retirada disponível" at bounding box center [817, 433] width 203 height 36
click at [839, 434] on button "Mover para retirada disponível" at bounding box center [817, 433] width 197 height 35
click at [799, 447] on button "Mover para retirada disponível" at bounding box center [817, 433] width 197 height 35
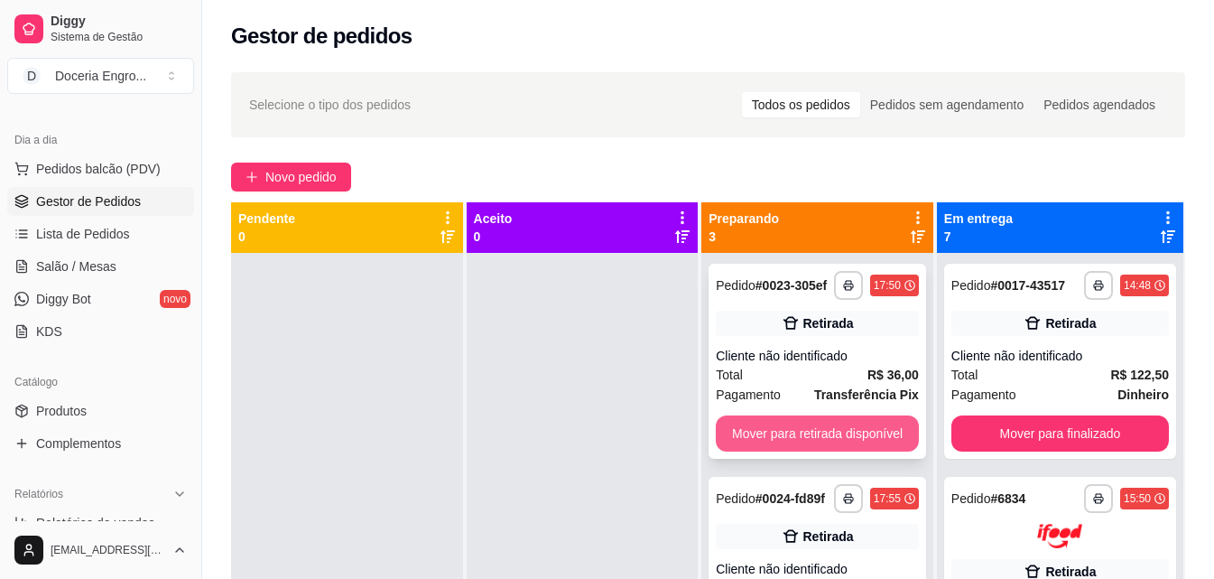
click at [792, 442] on button "Mover para retirada disponível" at bounding box center [817, 433] width 203 height 36
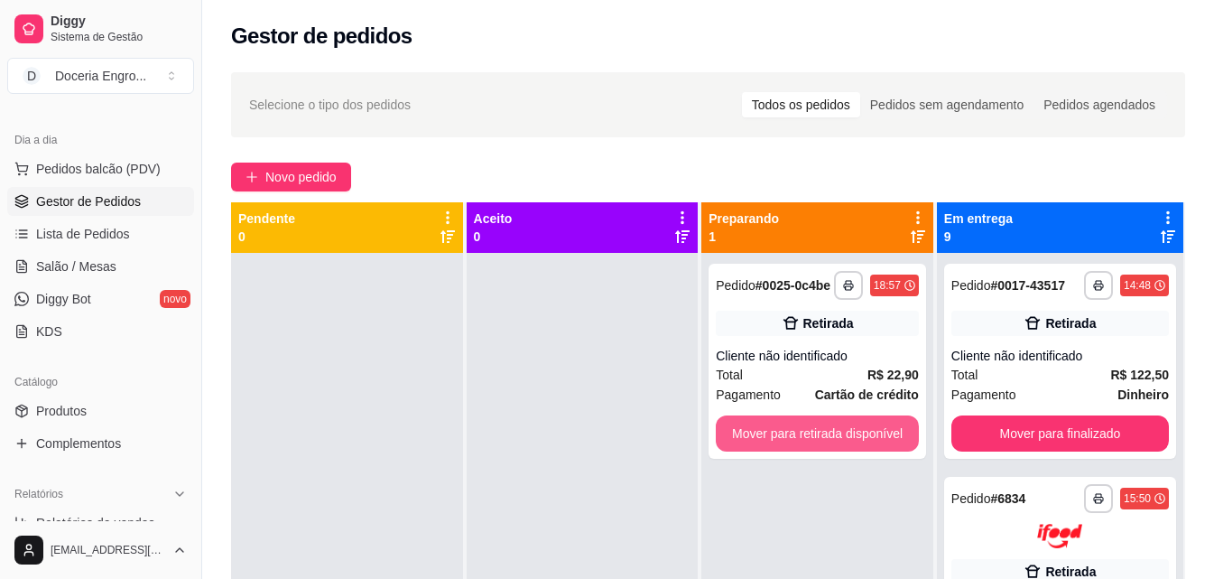
click at [792, 442] on button "Mover para retirada disponível" at bounding box center [817, 433] width 203 height 36
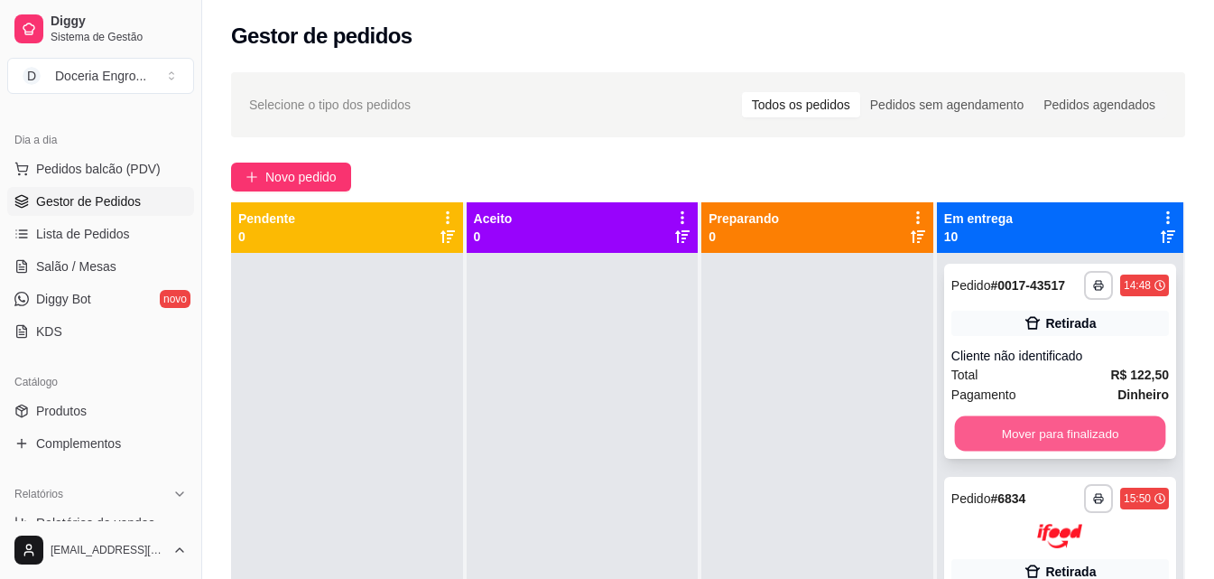
click at [1049, 430] on button "Mover para finalizado" at bounding box center [1059, 433] width 211 height 35
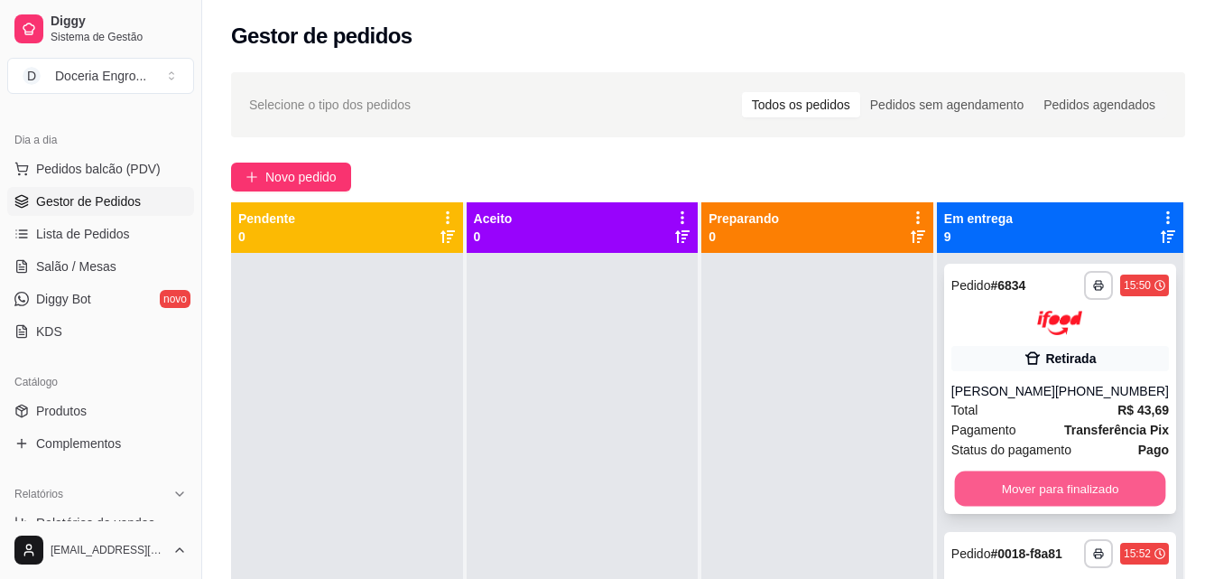
click at [1034, 474] on button "Mover para finalizado" at bounding box center [1059, 487] width 211 height 35
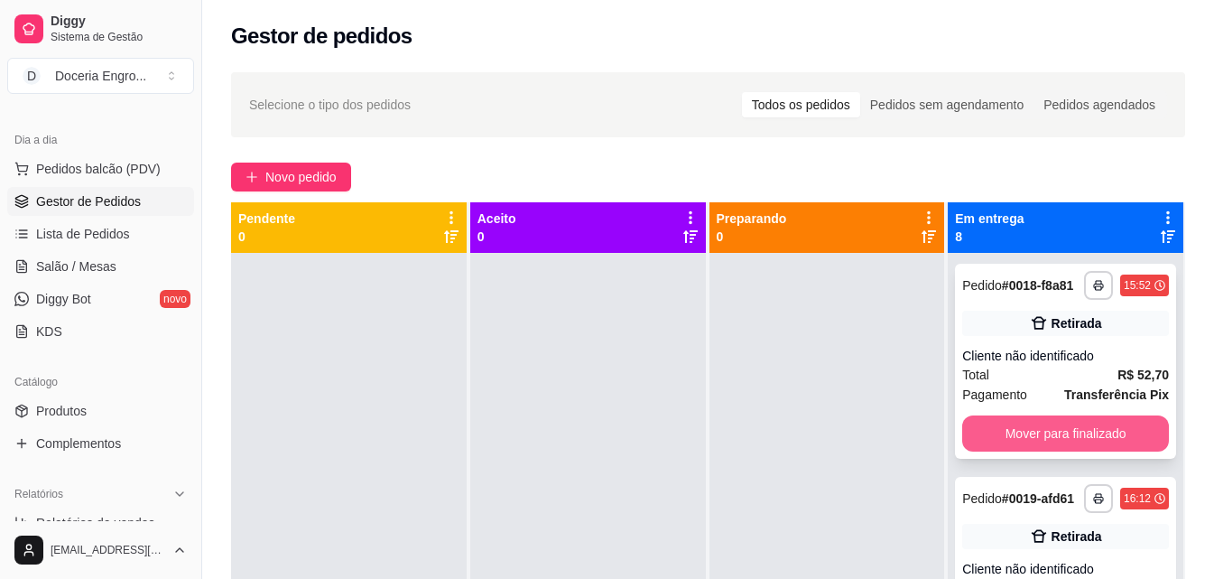
click at [1021, 439] on button "Mover para finalizado" at bounding box center [1065, 433] width 207 height 36
click at [1022, 440] on button "Mover para finalizado" at bounding box center [1065, 433] width 207 height 36
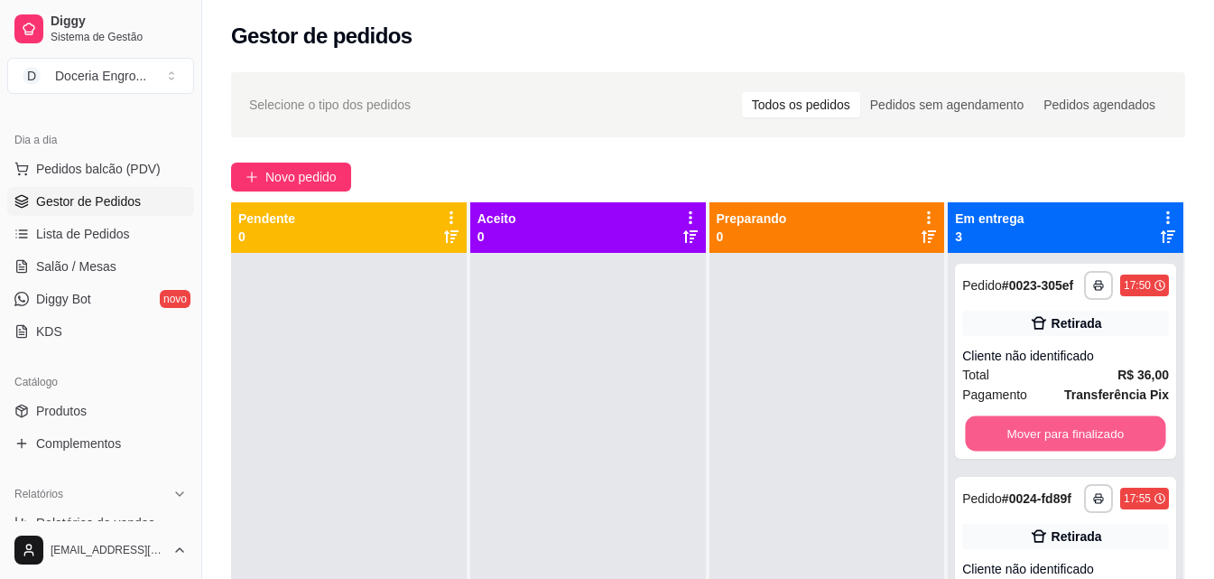
click at [1022, 440] on button "Mover para finalizado" at bounding box center [1066, 433] width 200 height 35
click at [1022, 440] on button "Mover para finalizado" at bounding box center [1065, 433] width 207 height 36
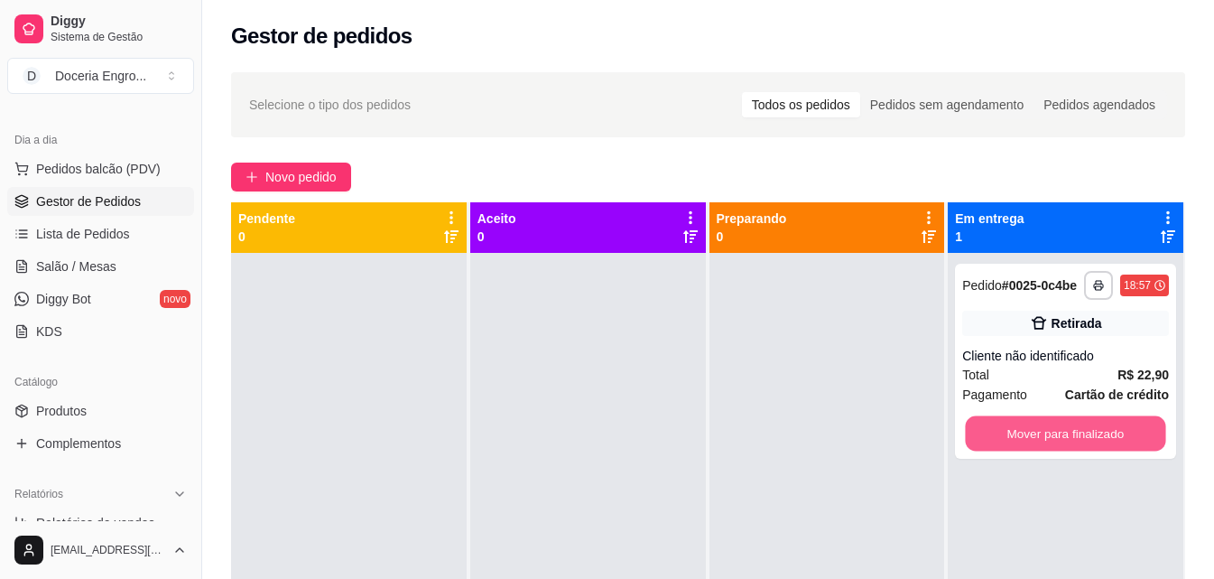
click at [1022, 440] on button "Mover para finalizado" at bounding box center [1066, 433] width 200 height 35
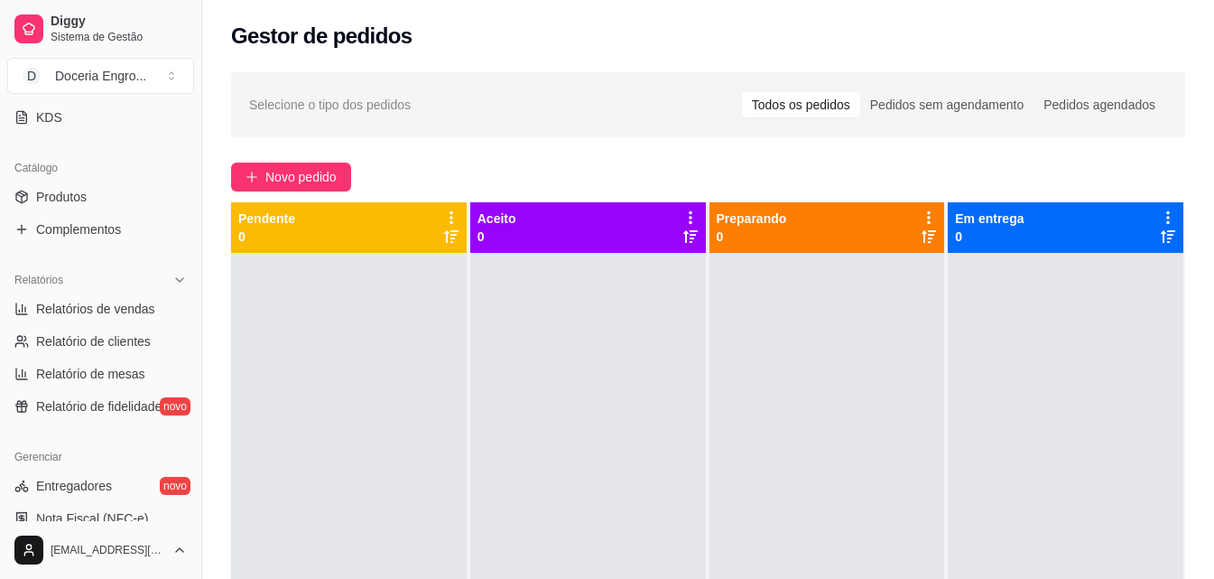
scroll to position [451, 0]
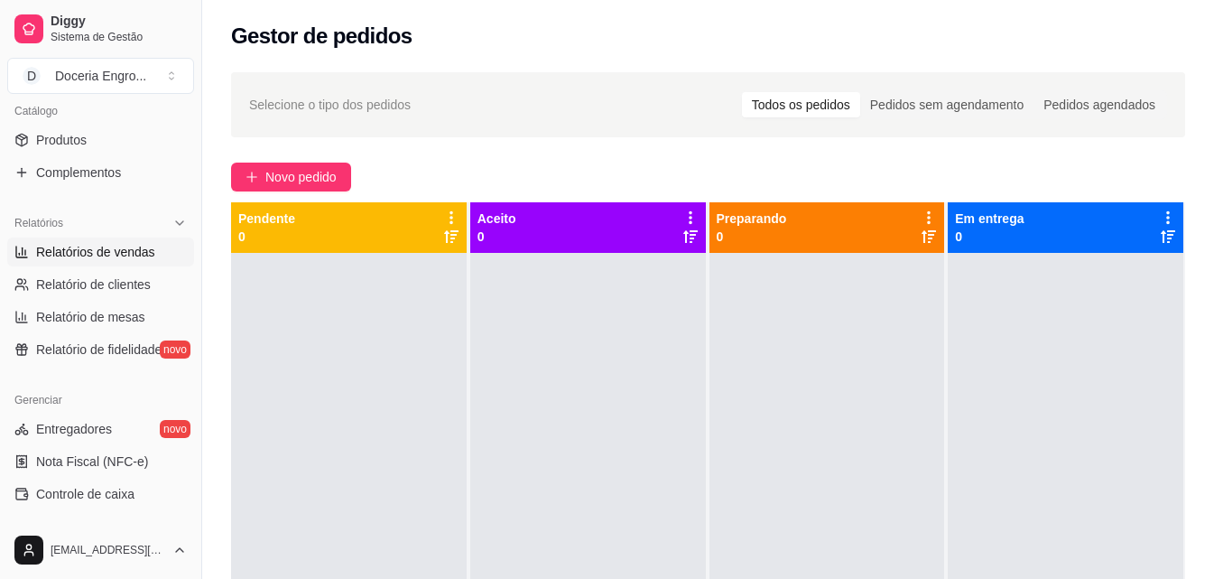
click at [98, 256] on span "Relatórios de vendas" at bounding box center [95, 252] width 119 height 18
select select "ALL"
select select "0"
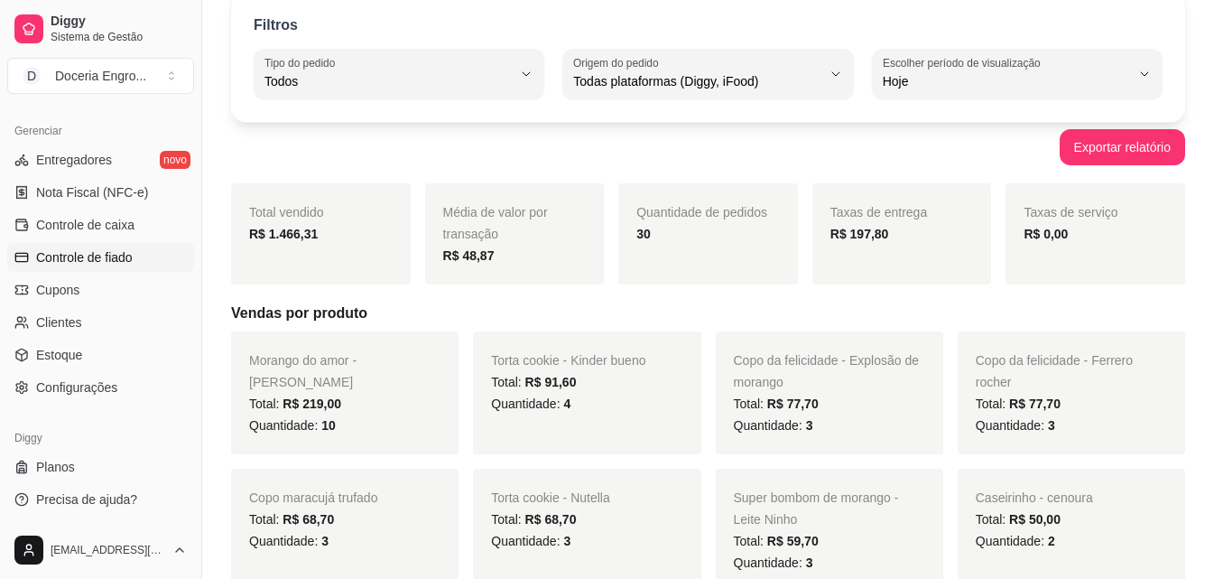
scroll to position [90, 0]
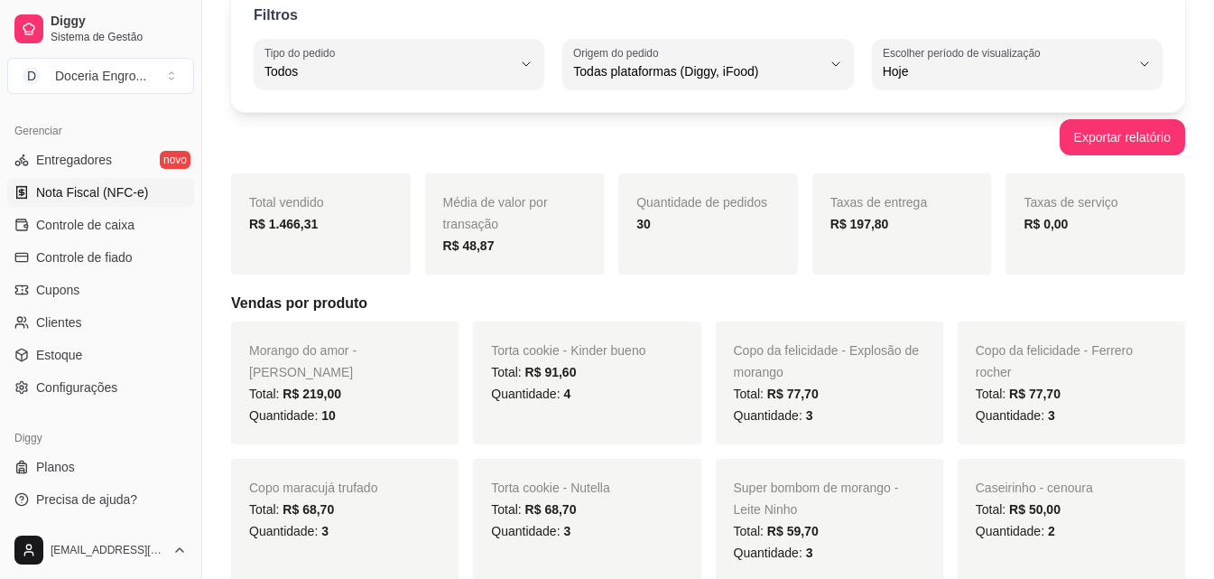
click at [51, 193] on span "Nota Fiscal (NFC-e)" at bounding box center [92, 192] width 112 height 18
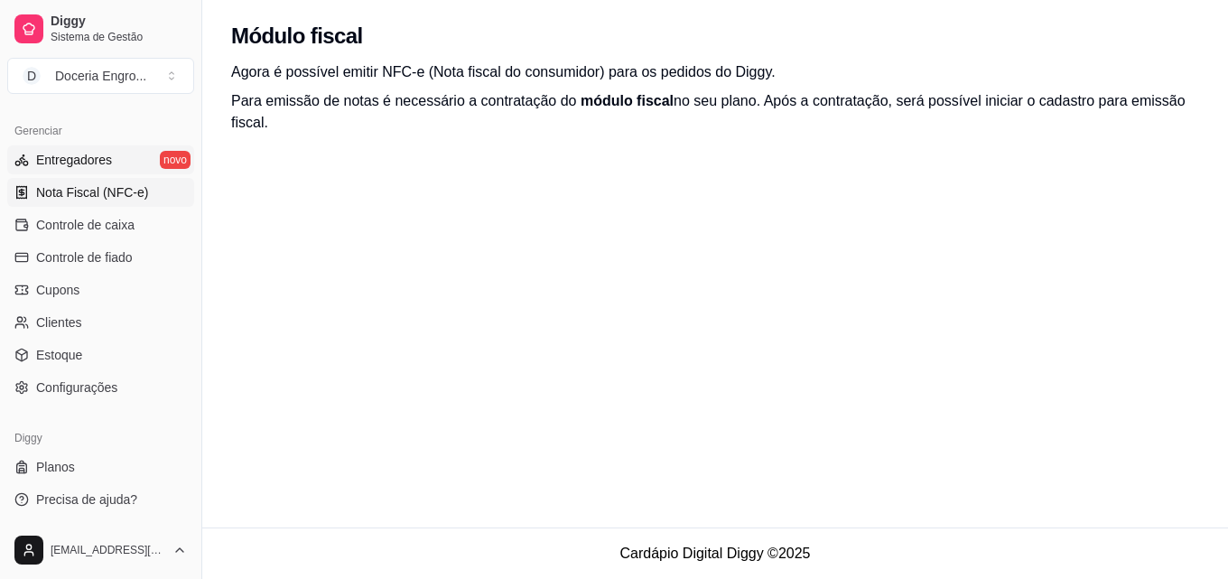
click at [107, 164] on span "Entregadores" at bounding box center [74, 160] width 76 height 18
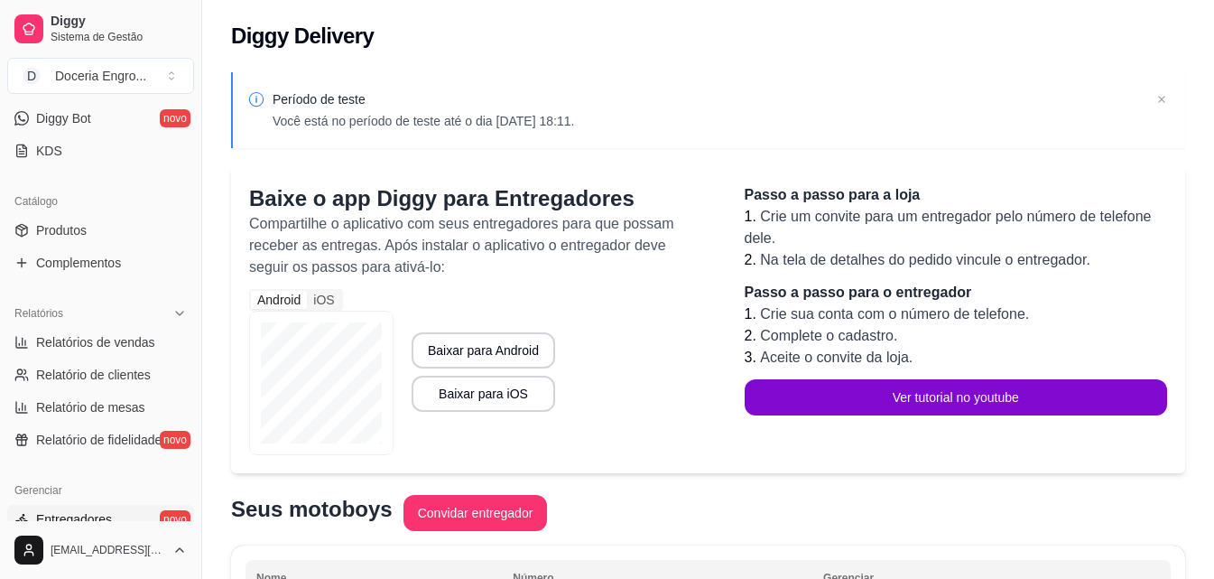
scroll to position [359, 0]
click at [113, 348] on span "Relatórios de vendas" at bounding box center [95, 344] width 119 height 18
select select "ALL"
select select "0"
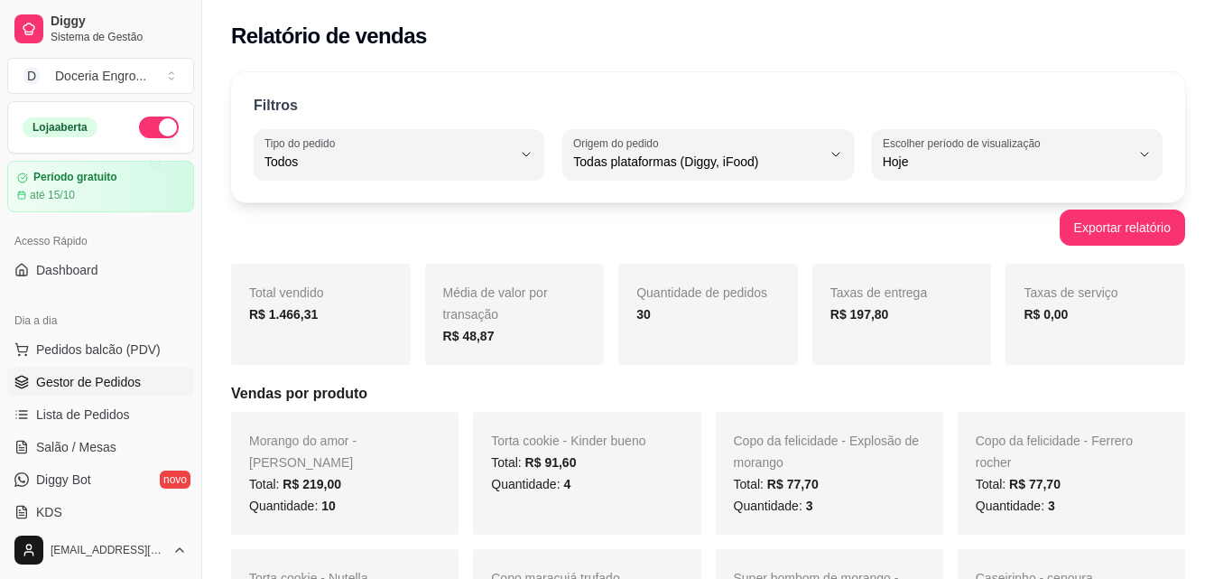
click at [114, 382] on span "Gestor de Pedidos" at bounding box center [88, 382] width 105 height 18
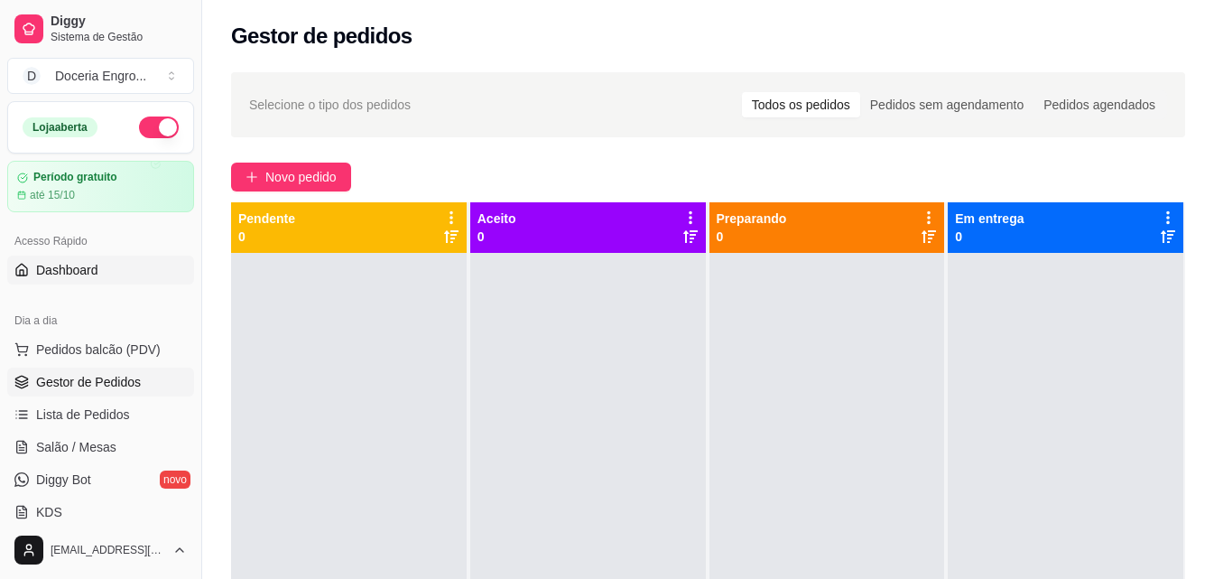
click at [86, 274] on span "Dashboard" at bounding box center [67, 270] width 62 height 18
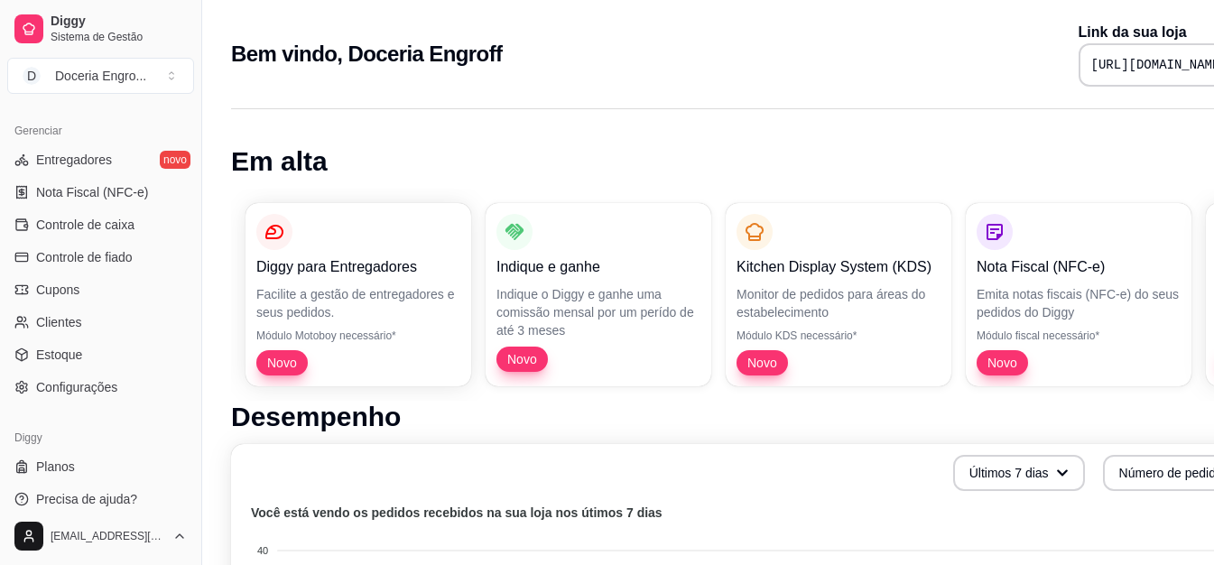
scroll to position [90, 0]
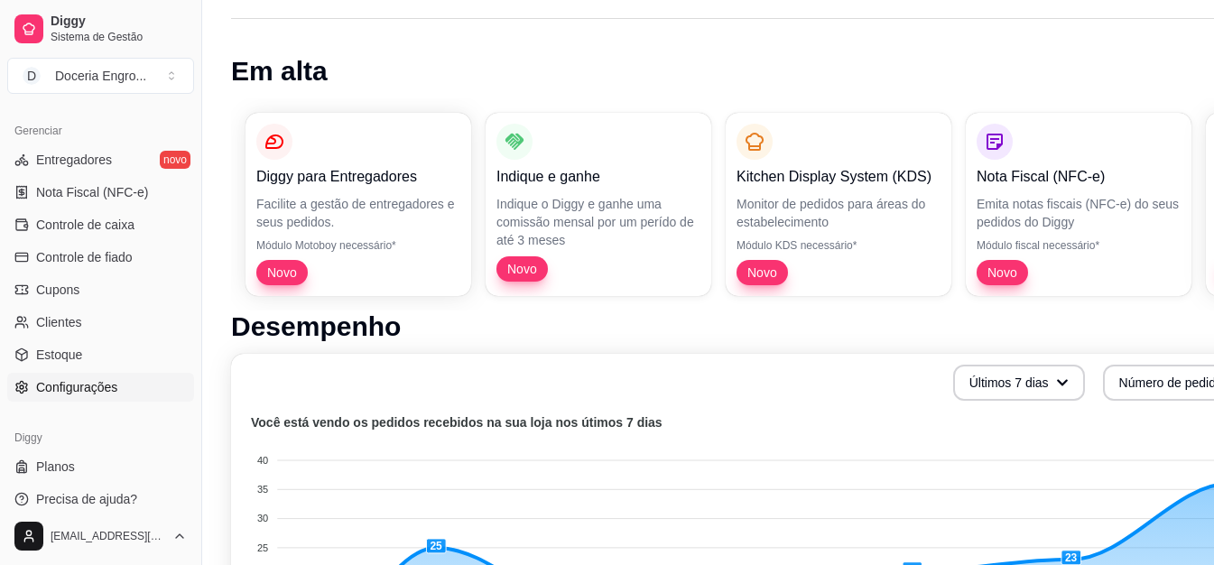
click at [102, 391] on span "Configurações" at bounding box center [76, 387] width 81 height 18
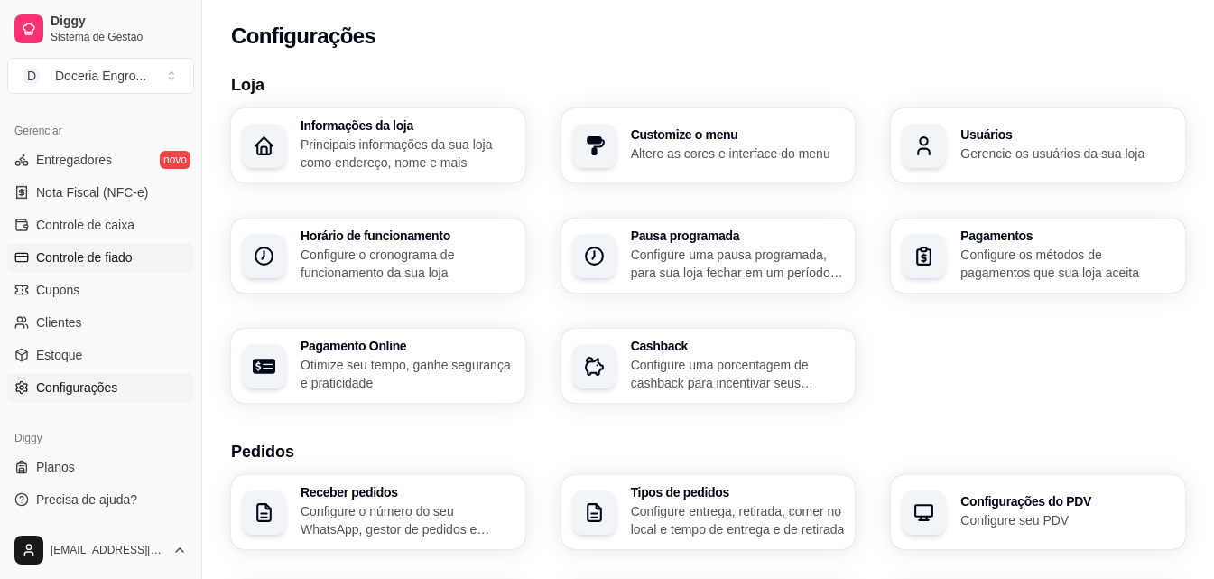
click at [90, 268] on link "Controle de fiado" at bounding box center [100, 257] width 187 height 29
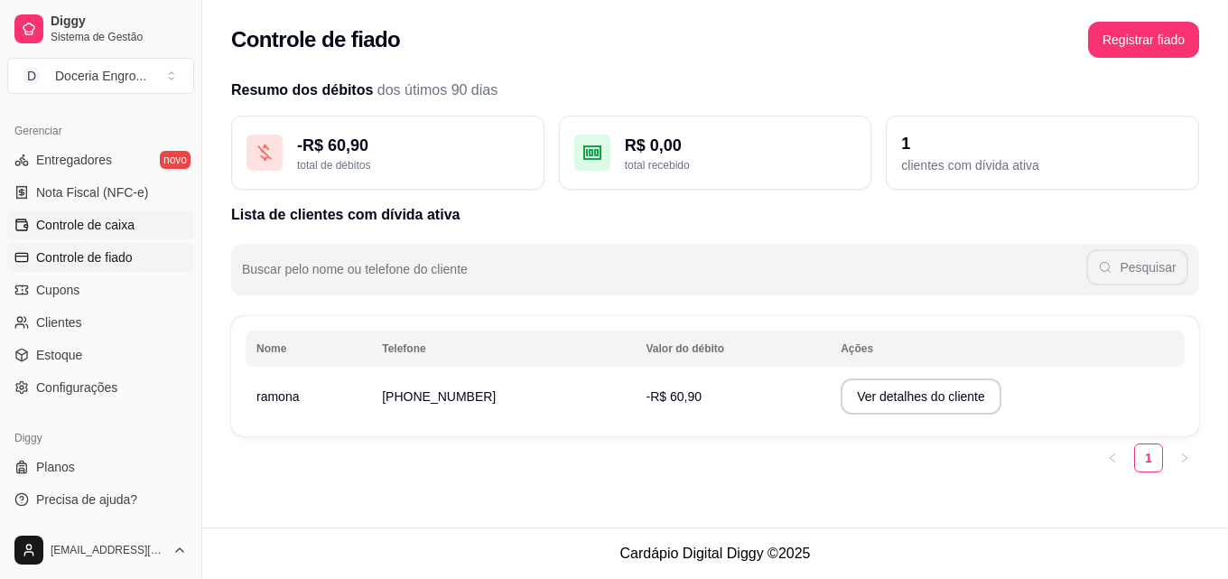
click at [107, 221] on span "Controle de caixa" at bounding box center [85, 225] width 98 height 18
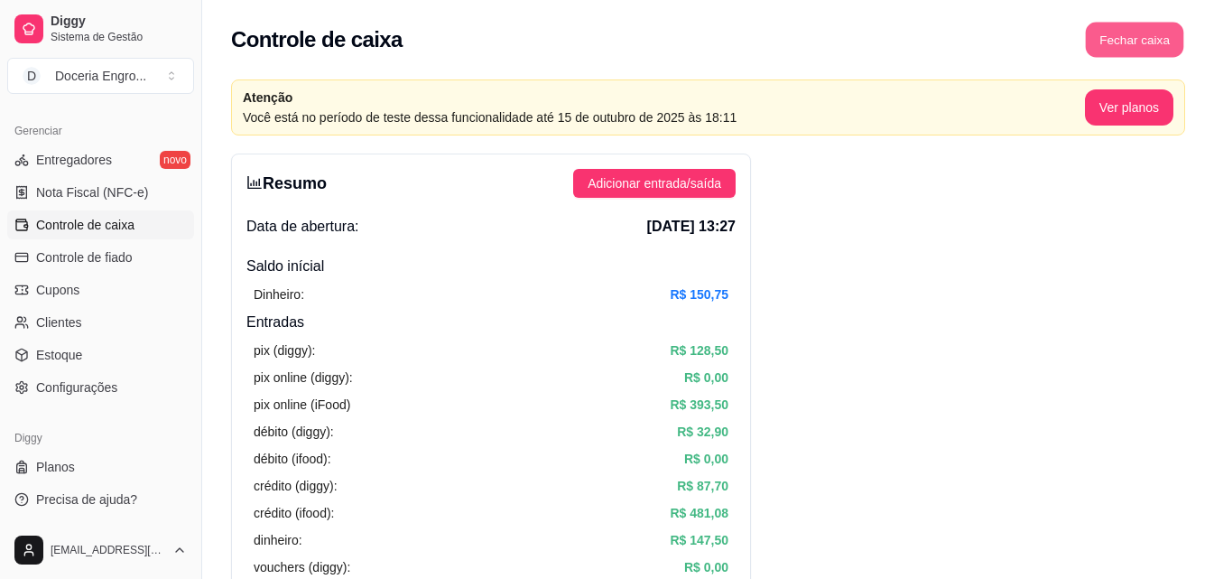
click at [1126, 35] on button "Fechar caixa" at bounding box center [1135, 40] width 98 height 35
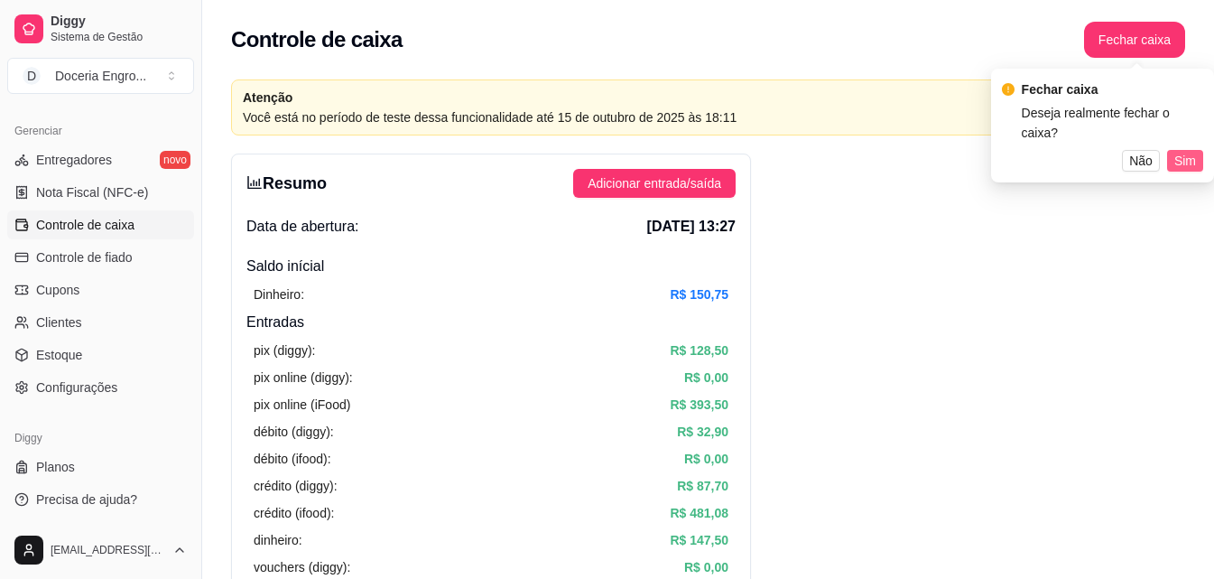
click at [1189, 151] on span "Sim" at bounding box center [1185, 161] width 22 height 20
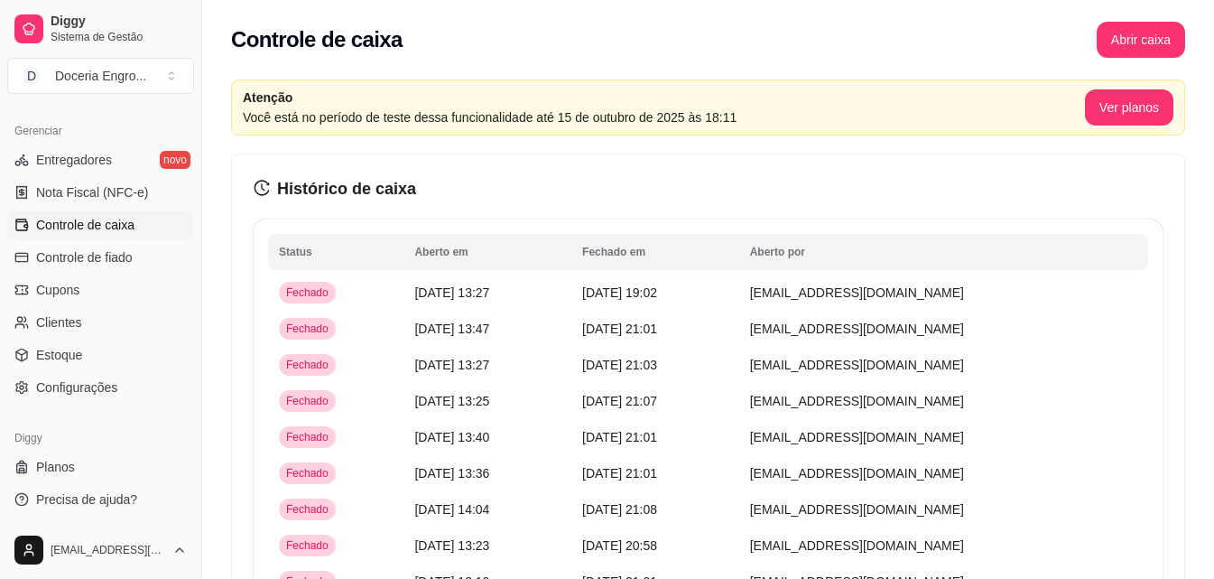
drag, startPoint x: 793, startPoint y: 184, endPoint x: 741, endPoint y: 166, distance: 54.5
click at [793, 184] on h3 "Histórico de caixa" at bounding box center [708, 188] width 909 height 25
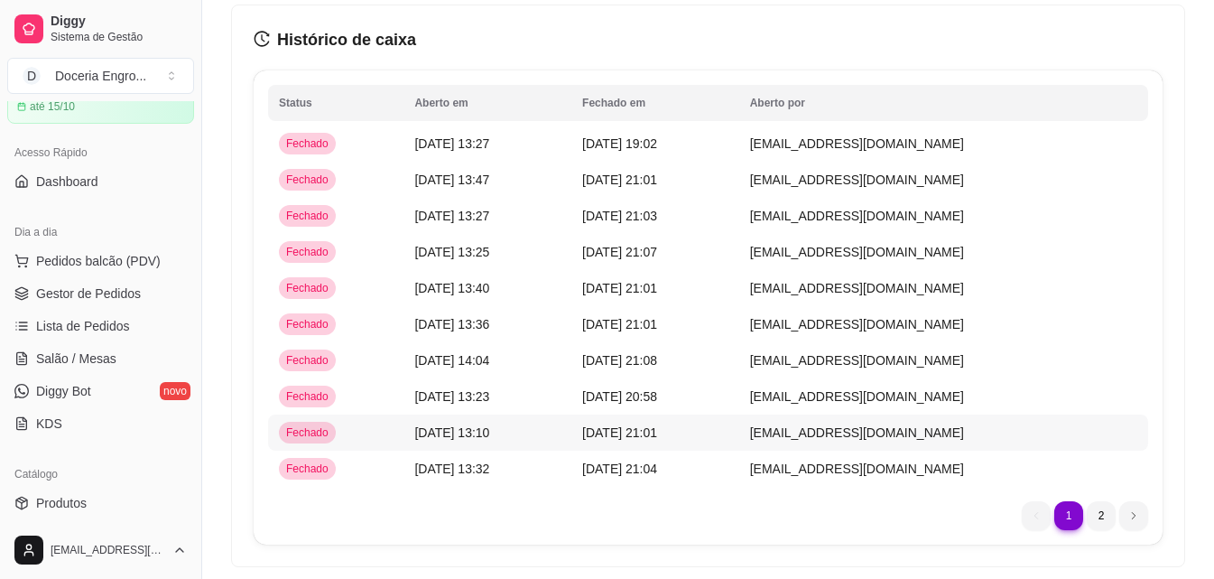
scroll to position [30, 0]
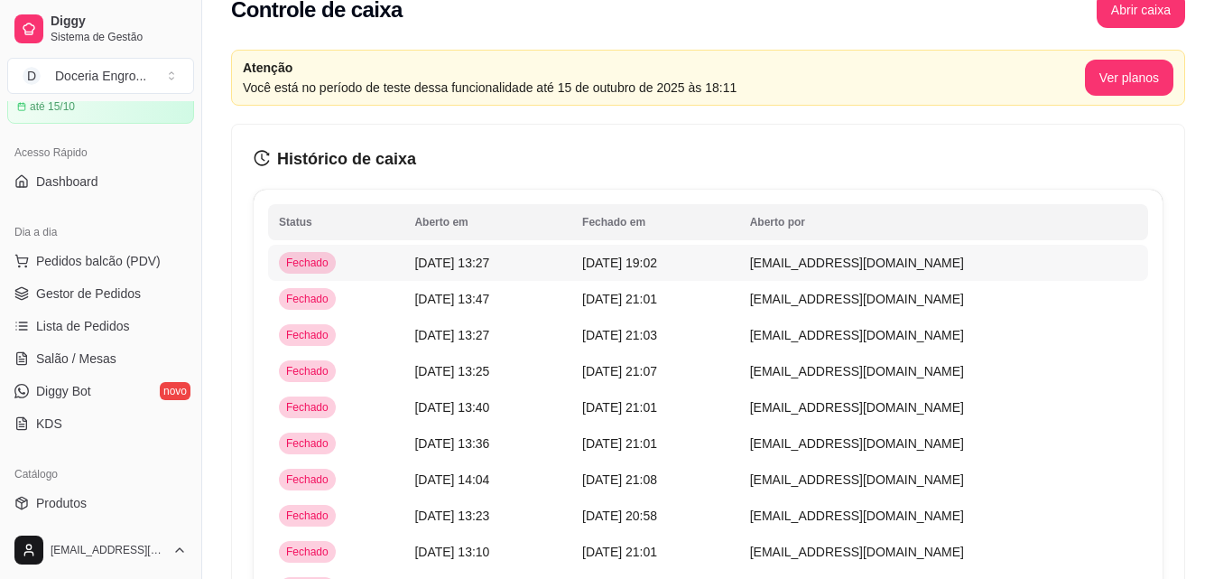
click at [739, 272] on td "[DATE] 19:02" at bounding box center [655, 263] width 168 height 36
